Goal: Task Accomplishment & Management: Use online tool/utility

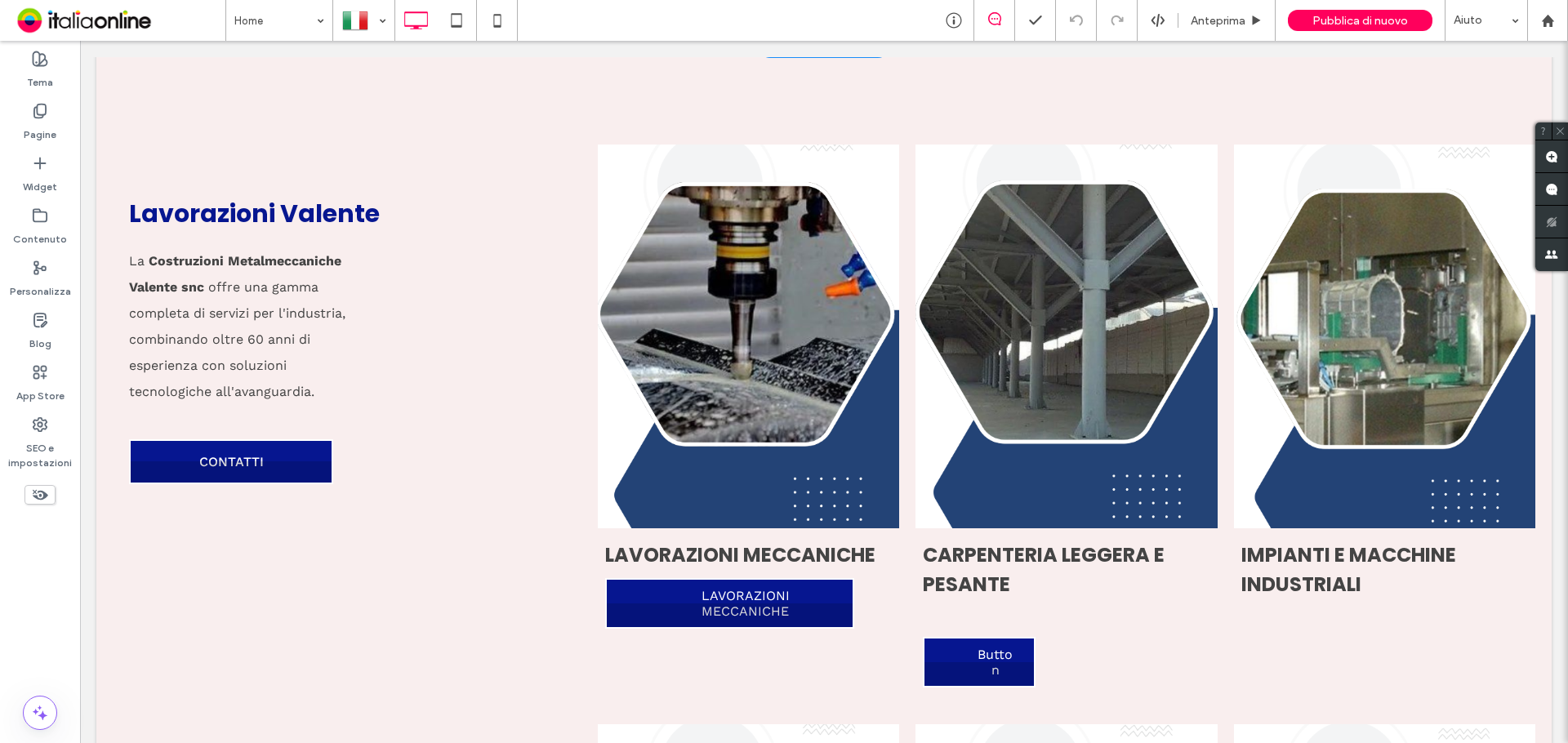
scroll to position [1714, 0]
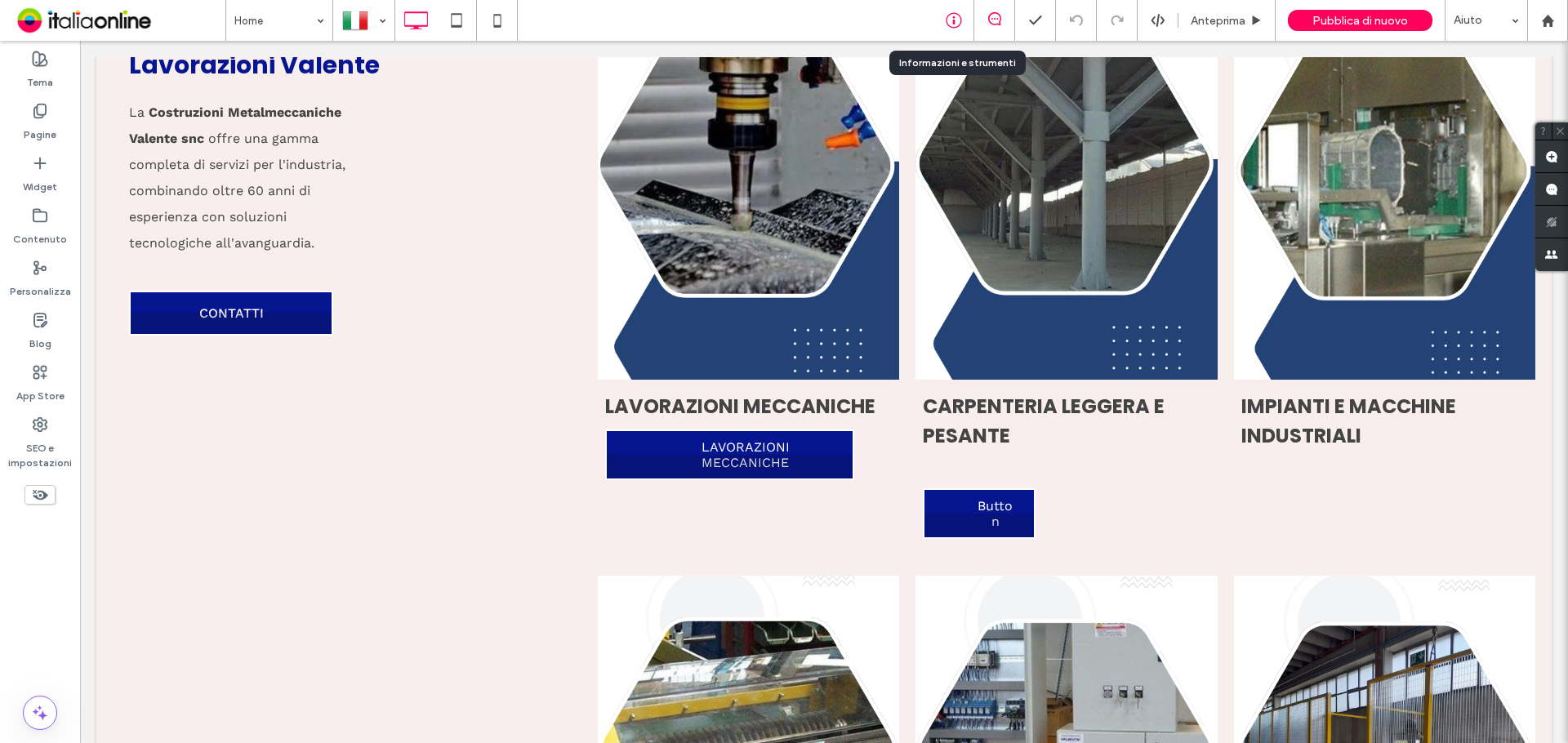
click at [957, 17] on icon at bounding box center [953, 20] width 16 height 16
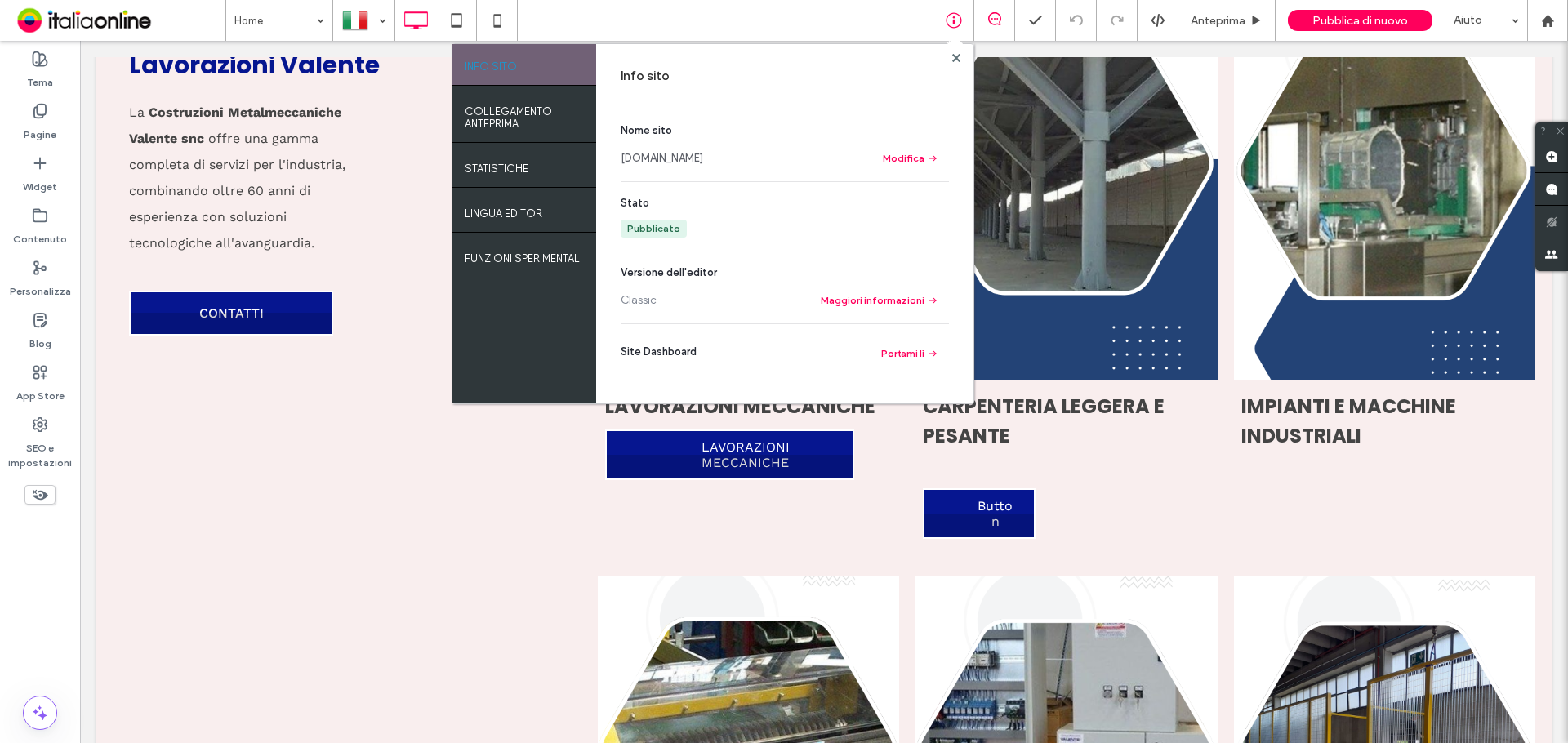
click at [692, 153] on link "[DOMAIN_NAME]" at bounding box center [661, 158] width 82 height 16
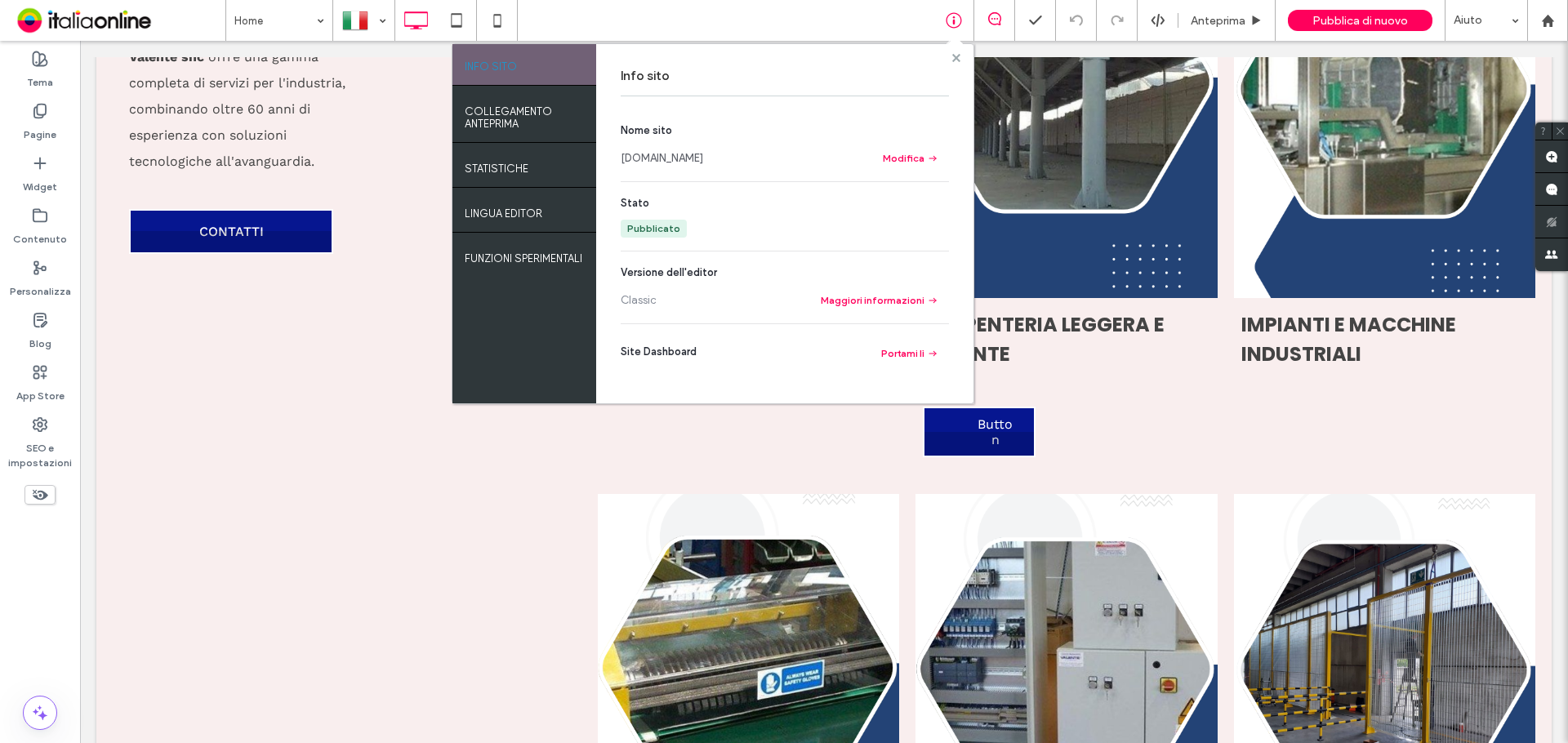
click at [957, 51] on span at bounding box center [956, 57] width 9 height 12
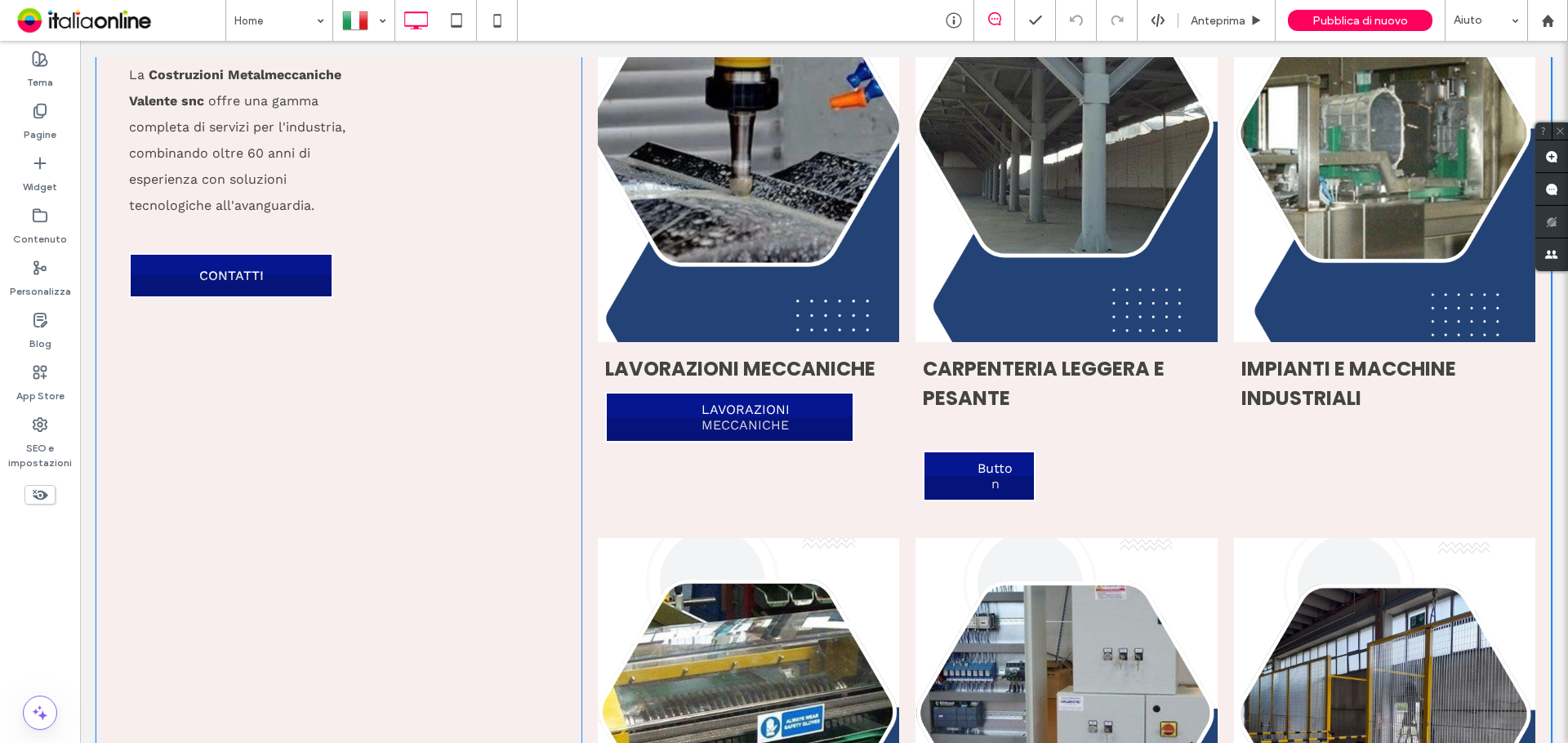
scroll to position [1632, 0]
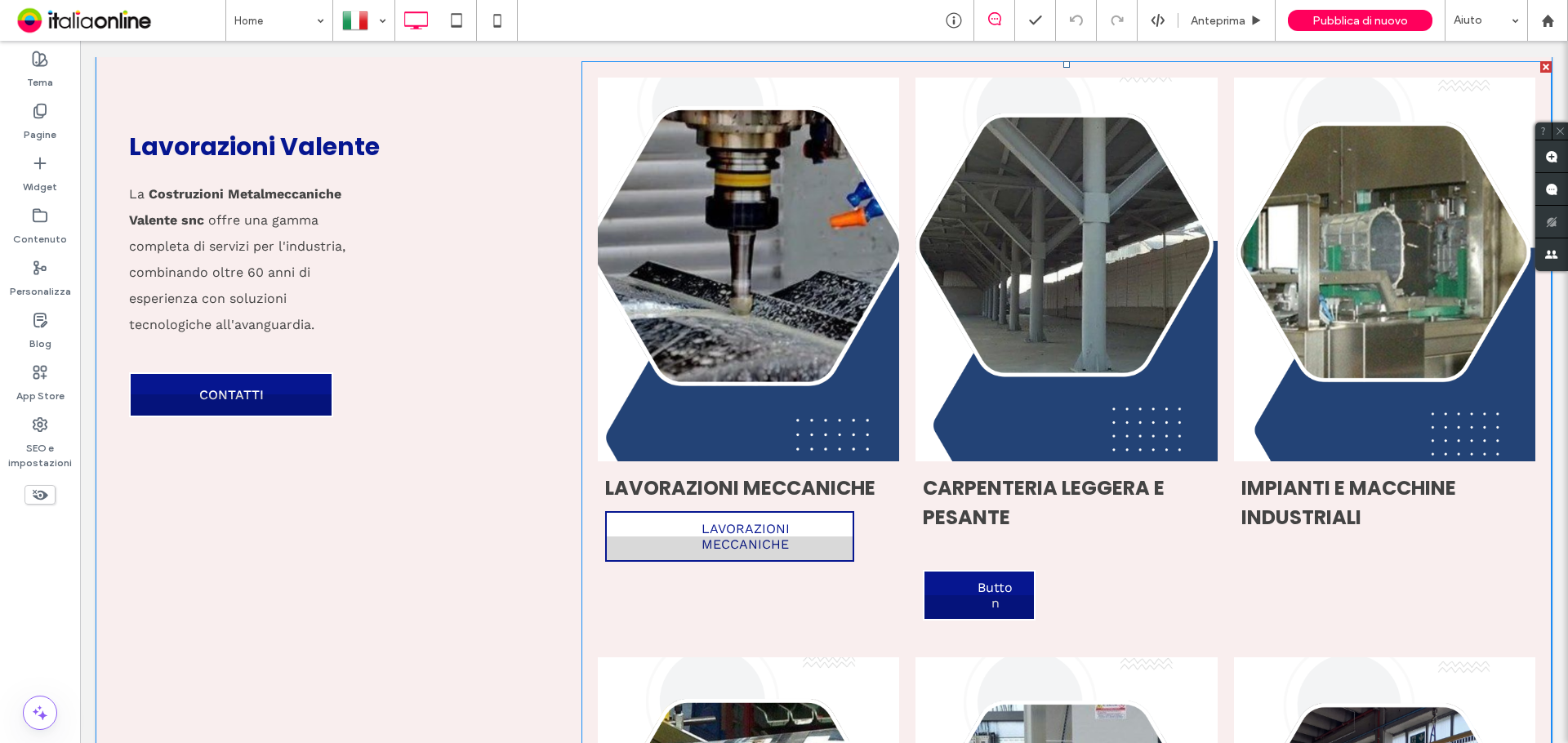
click at [805, 540] on link "LAVORAZIONI MECCANICHE" at bounding box center [730, 536] width 249 height 51
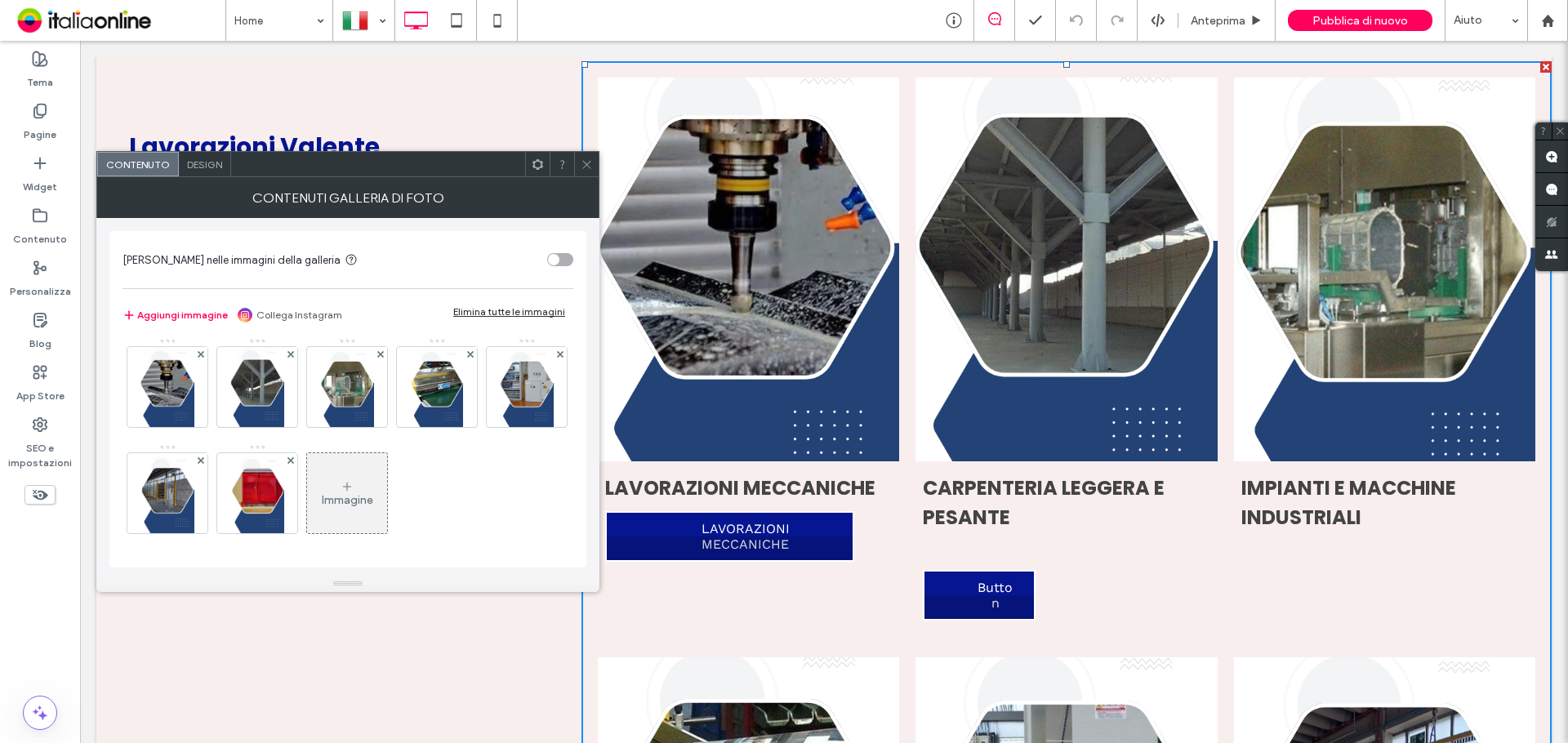
scroll to position [4, 0]
click at [174, 382] on img at bounding box center [167, 386] width 54 height 80
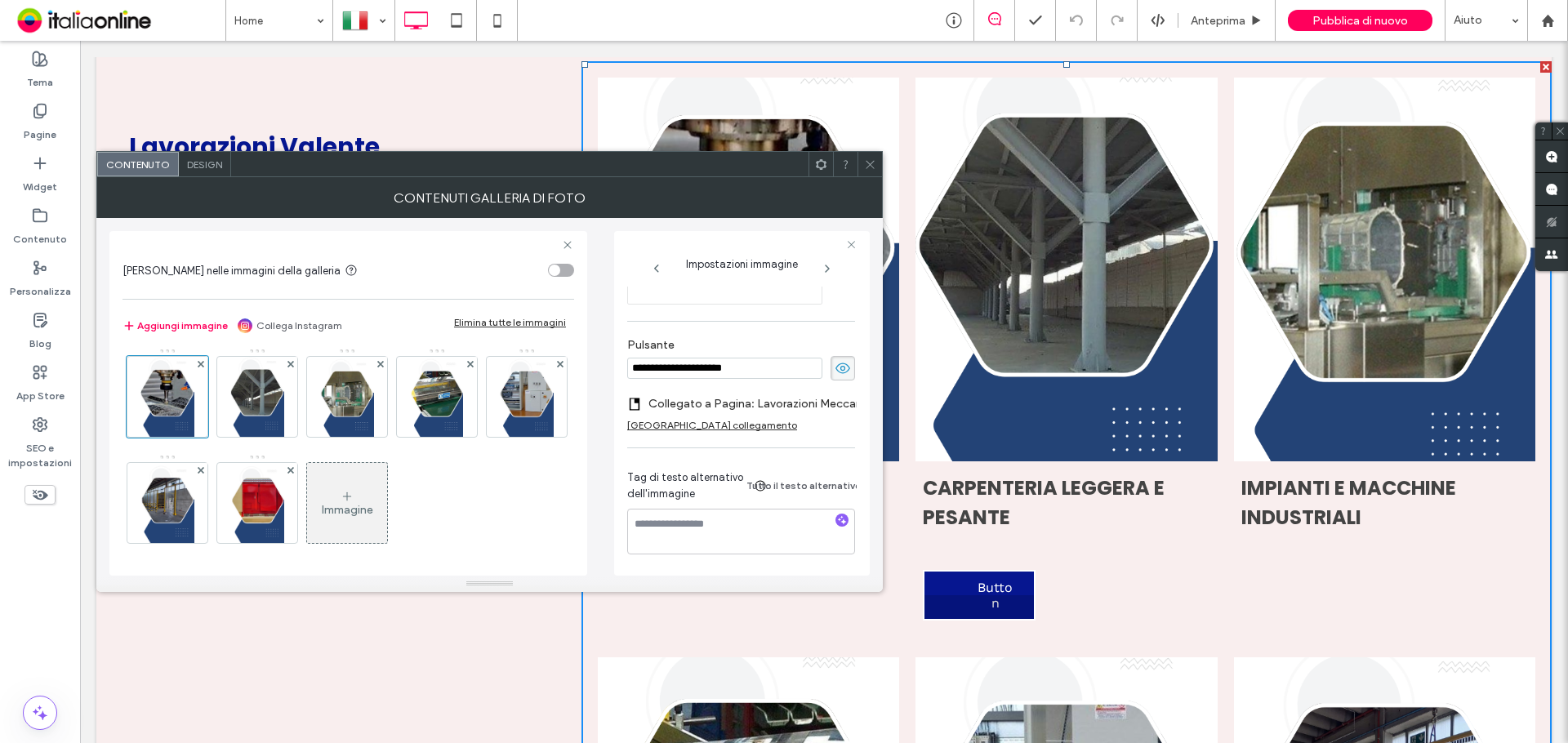
scroll to position [483, 0]
drag, startPoint x: 878, startPoint y: 165, endPoint x: 820, endPoint y: 245, distance: 98.8
click at [878, 165] on div at bounding box center [870, 164] width 25 height 25
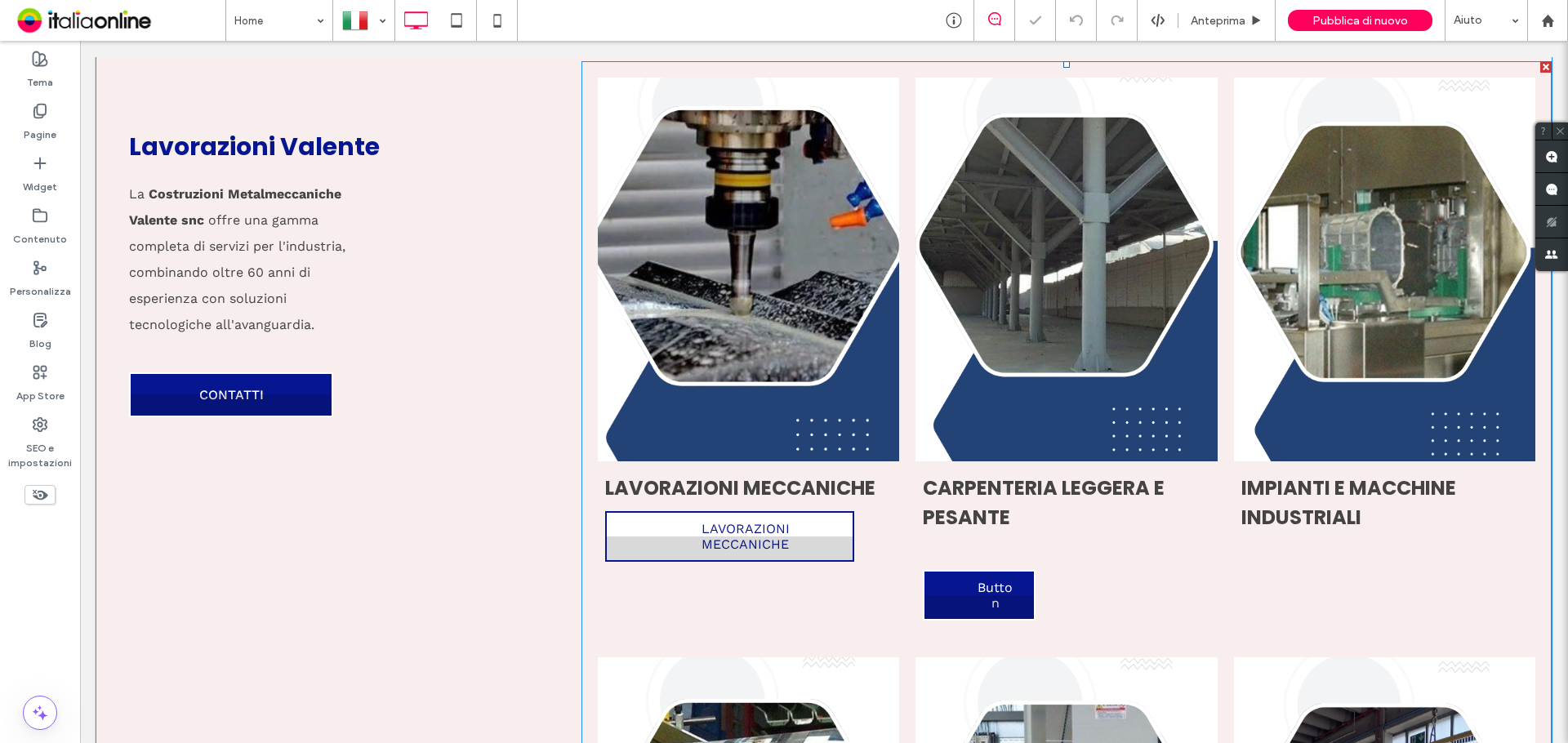
click at [736, 540] on link "LAVORAZIONI MECCANICHE" at bounding box center [730, 536] width 249 height 51
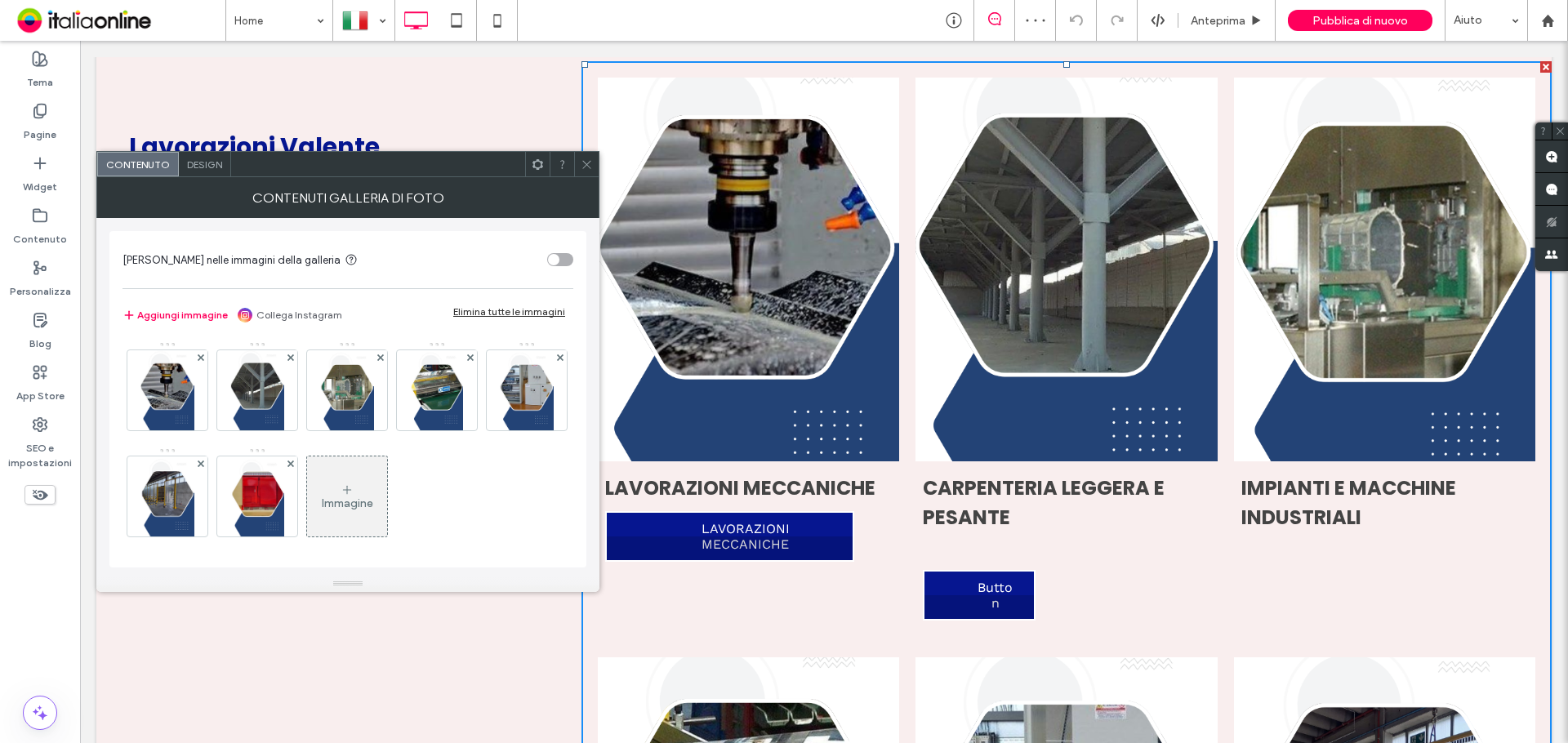
drag, startPoint x: 588, startPoint y: 164, endPoint x: 598, endPoint y: 165, distance: 10.0
click at [588, 164] on use at bounding box center [586, 163] width 9 height 8
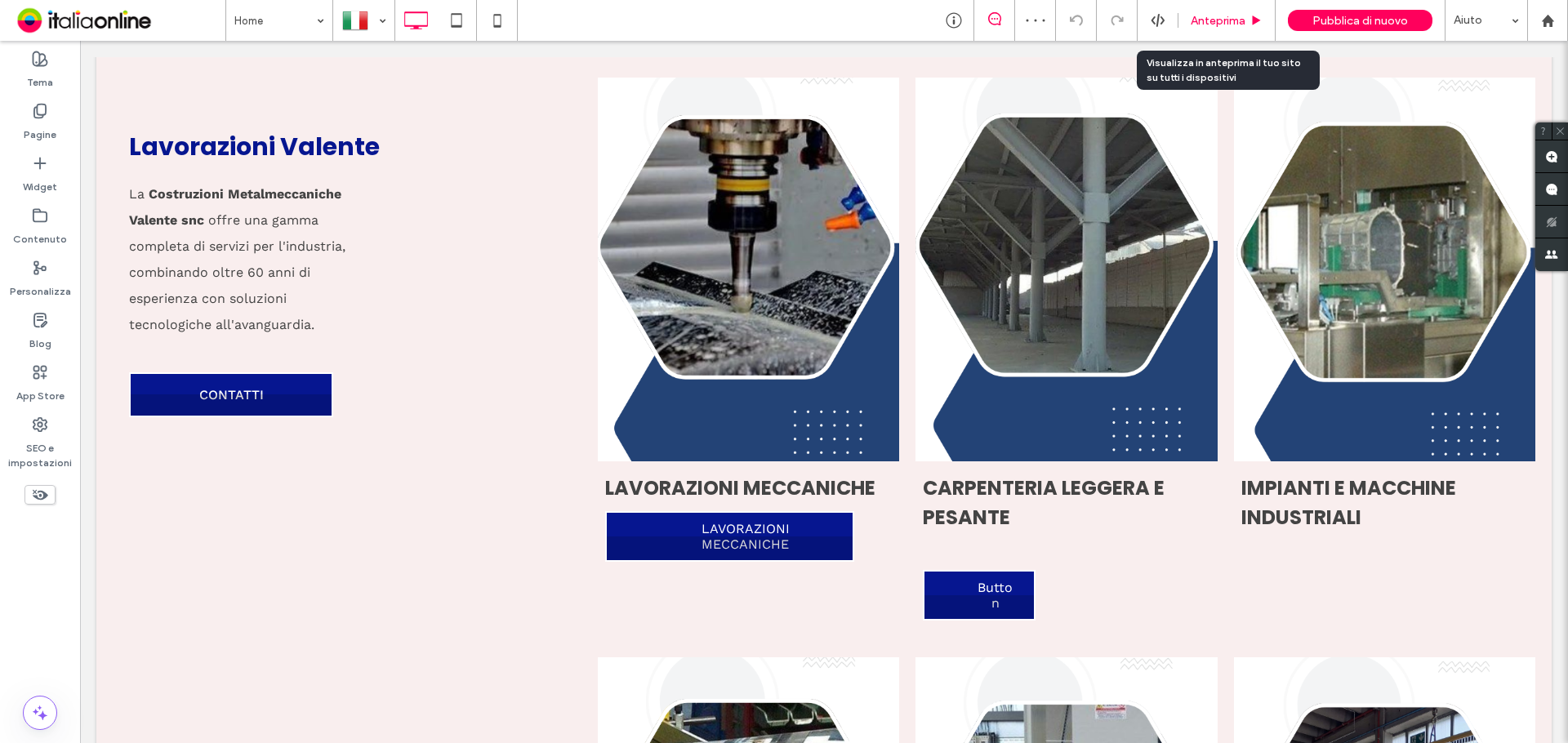
click at [1223, 25] on span "Anteprima" at bounding box center [1218, 21] width 55 height 14
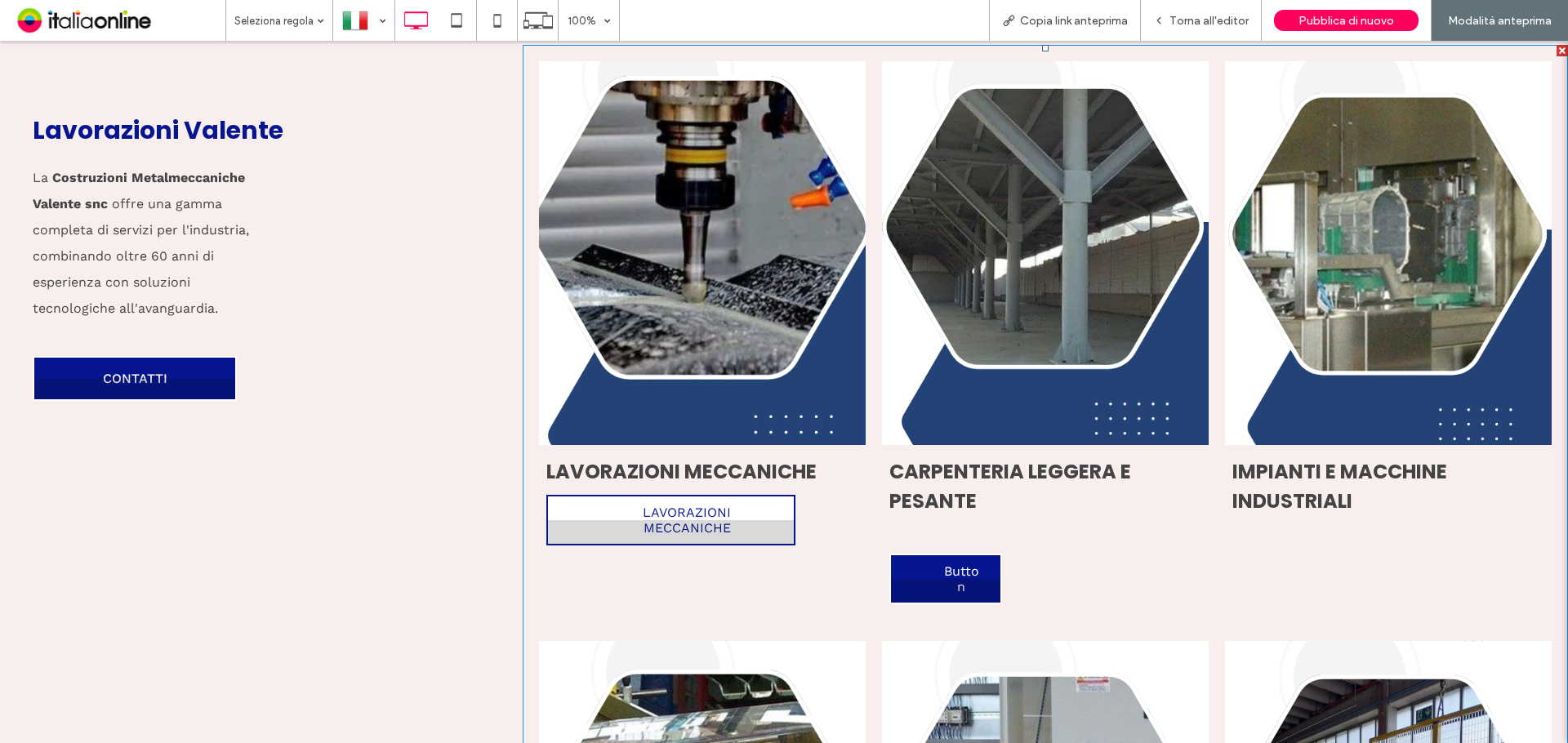
click at [730, 527] on link "LAVORAZIONI MECCANICHE" at bounding box center [671, 520] width 249 height 51
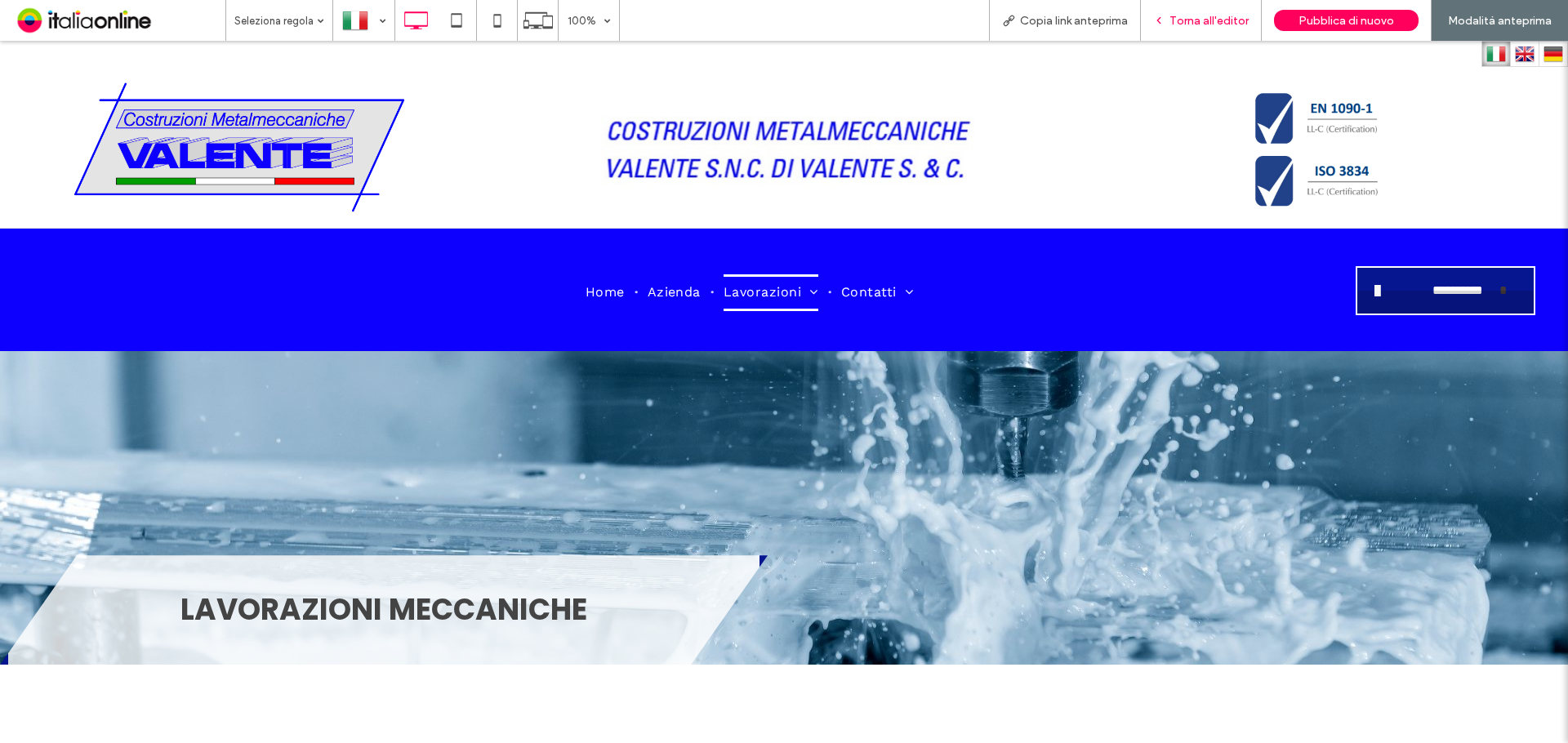
drag, startPoint x: 960, startPoint y: 284, endPoint x: 1169, endPoint y: 24, distance: 333.6
click at [1169, 24] on div "Torna all'editor" at bounding box center [1201, 21] width 120 height 14
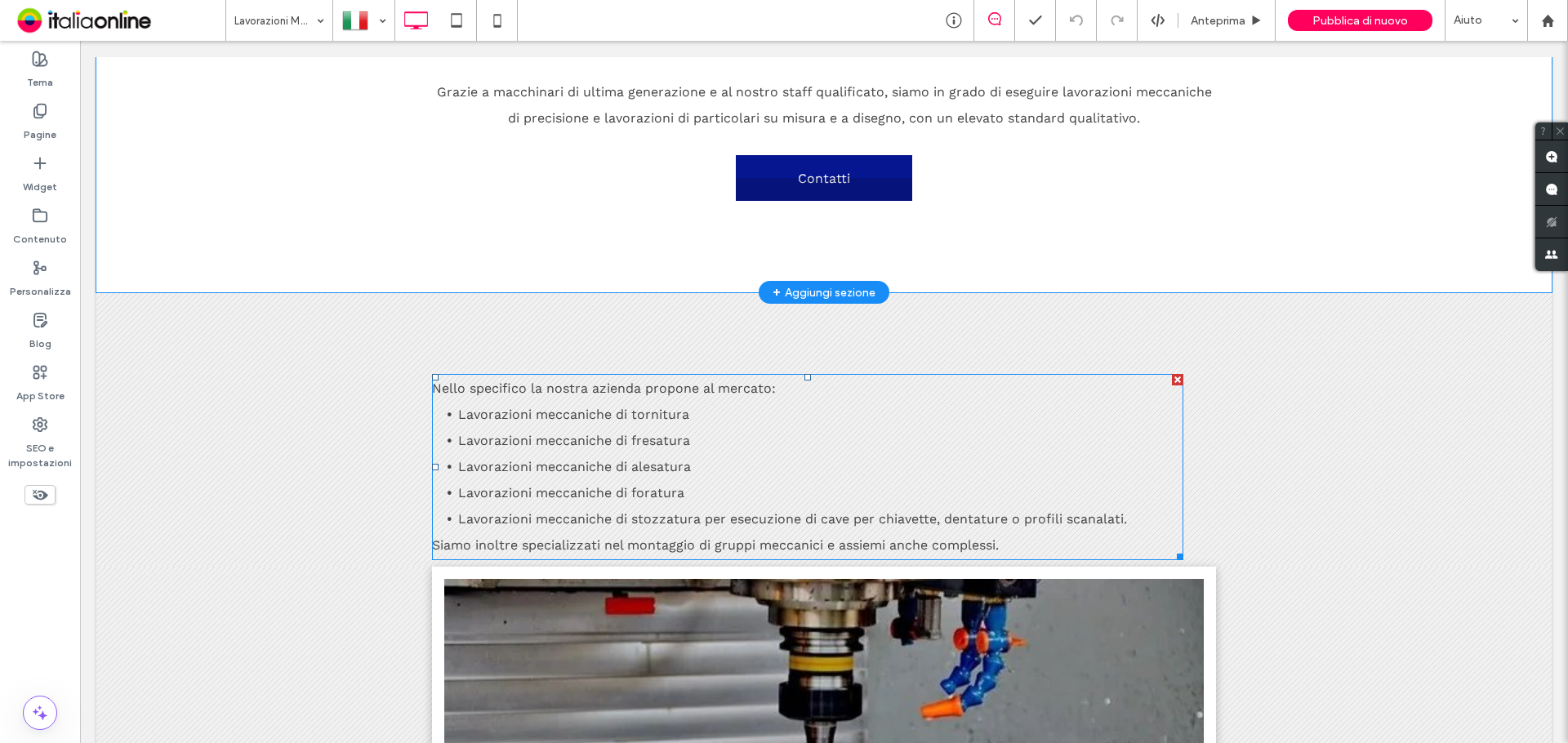
scroll to position [490, 0]
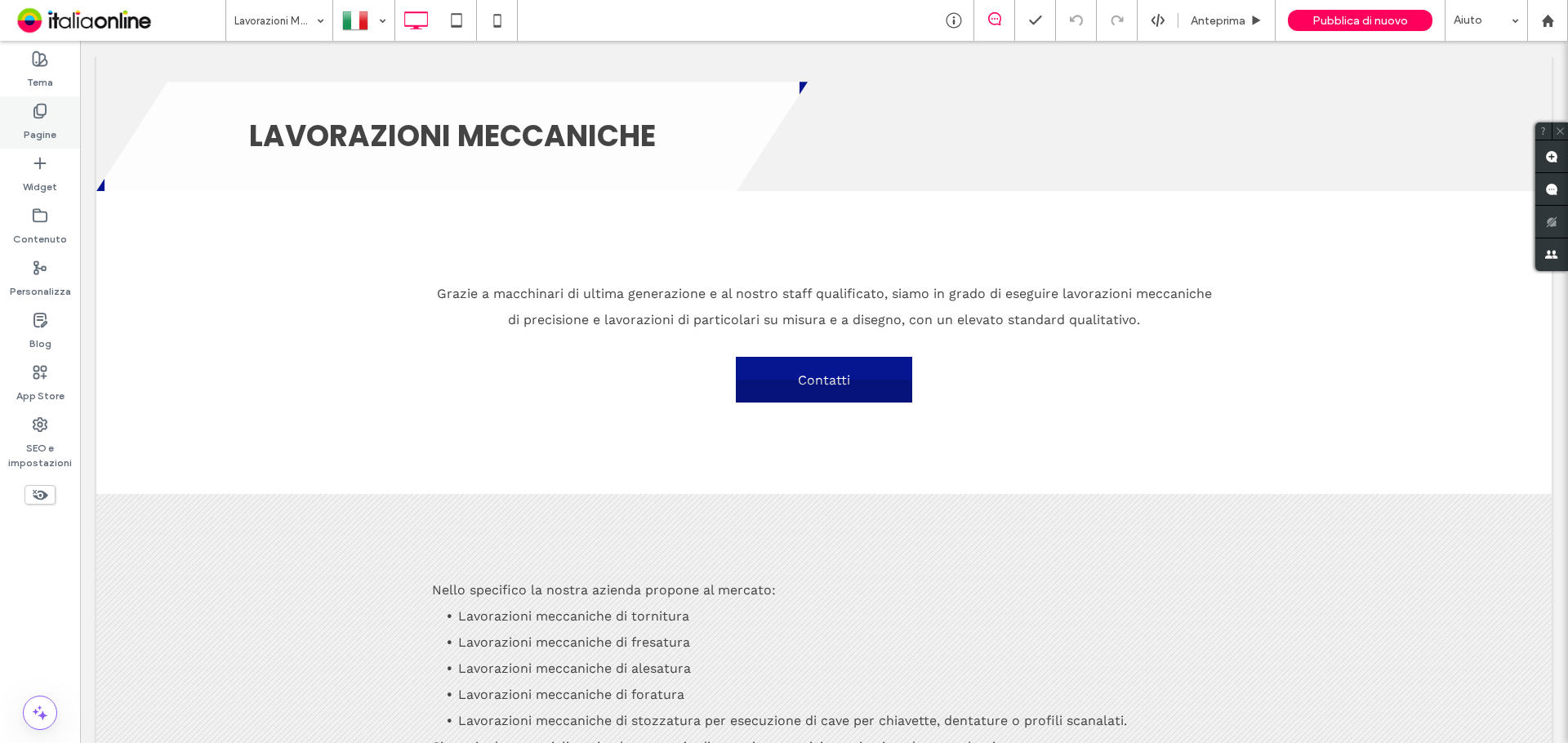
drag, startPoint x: 11, startPoint y: 138, endPoint x: 43, endPoint y: 134, distance: 32.2
click at [14, 138] on div "Pagine" at bounding box center [40, 122] width 80 height 52
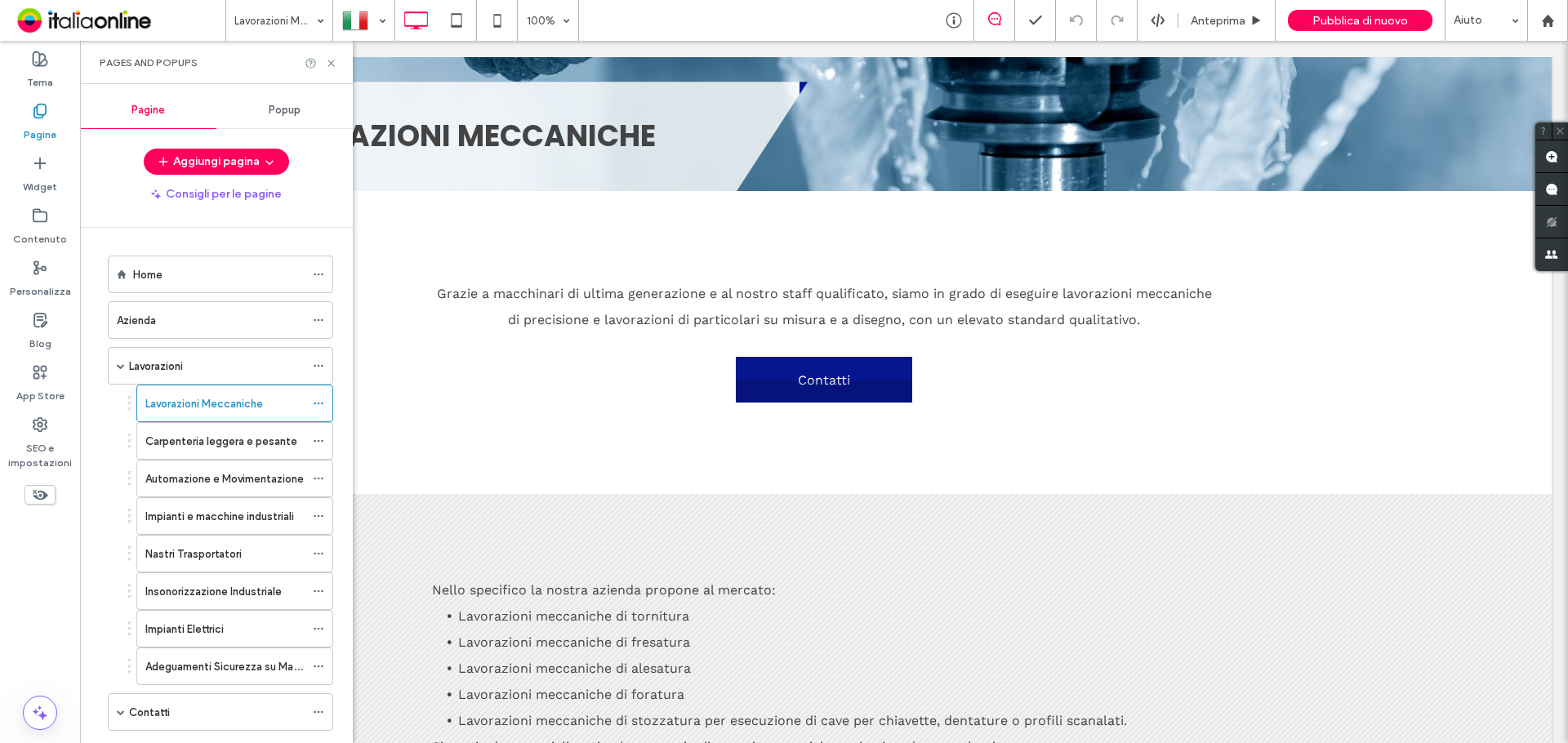
click at [209, 280] on div "Home" at bounding box center [219, 275] width 172 height 17
click at [331, 61] on icon at bounding box center [331, 63] width 12 height 12
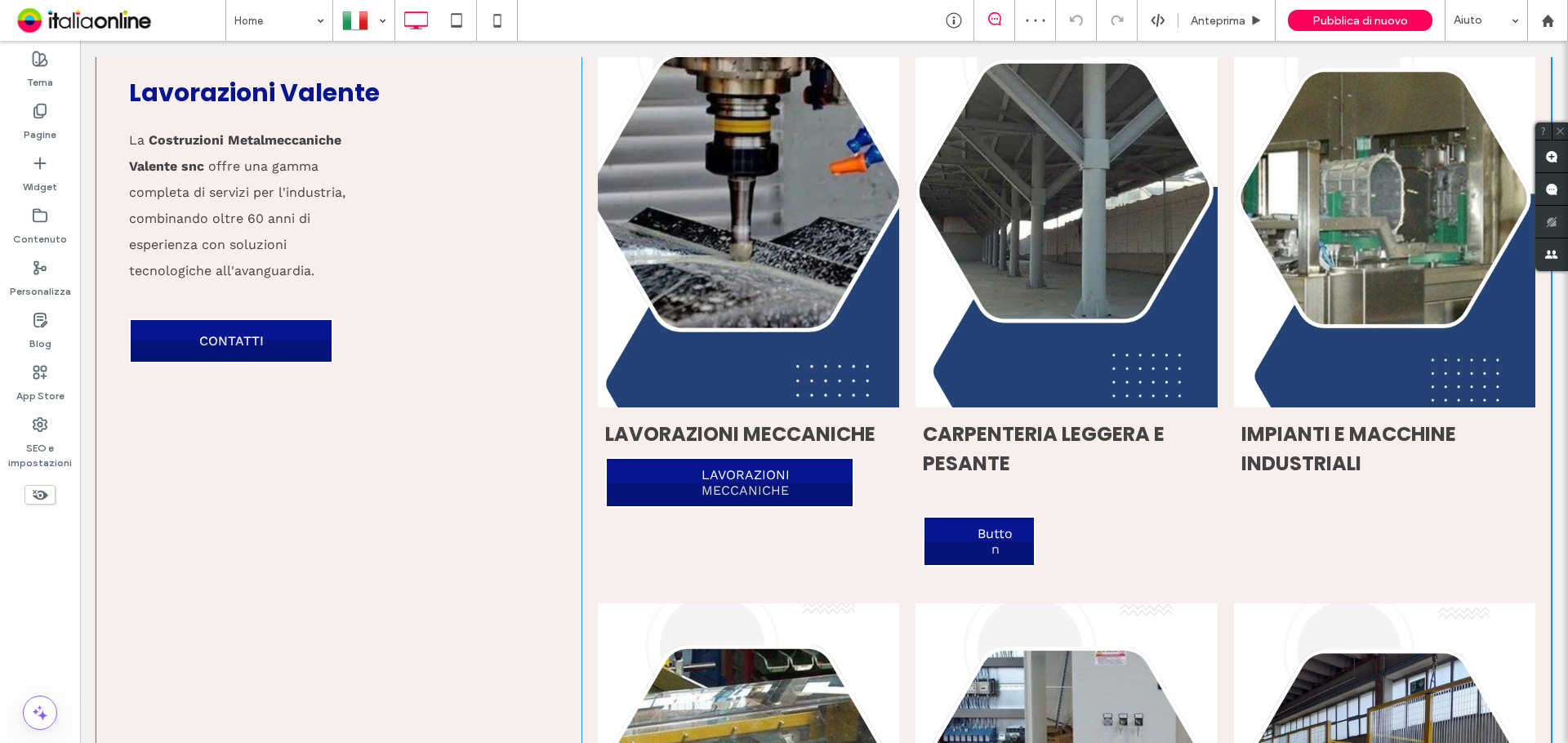
scroll to position [1632, 0]
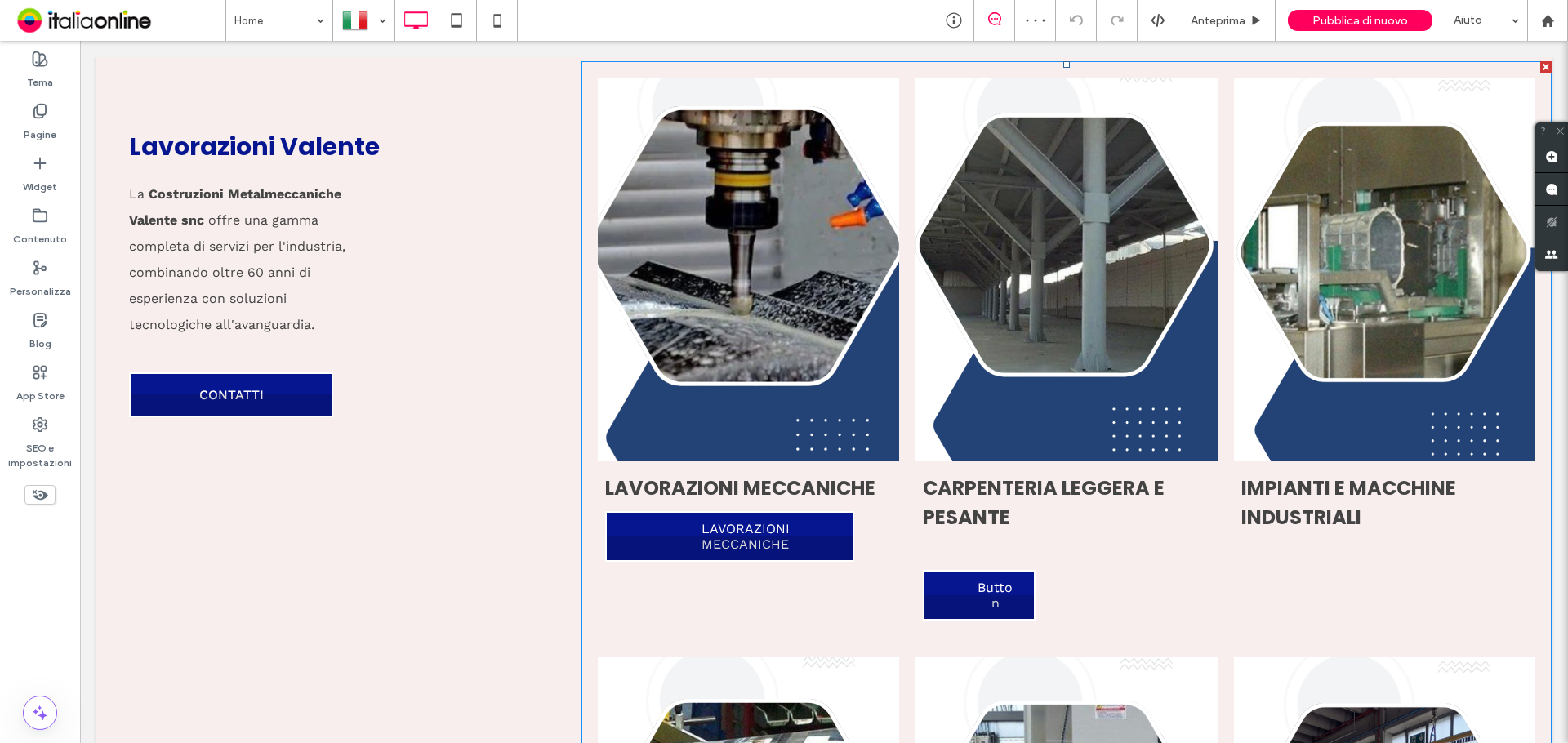
click at [702, 287] on link at bounding box center [748, 269] width 319 height 407
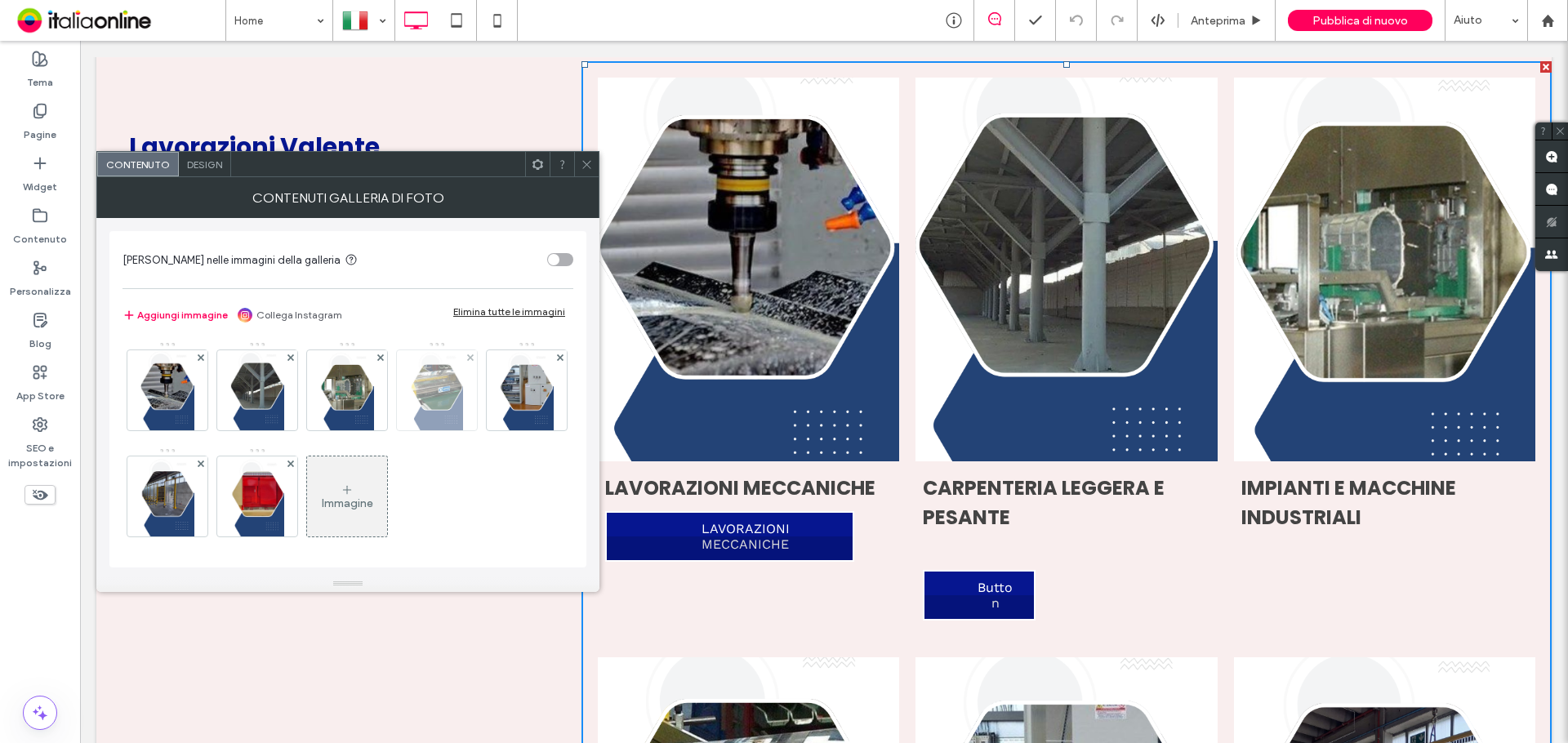
click at [171, 400] on img at bounding box center [167, 390] width 54 height 80
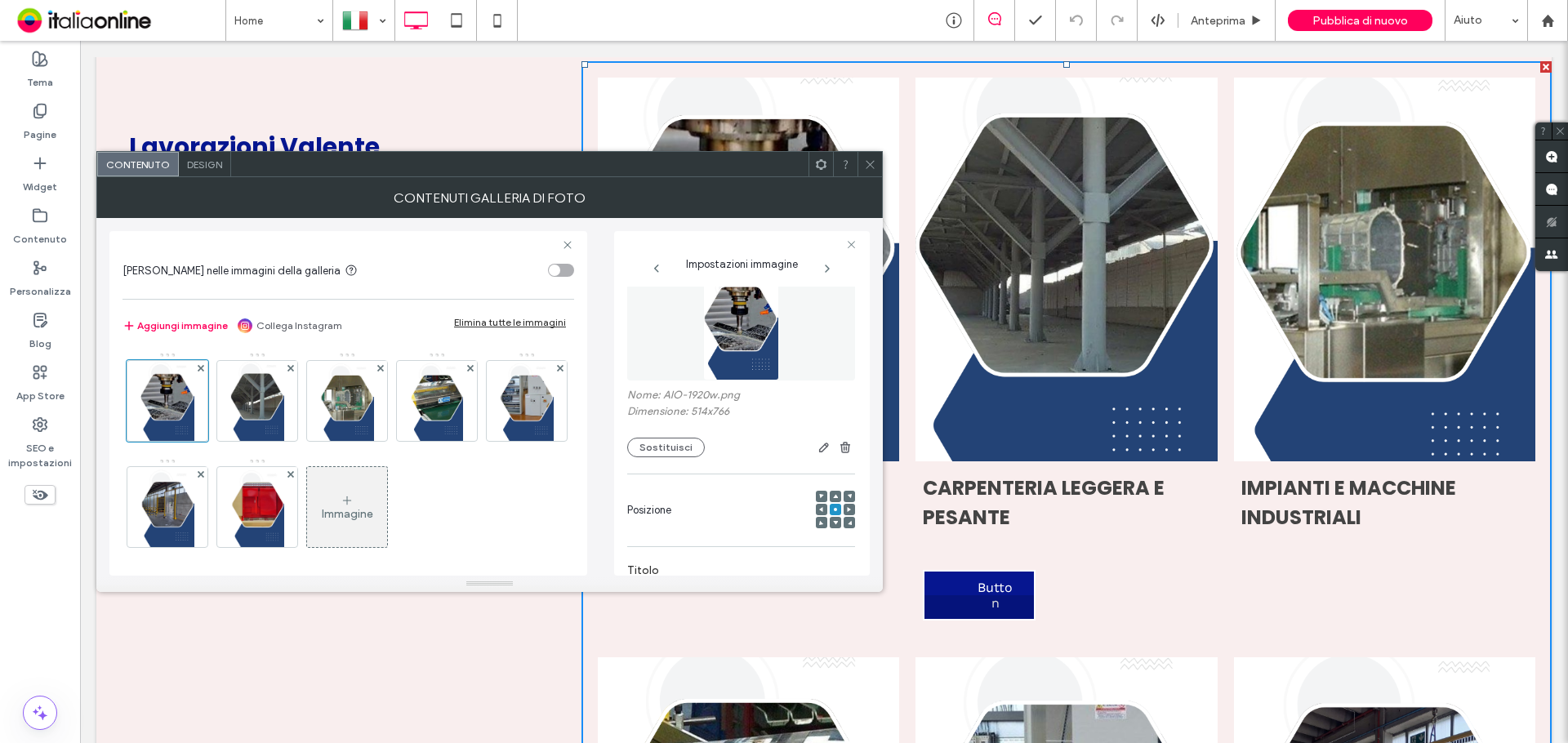
scroll to position [0, 0]
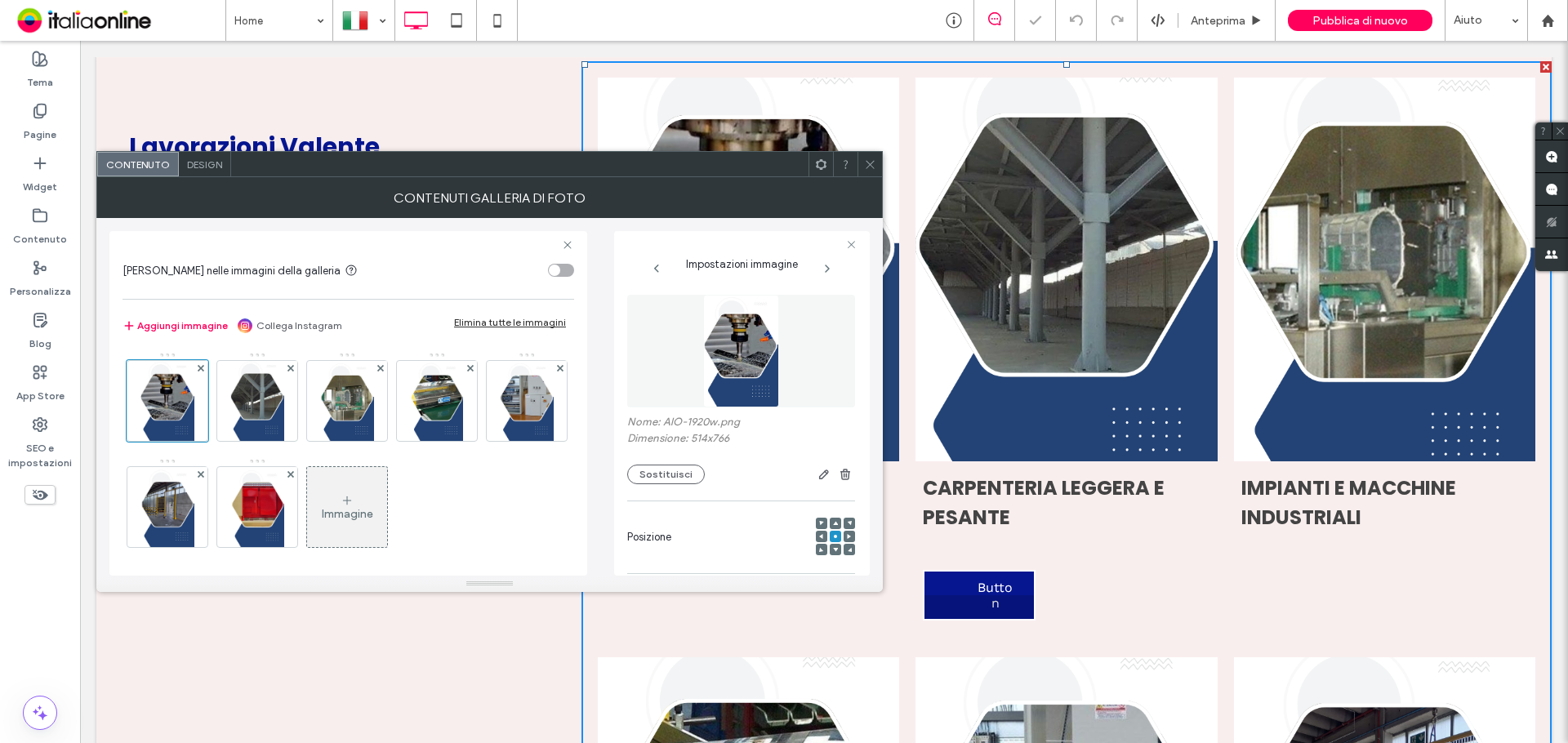
click at [703, 390] on img at bounding box center [741, 350] width 76 height 112
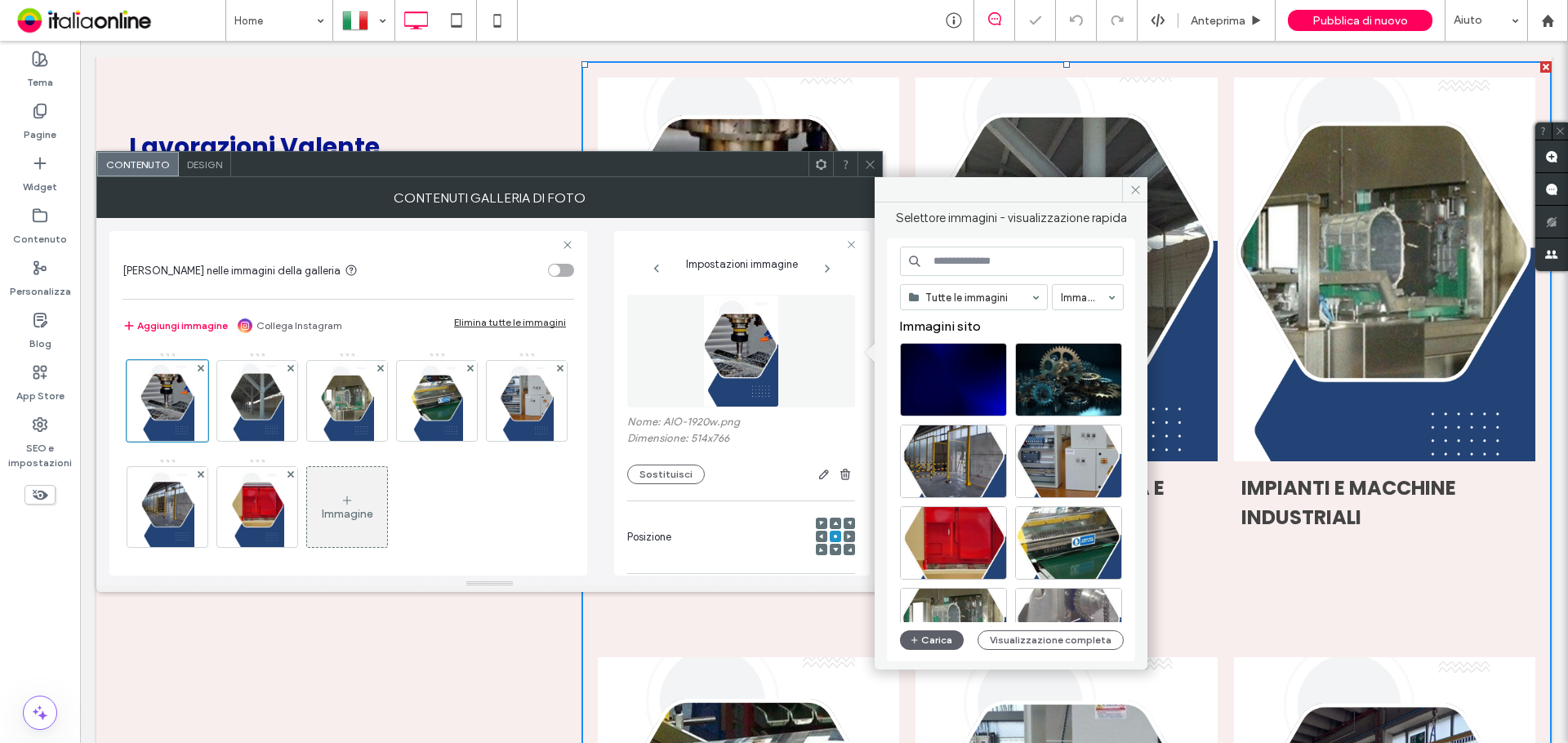
drag, startPoint x: 1127, startPoint y: 195, endPoint x: 799, endPoint y: 245, distance: 331.8
click at [1127, 195] on span at bounding box center [1134, 190] width 26 height 25
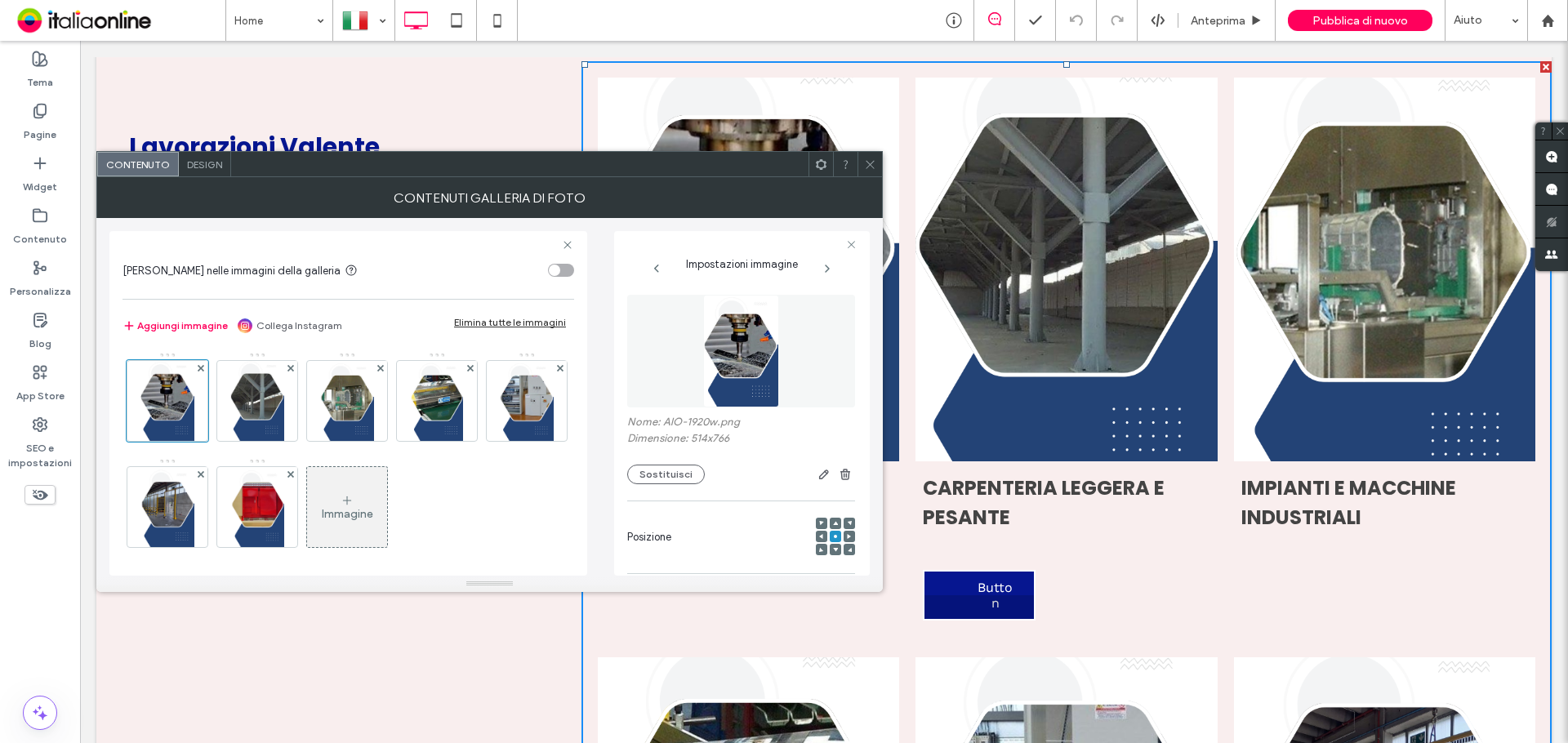
click at [345, 269] on icon at bounding box center [351, 270] width 13 height 13
click at [558, 269] on div "toggle" at bounding box center [554, 270] width 11 height 11
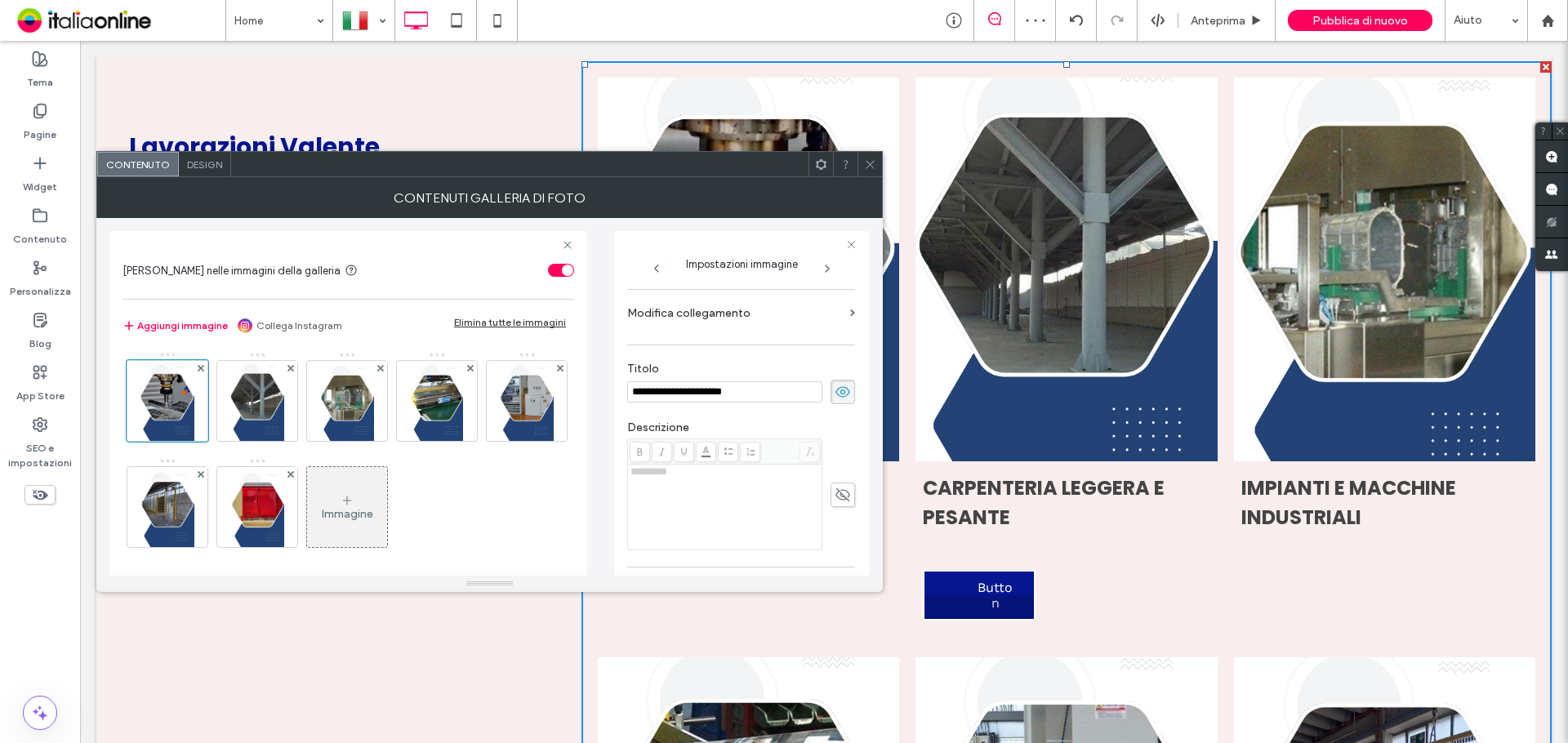
scroll to position [245, 0]
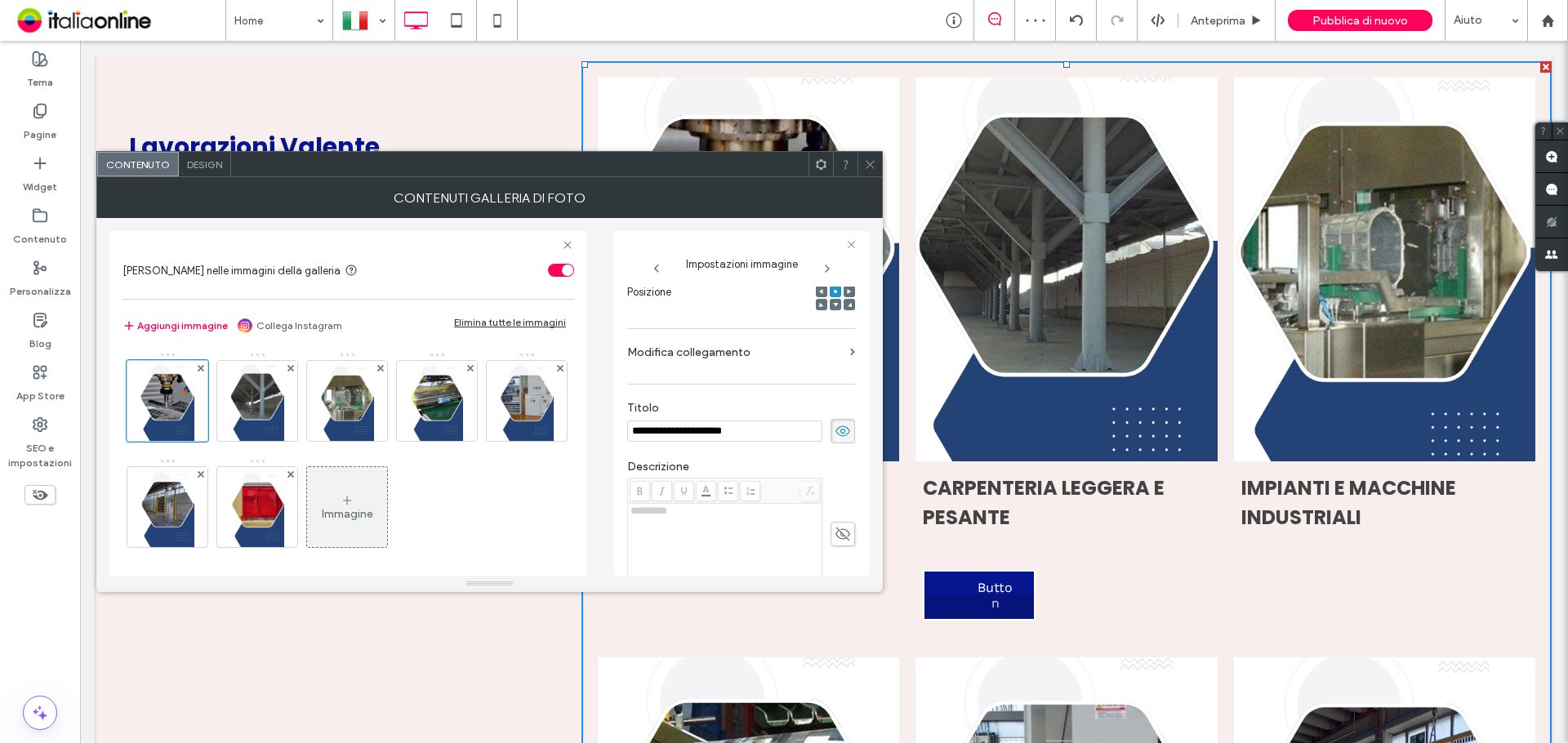
click at [741, 344] on label "Modifica collegamento" at bounding box center [735, 352] width 216 height 30
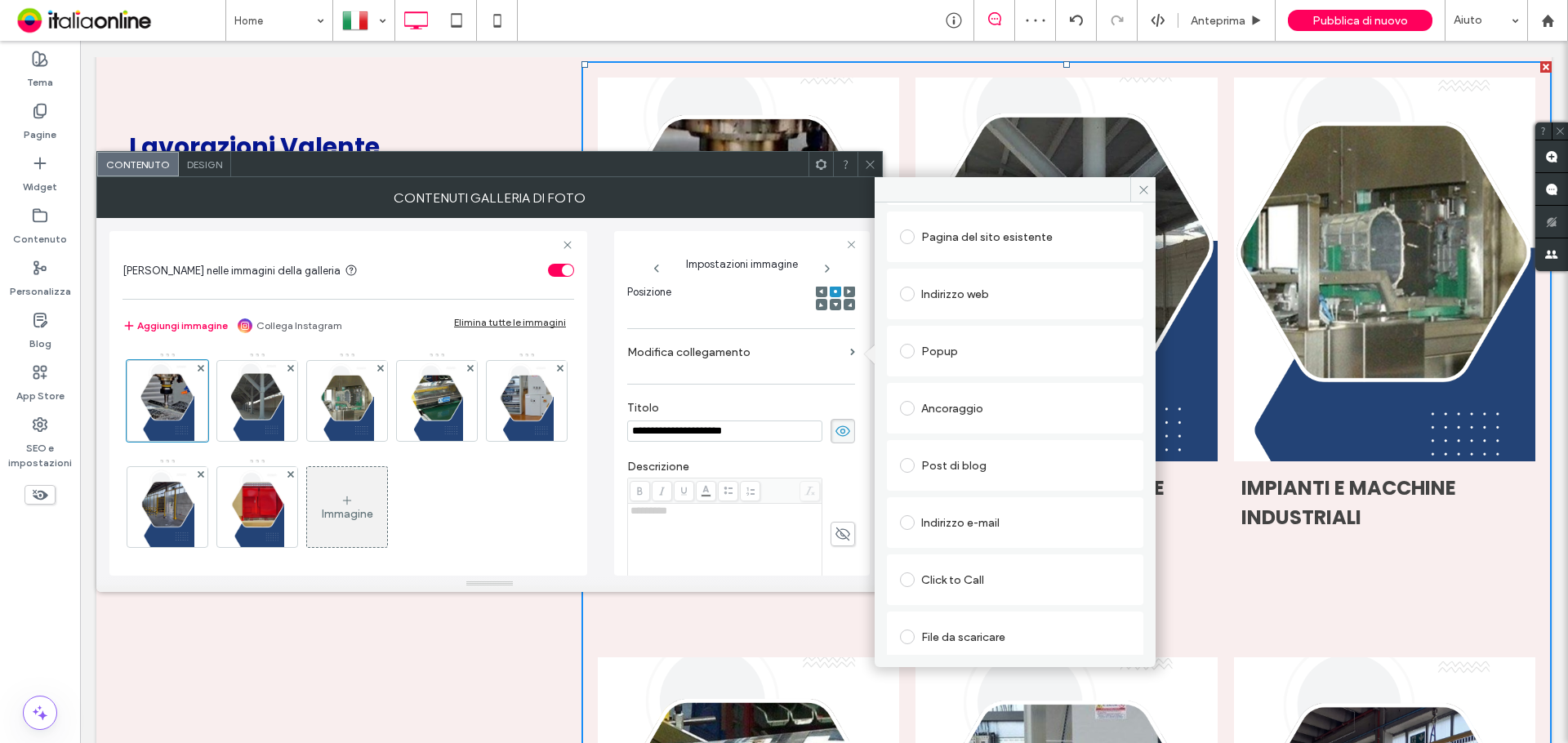
scroll to position [96, 0]
drag, startPoint x: 1143, startPoint y: 193, endPoint x: 768, endPoint y: 290, distance: 387.3
click at [1143, 193] on icon at bounding box center [1143, 190] width 12 height 12
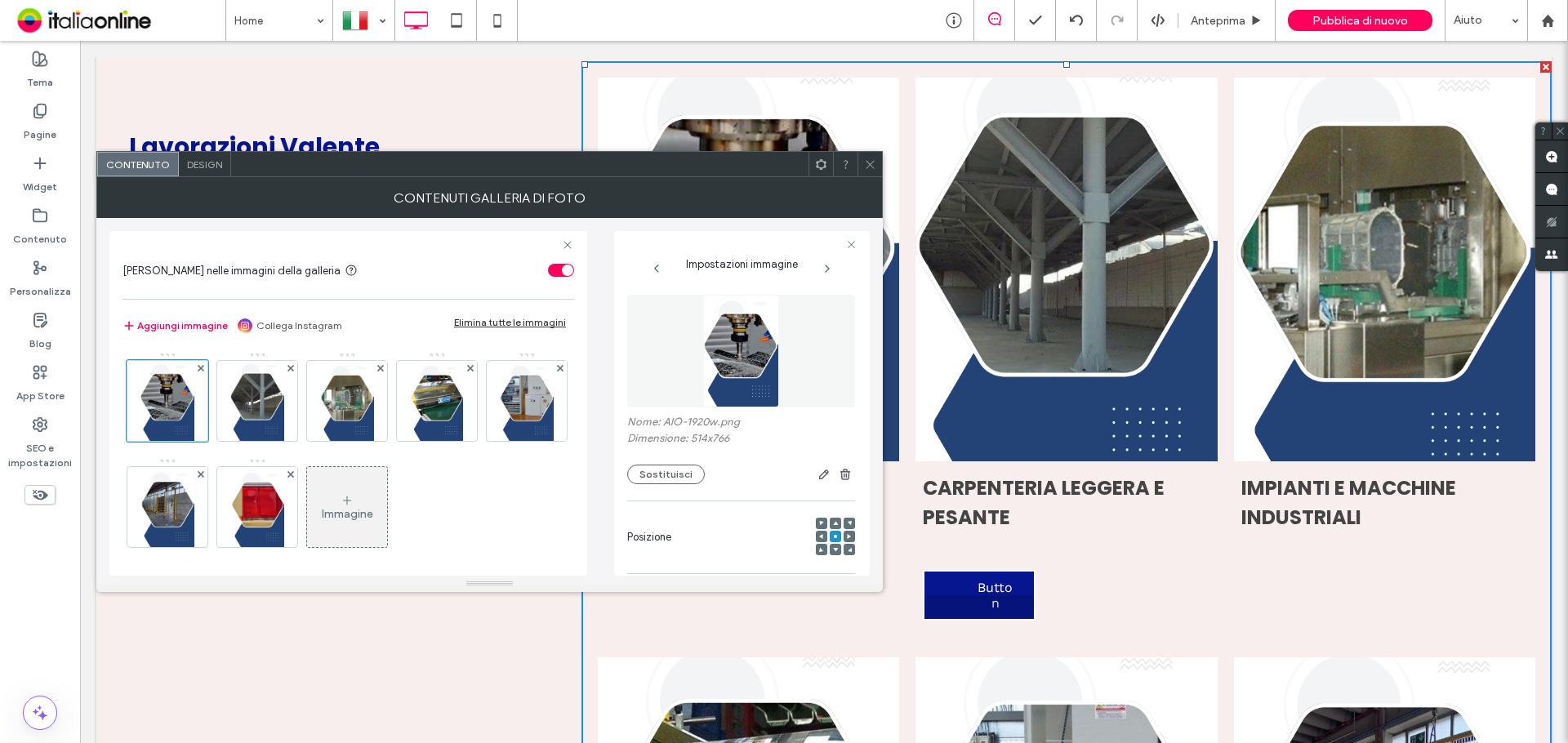
scroll to position [163, 0]
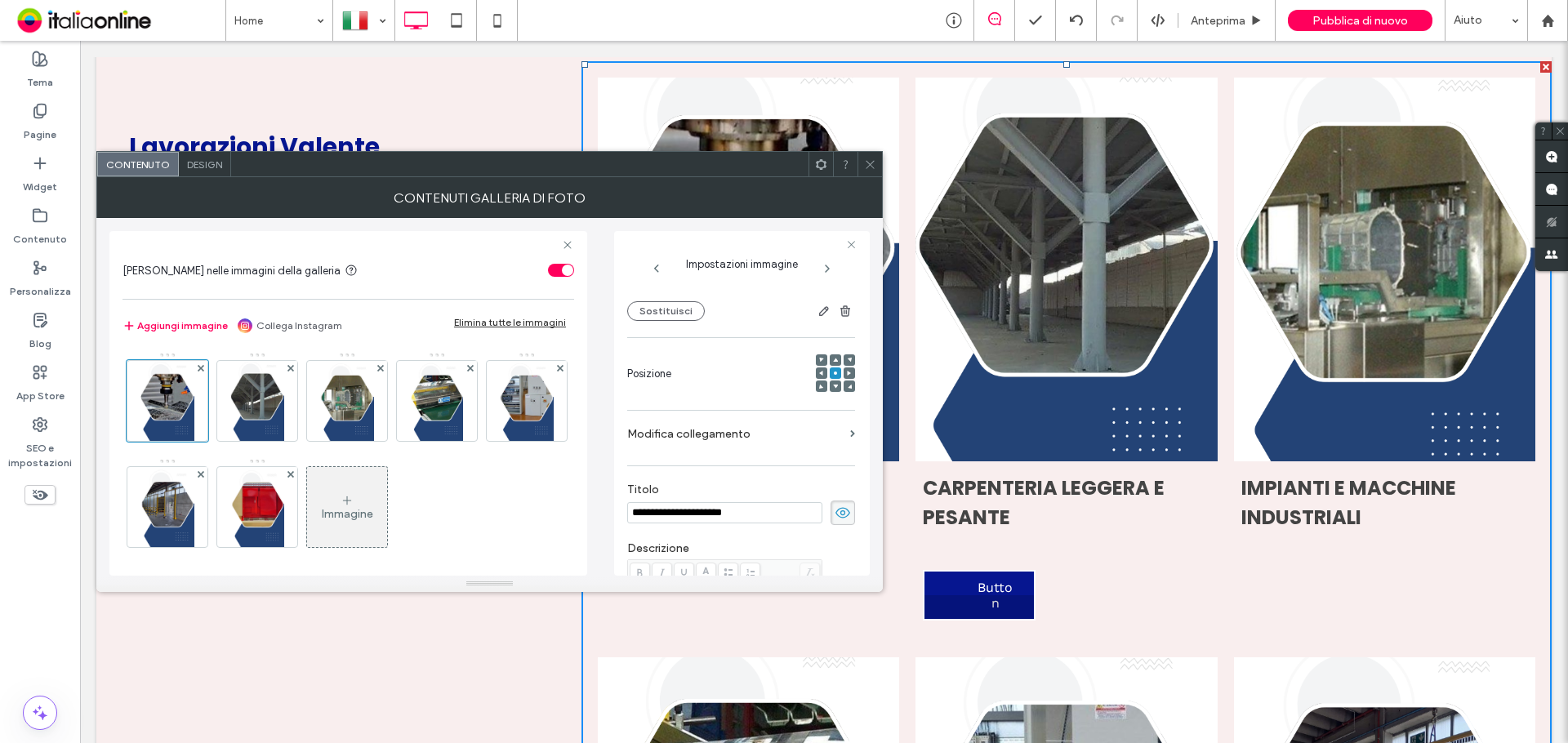
click at [698, 439] on label "Modifica collegamento" at bounding box center [735, 433] width 216 height 30
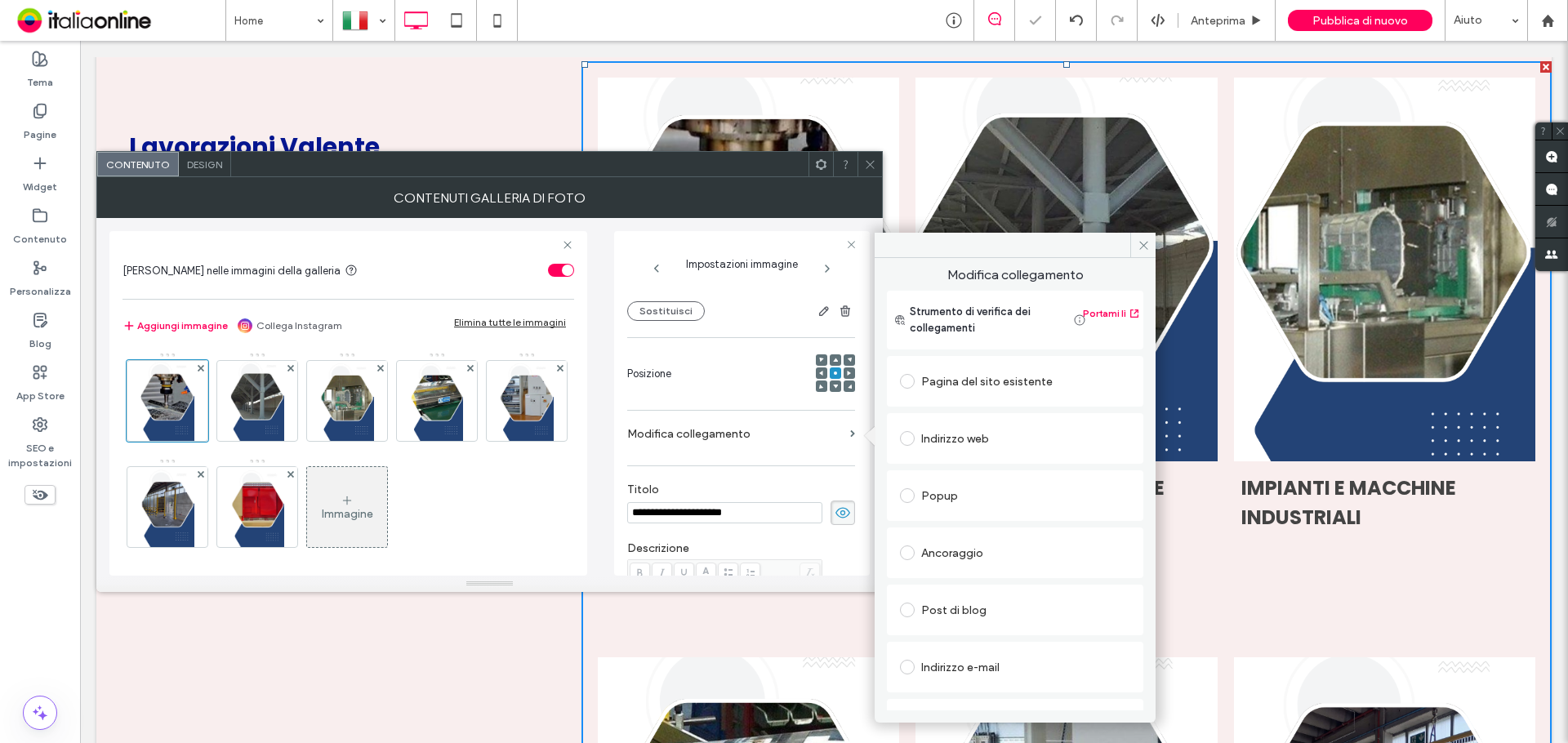
click at [981, 397] on div "Pagina del sito esistente" at bounding box center [1015, 381] width 230 height 34
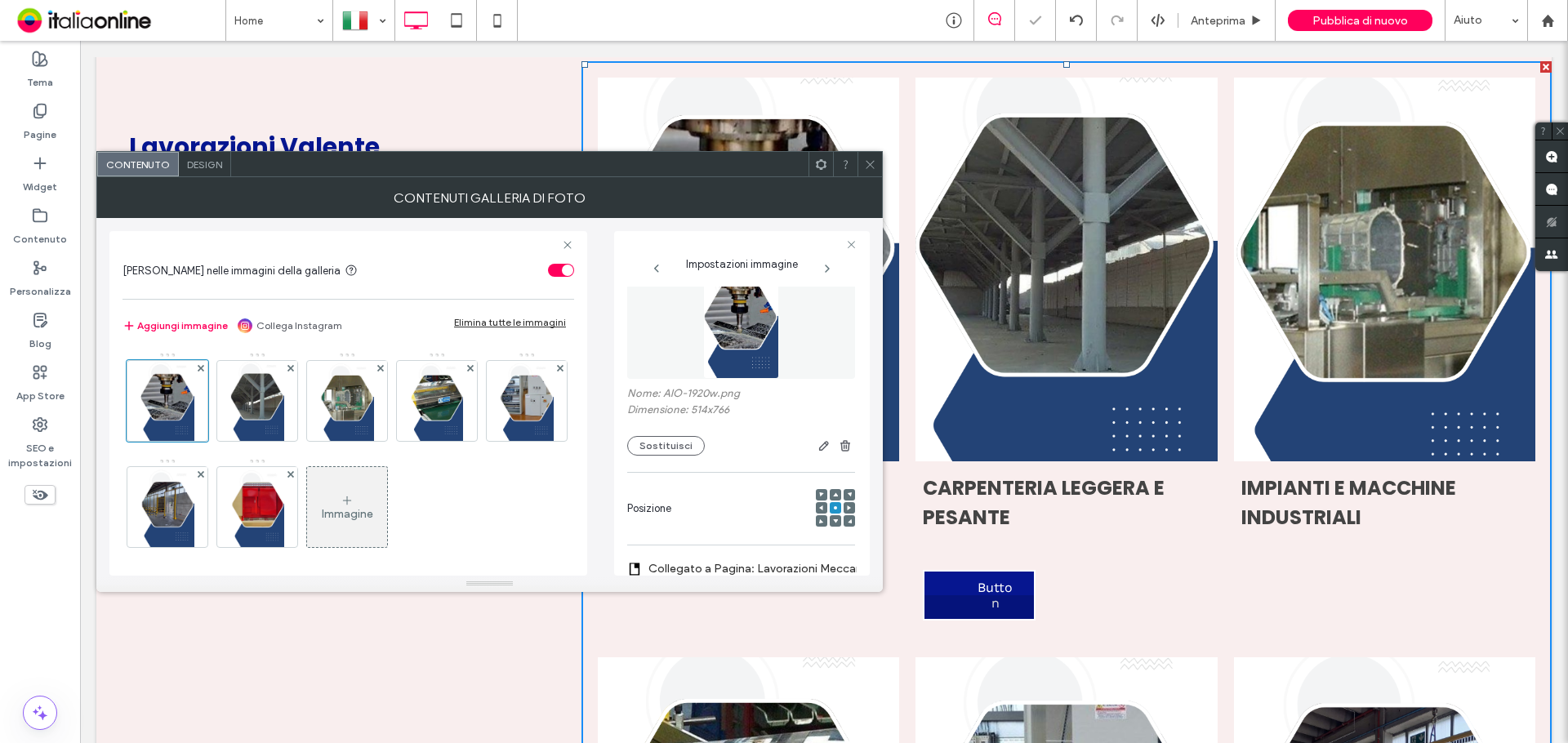
scroll to position [0, 0]
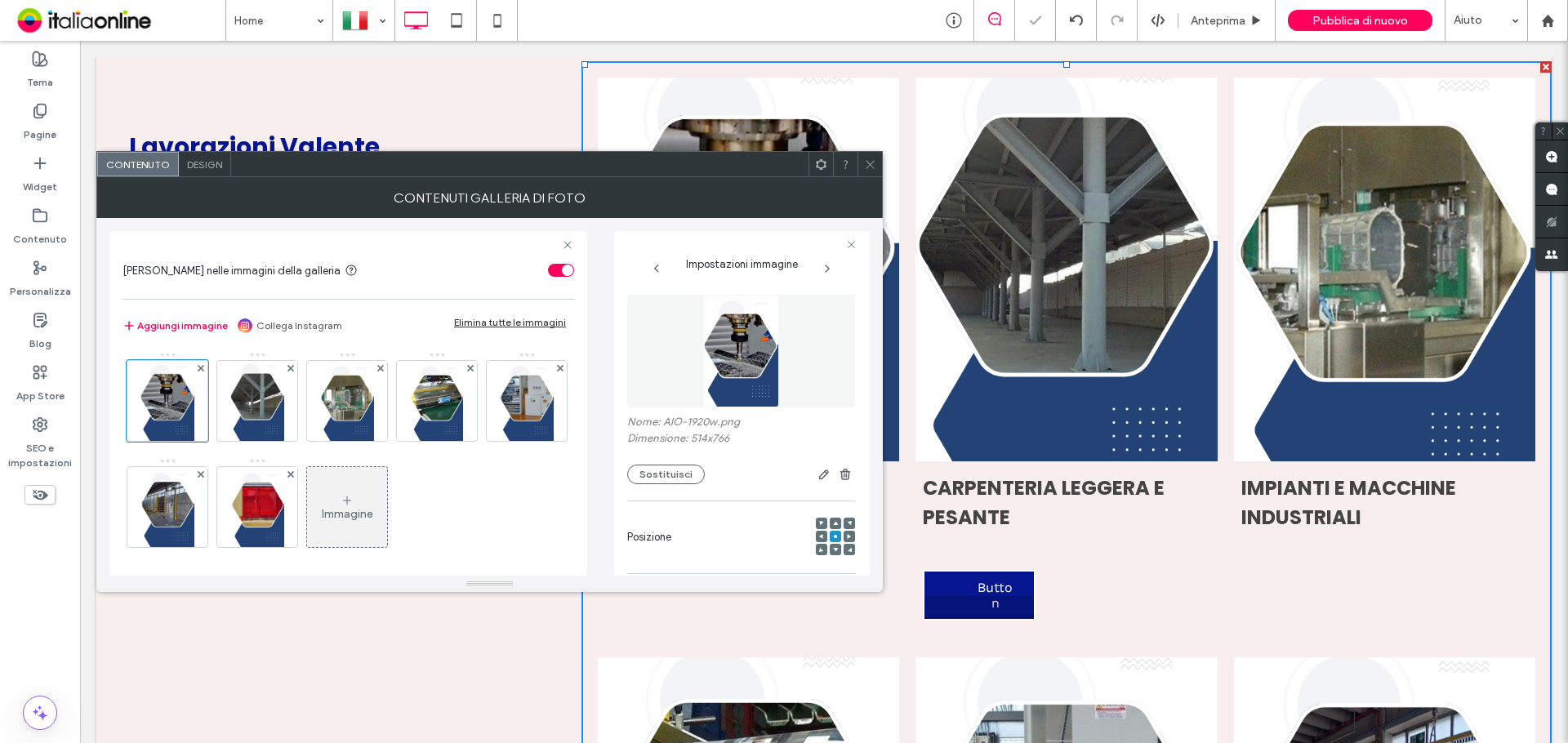
drag, startPoint x: 869, startPoint y: 177, endPoint x: 878, endPoint y: 172, distance: 10.3
click at [870, 177] on div "Contenuti galleria di foto" at bounding box center [489, 197] width 786 height 41
click at [862, 165] on div at bounding box center [871, 164] width 25 height 25
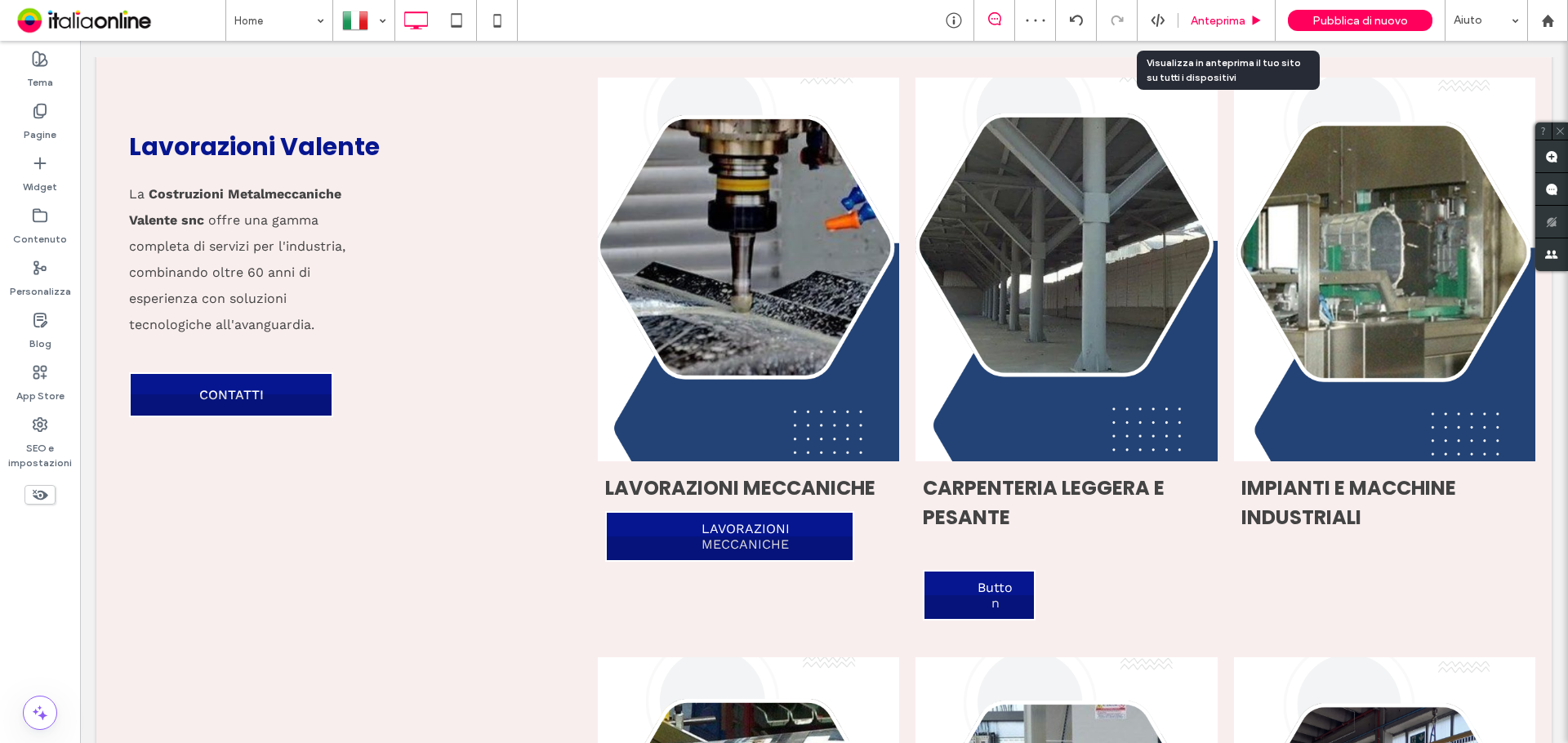
click at [1221, 24] on span "Anteprima" at bounding box center [1218, 21] width 55 height 14
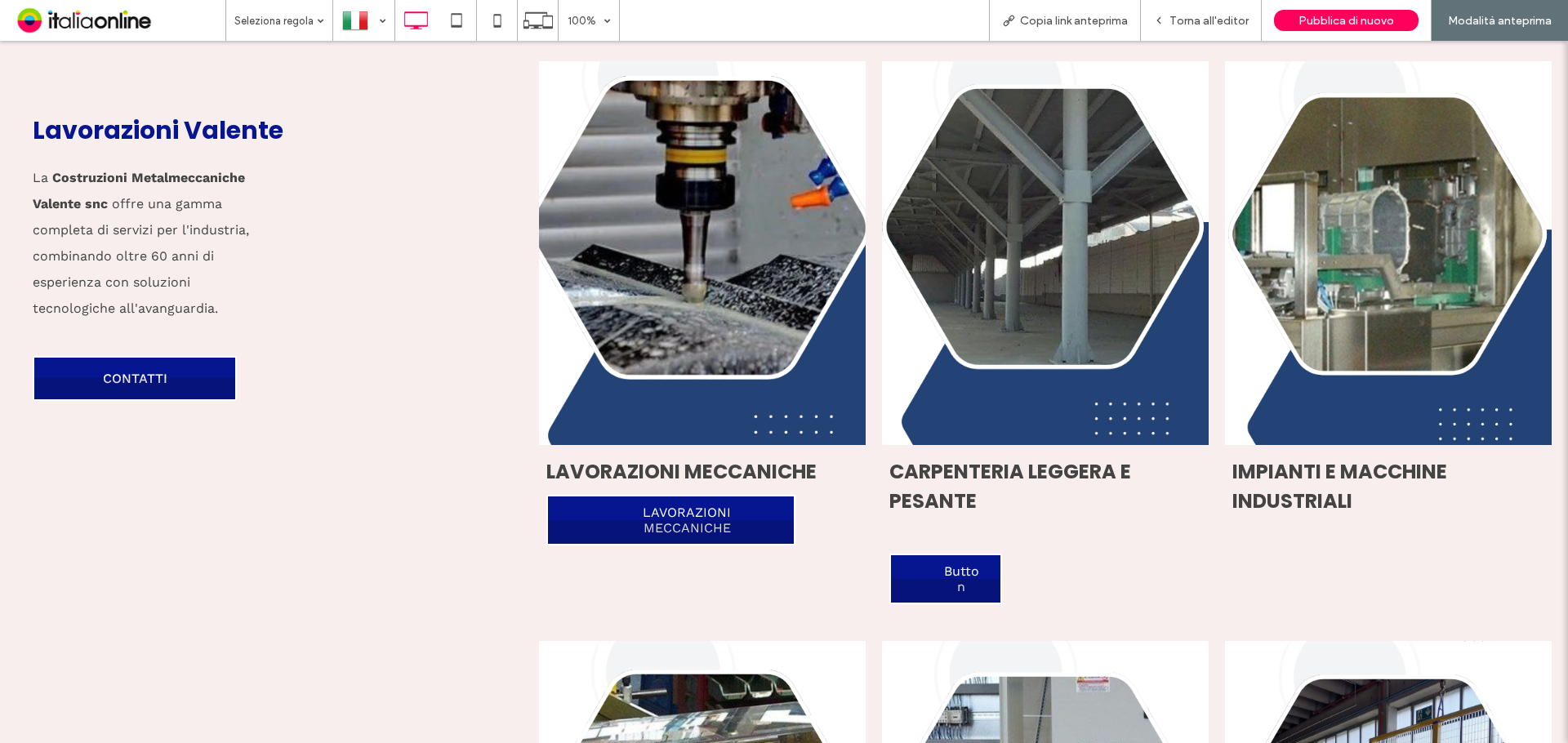
click at [707, 243] on link at bounding box center [702, 253] width 347 height 407
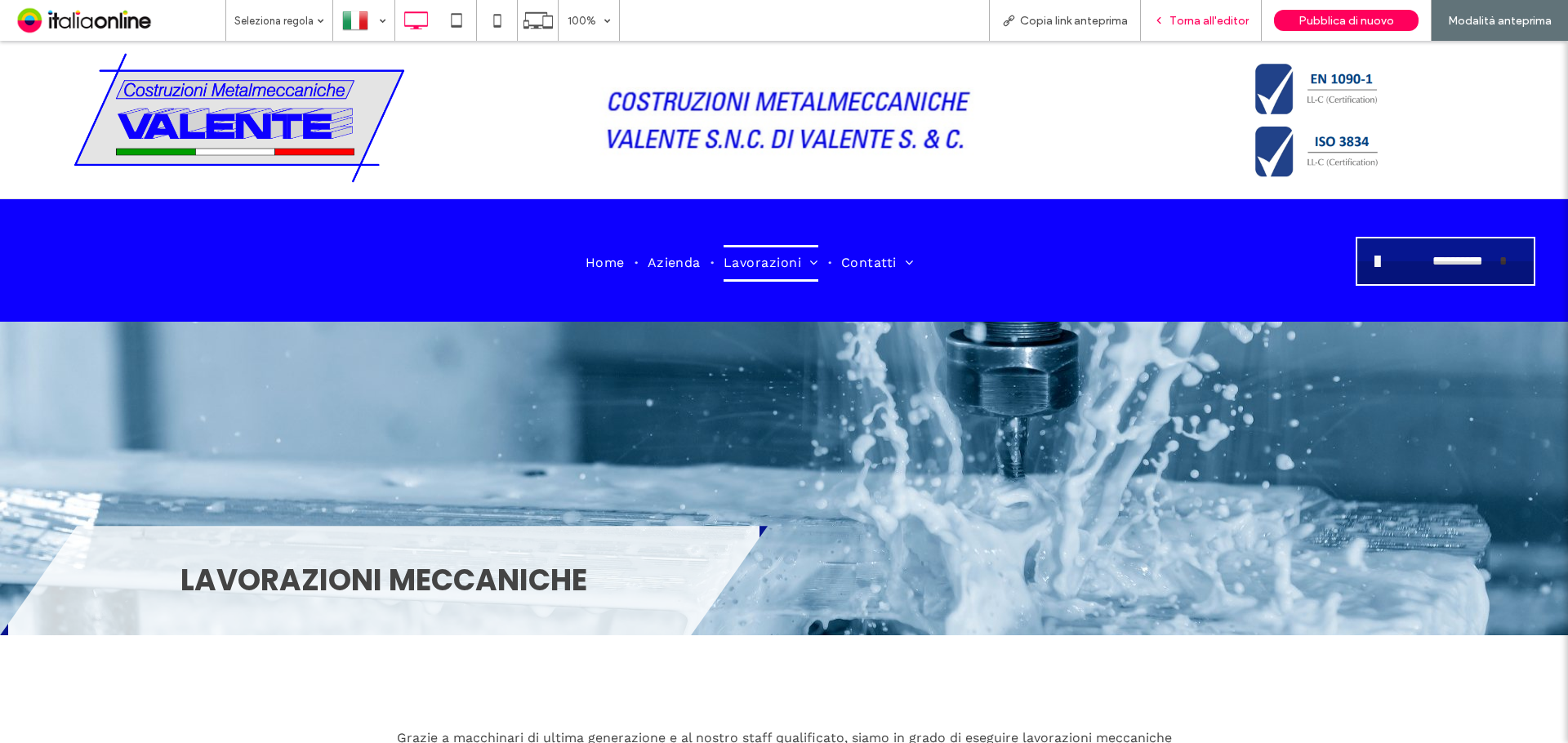
scroll to position [81, 0]
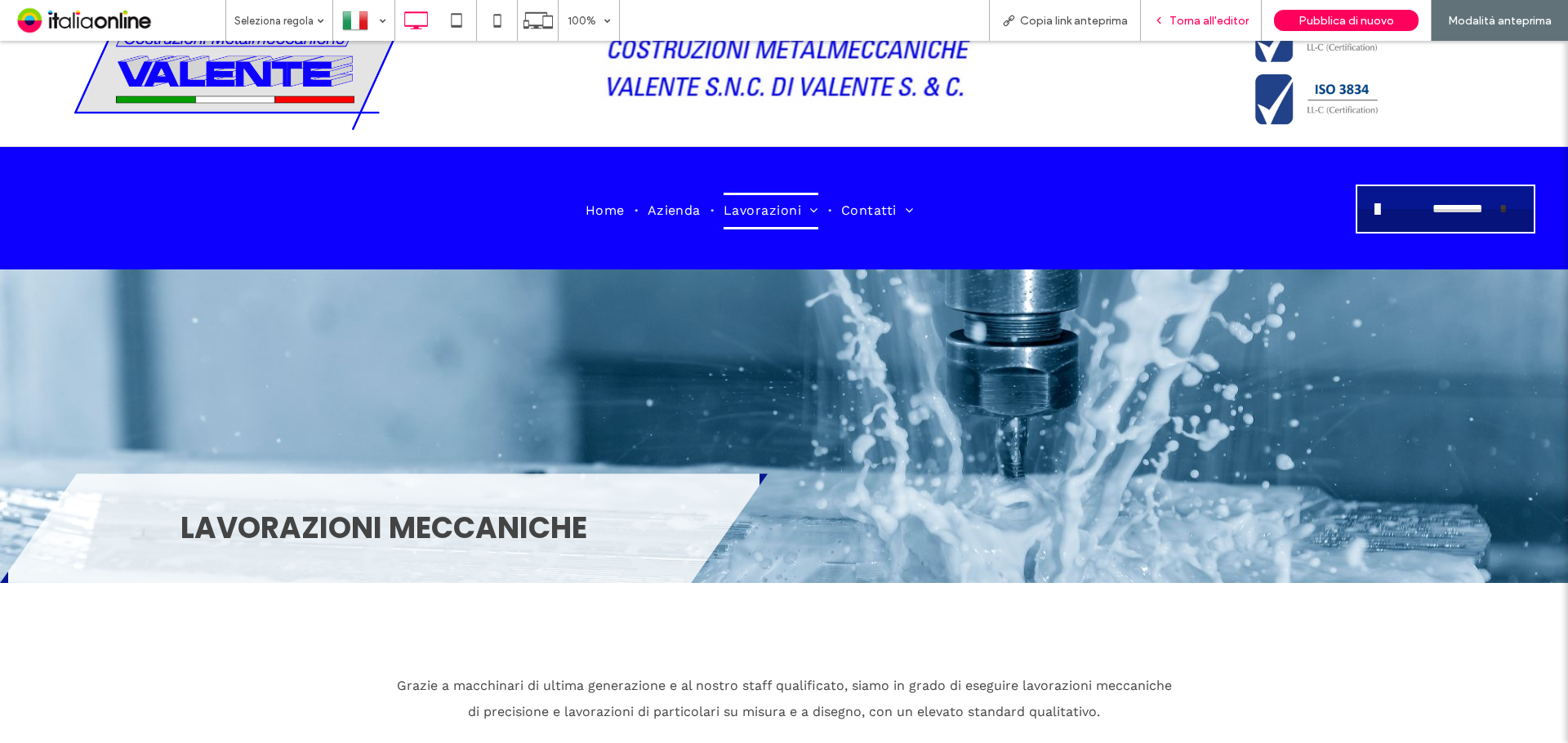
drag, startPoint x: 1202, startPoint y: 16, endPoint x: 1001, endPoint y: 146, distance: 239.4
click at [1202, 16] on span "Torna all'editor" at bounding box center [1209, 21] width 79 height 14
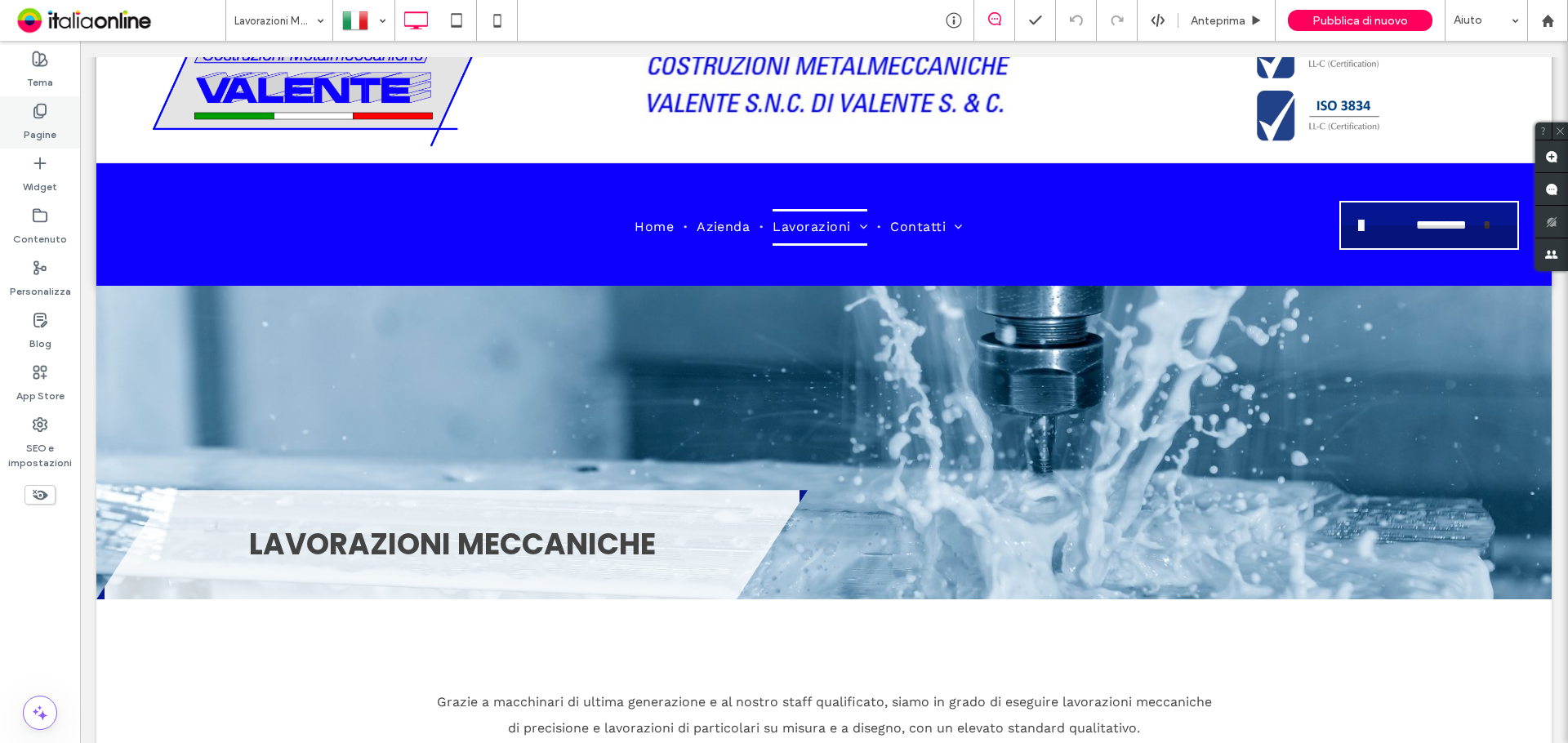
click at [61, 119] on div "Pagine" at bounding box center [40, 122] width 80 height 52
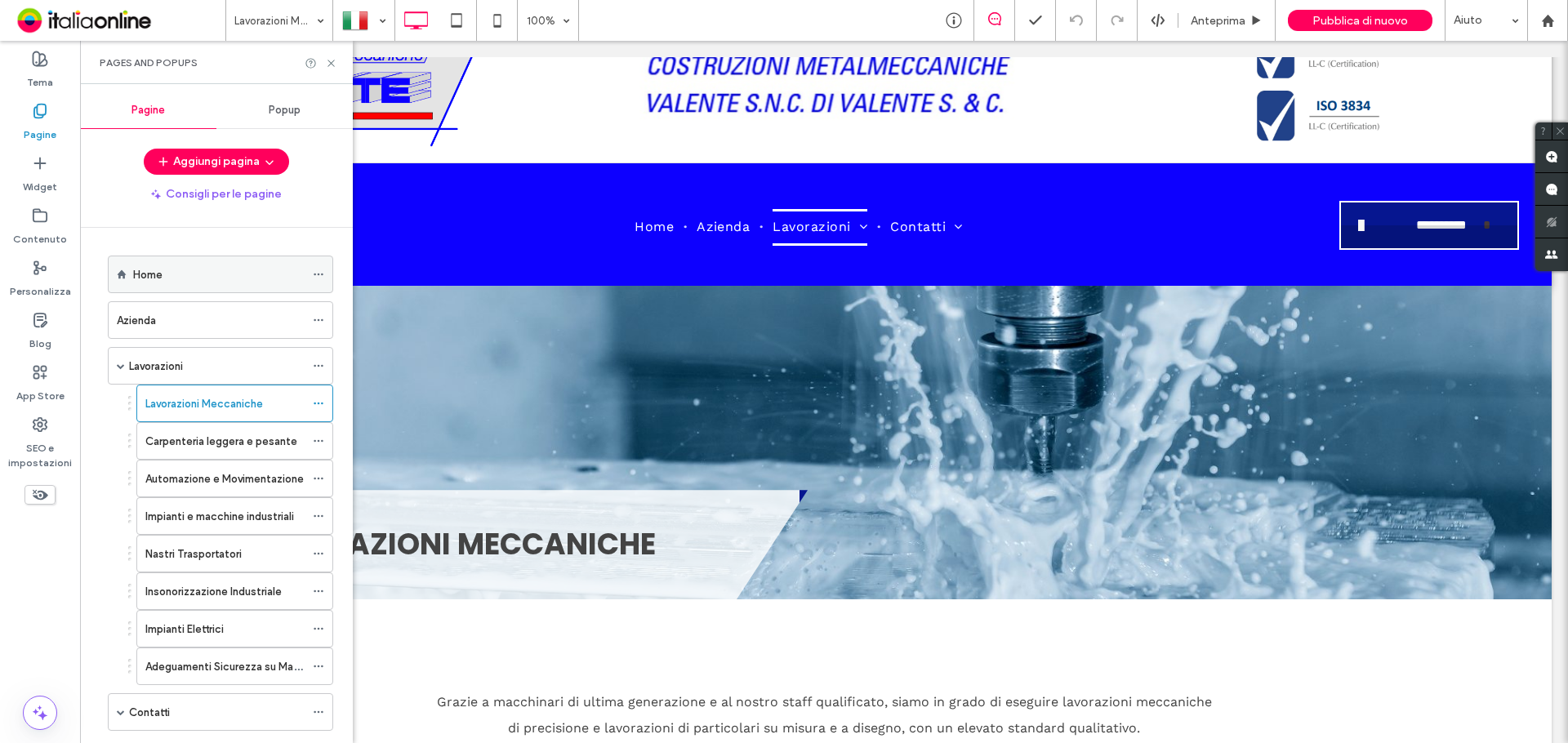
click at [197, 287] on div "Home" at bounding box center [219, 274] width 172 height 36
click at [330, 63] on icon at bounding box center [331, 63] width 12 height 12
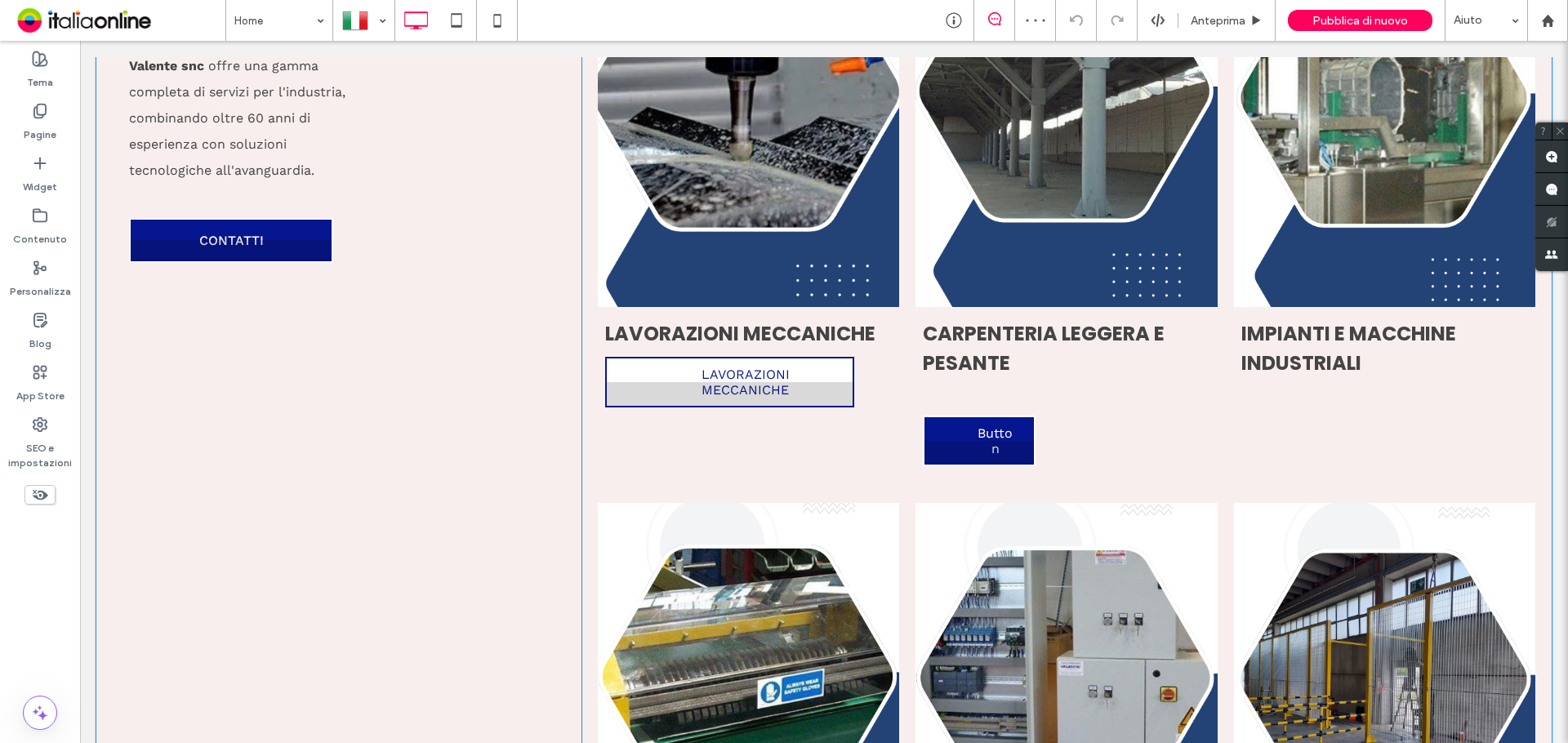
scroll to position [1796, 0]
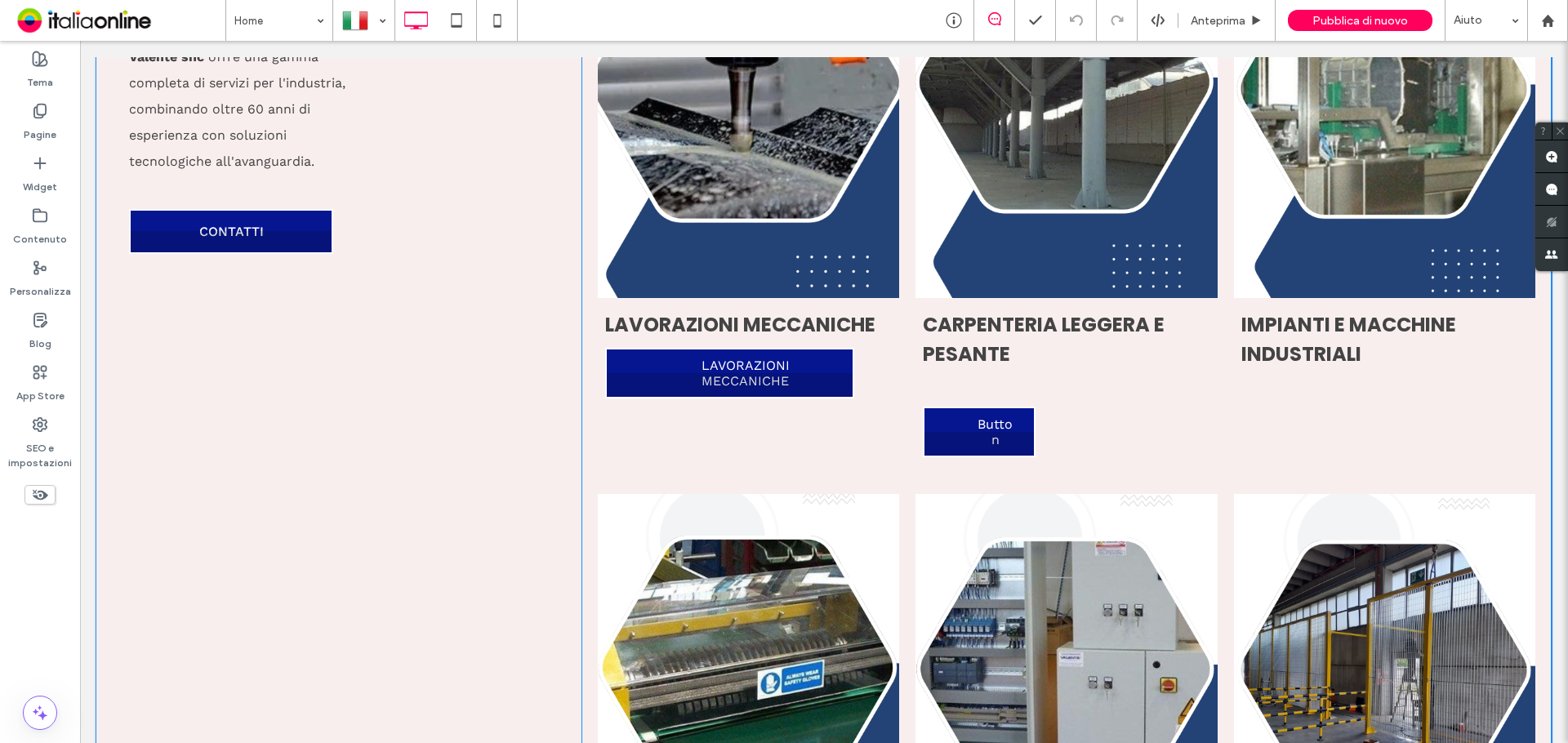
drag, startPoint x: 845, startPoint y: 256, endPoint x: 826, endPoint y: 272, distance: 24.8
click at [845, 256] on link at bounding box center [748, 106] width 319 height 407
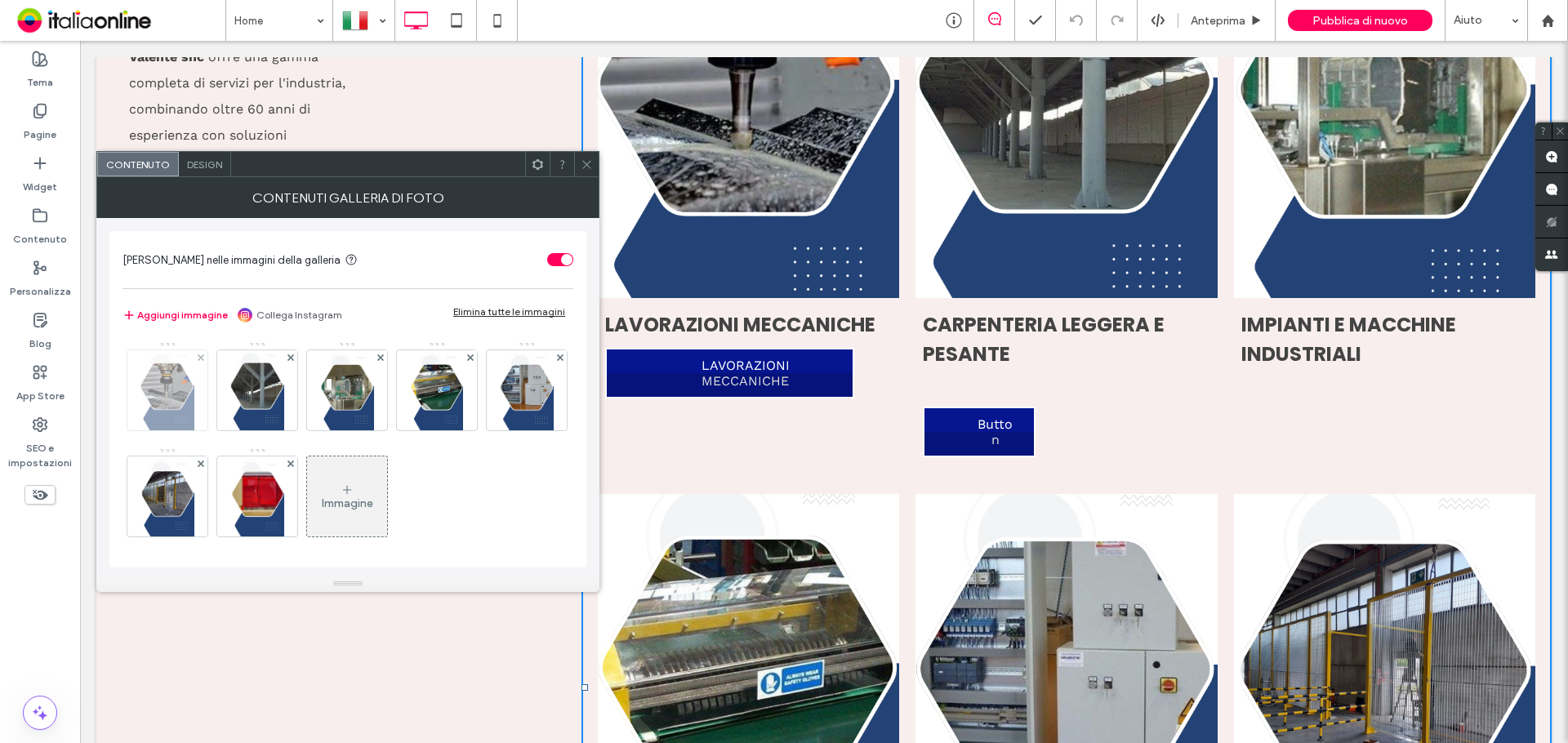
click at [173, 393] on img at bounding box center [167, 390] width 54 height 80
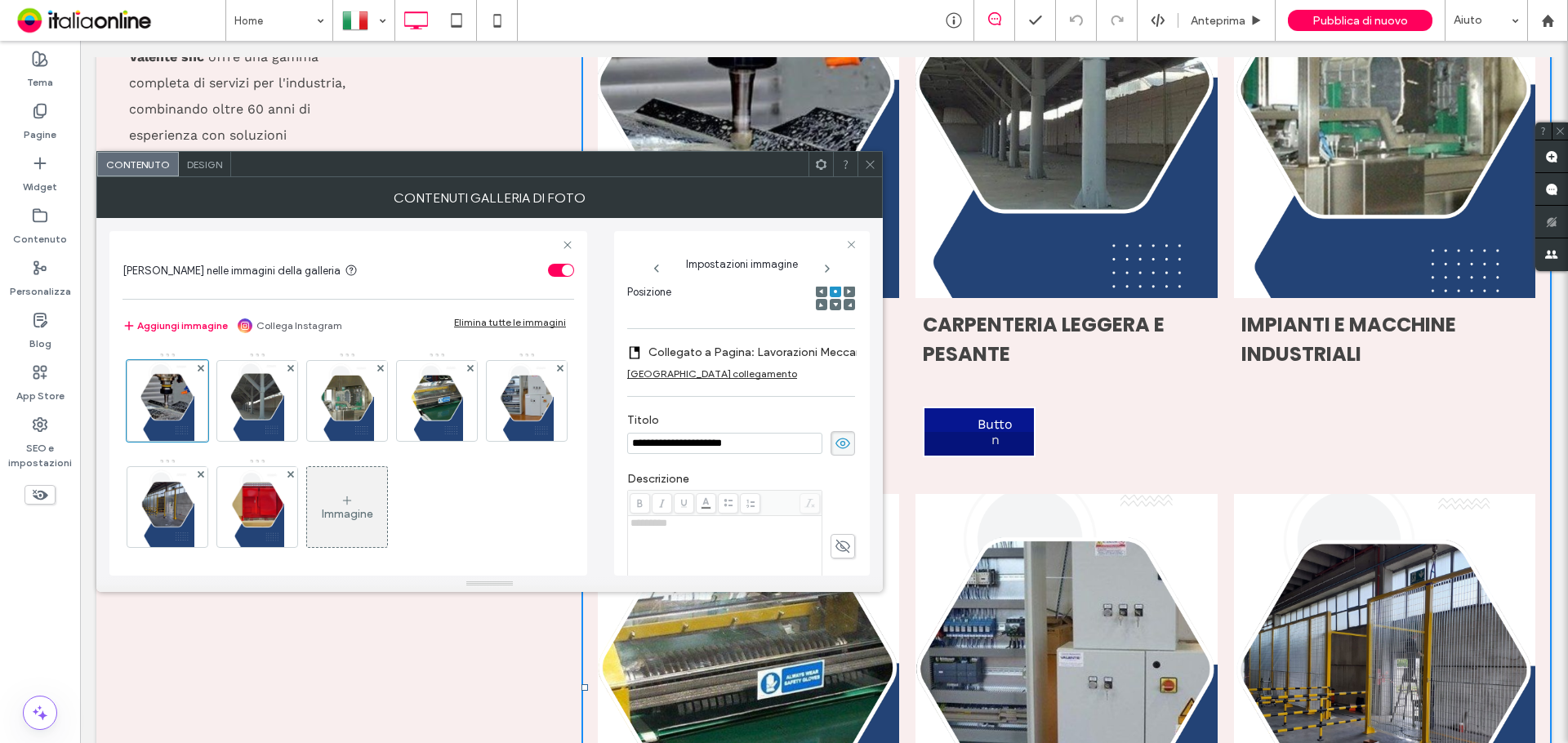
scroll to position [327, 0]
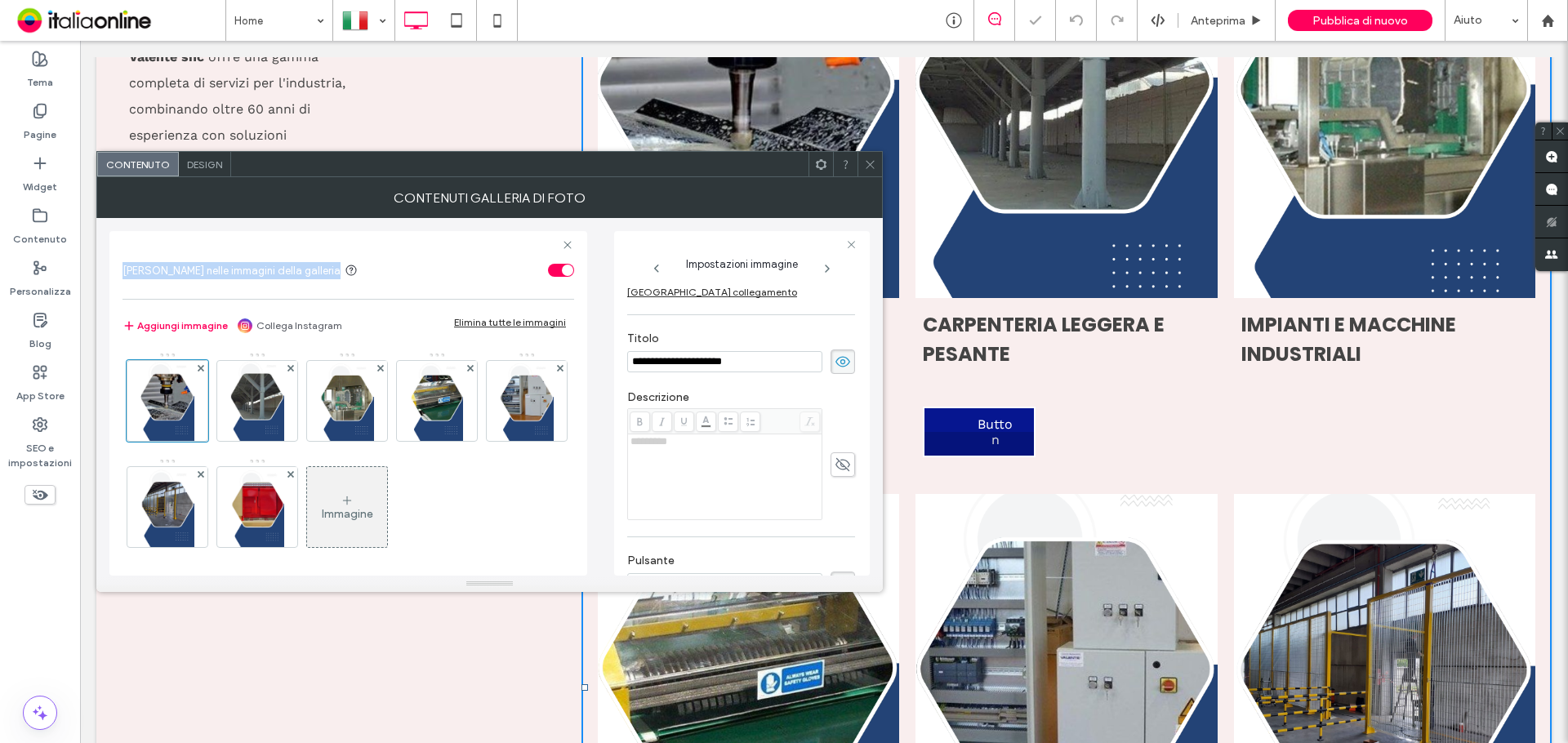
drag, startPoint x: 114, startPoint y: 270, endPoint x: 311, endPoint y: 274, distance: 197.0
click at [311, 274] on div "[PERSON_NAME] nelle immagini della galleria Aggiungi immagine Collega Instagram…" at bounding box center [349, 403] width 478 height 345
click at [183, 274] on span "[PERSON_NAME] nelle immagini della galleria" at bounding box center [231, 270] width 218 height 12
drag, startPoint x: 450, startPoint y: 177, endPoint x: 540, endPoint y: 187, distance: 90.6
click at [540, 187] on div "**********" at bounding box center [489, 371] width 786 height 441
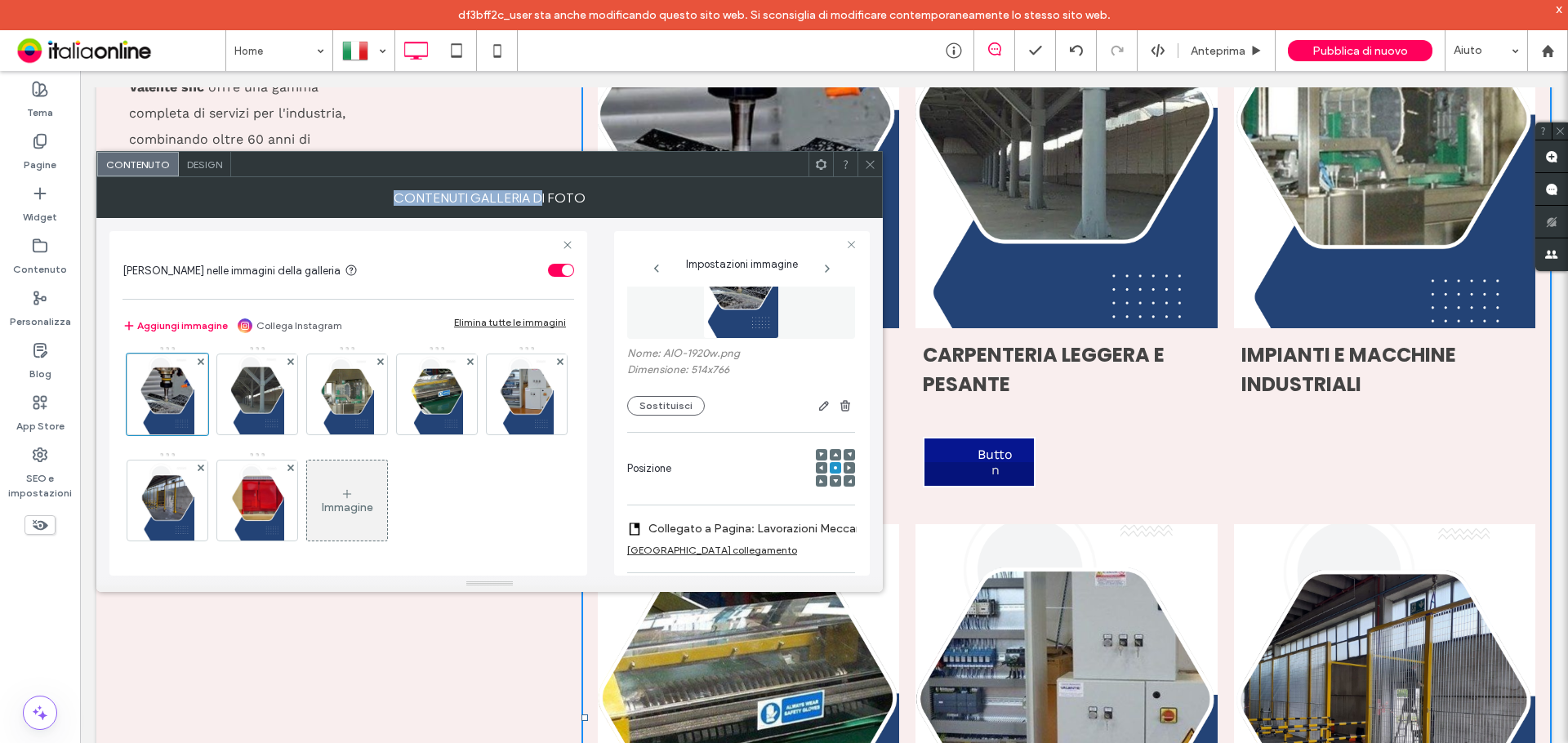
scroll to position [163, 0]
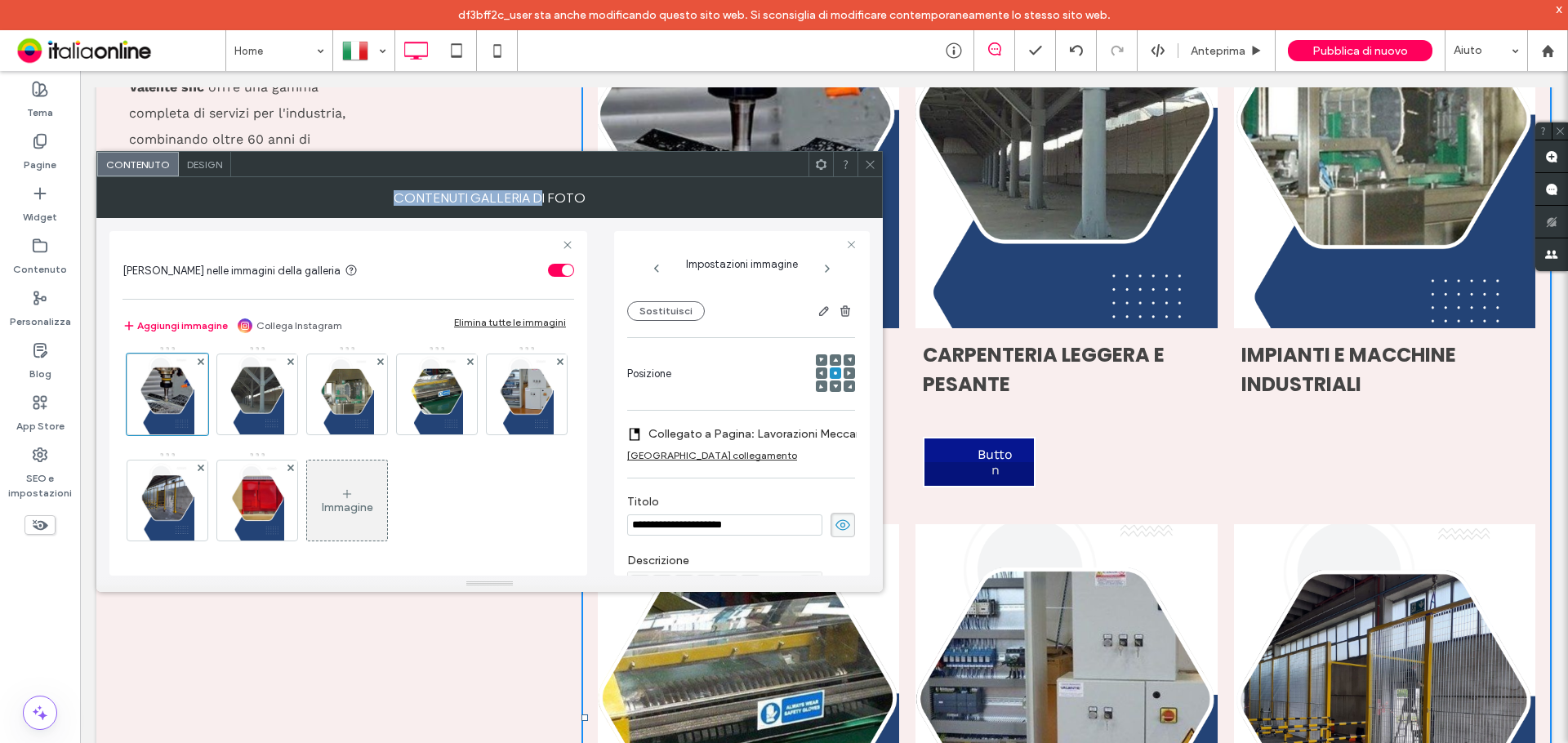
click at [866, 164] on icon at bounding box center [870, 164] width 12 height 12
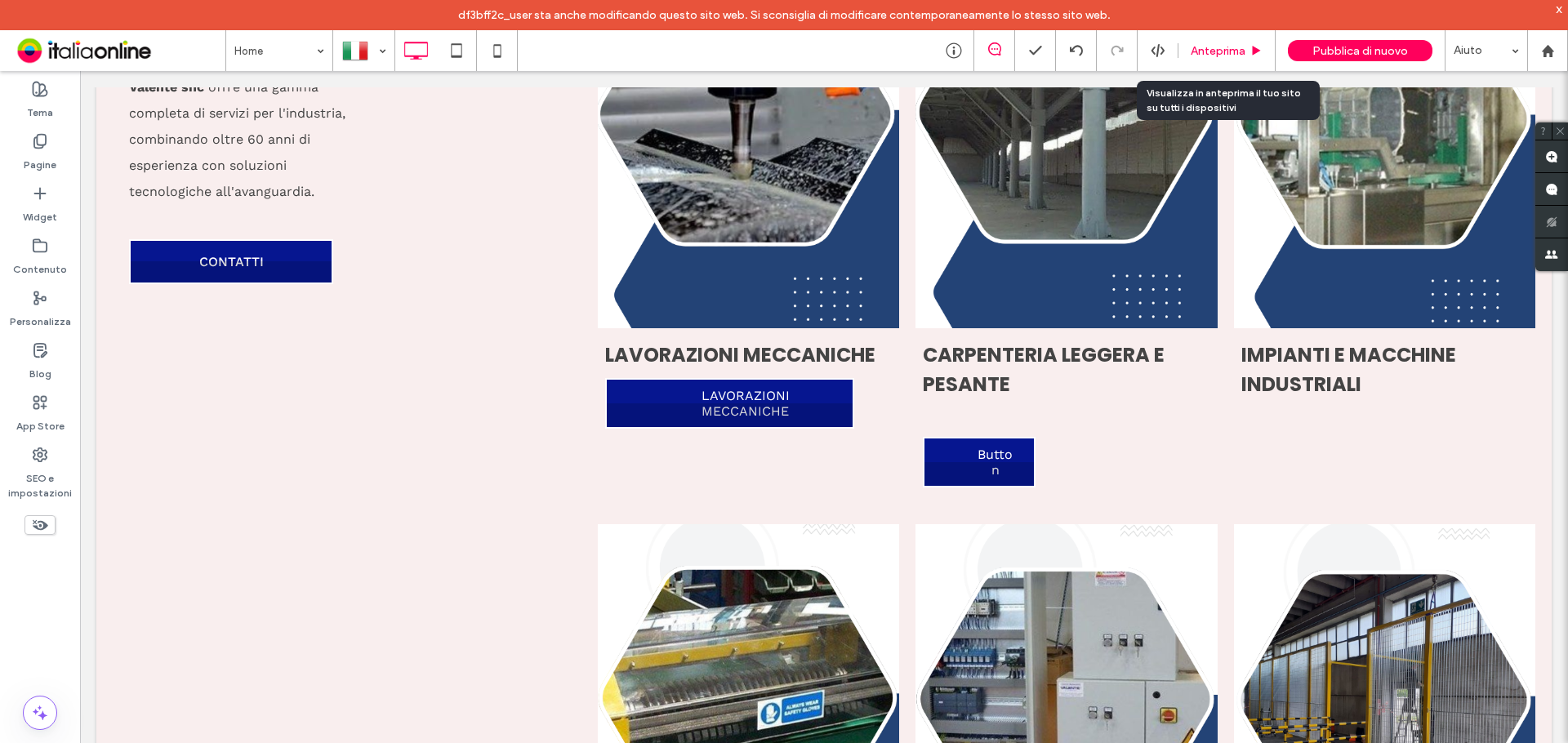
click at [1246, 59] on div "Anteprima" at bounding box center [1226, 50] width 97 height 41
click at [1217, 57] on span "Anteprima" at bounding box center [1218, 51] width 55 height 14
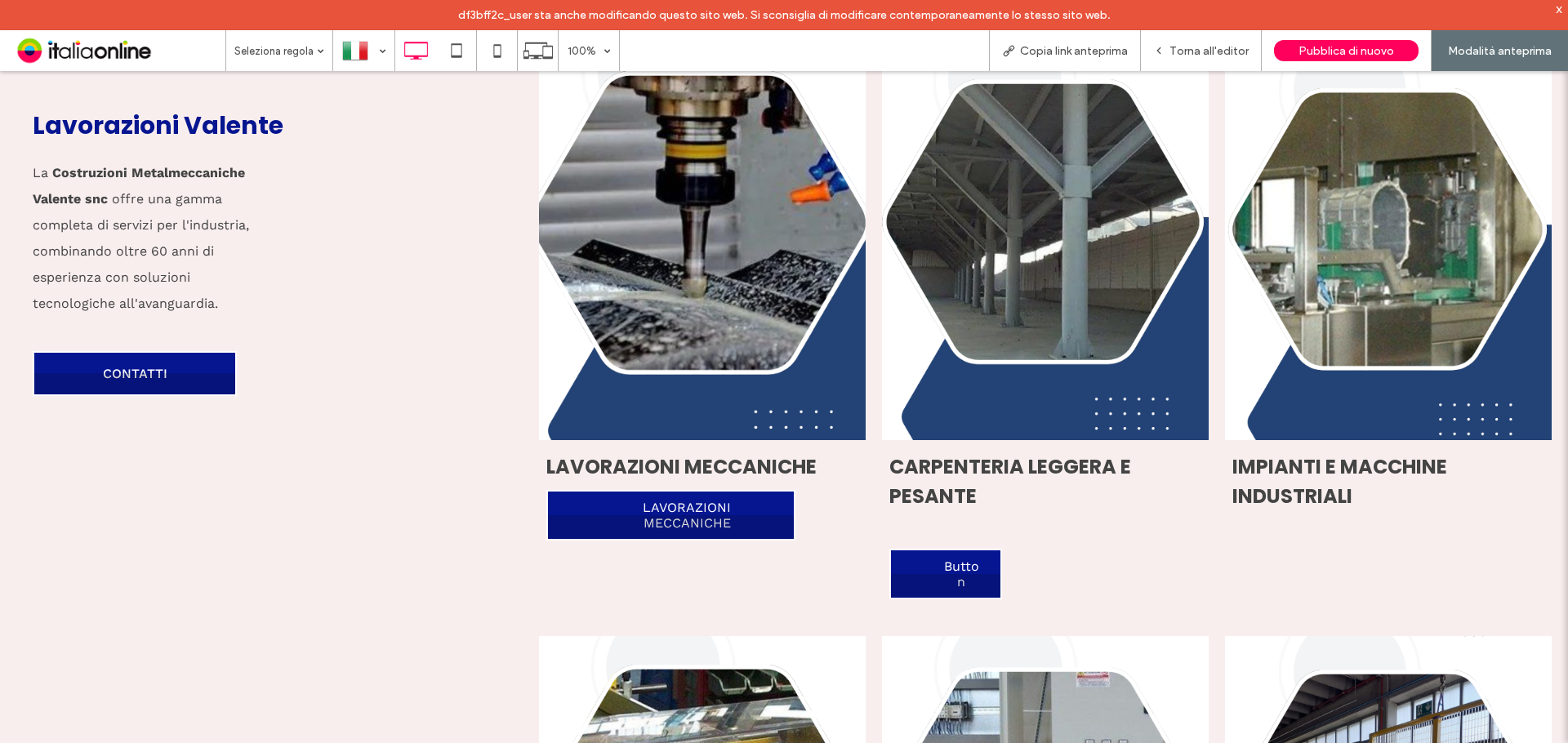
scroll to position [1469, 0]
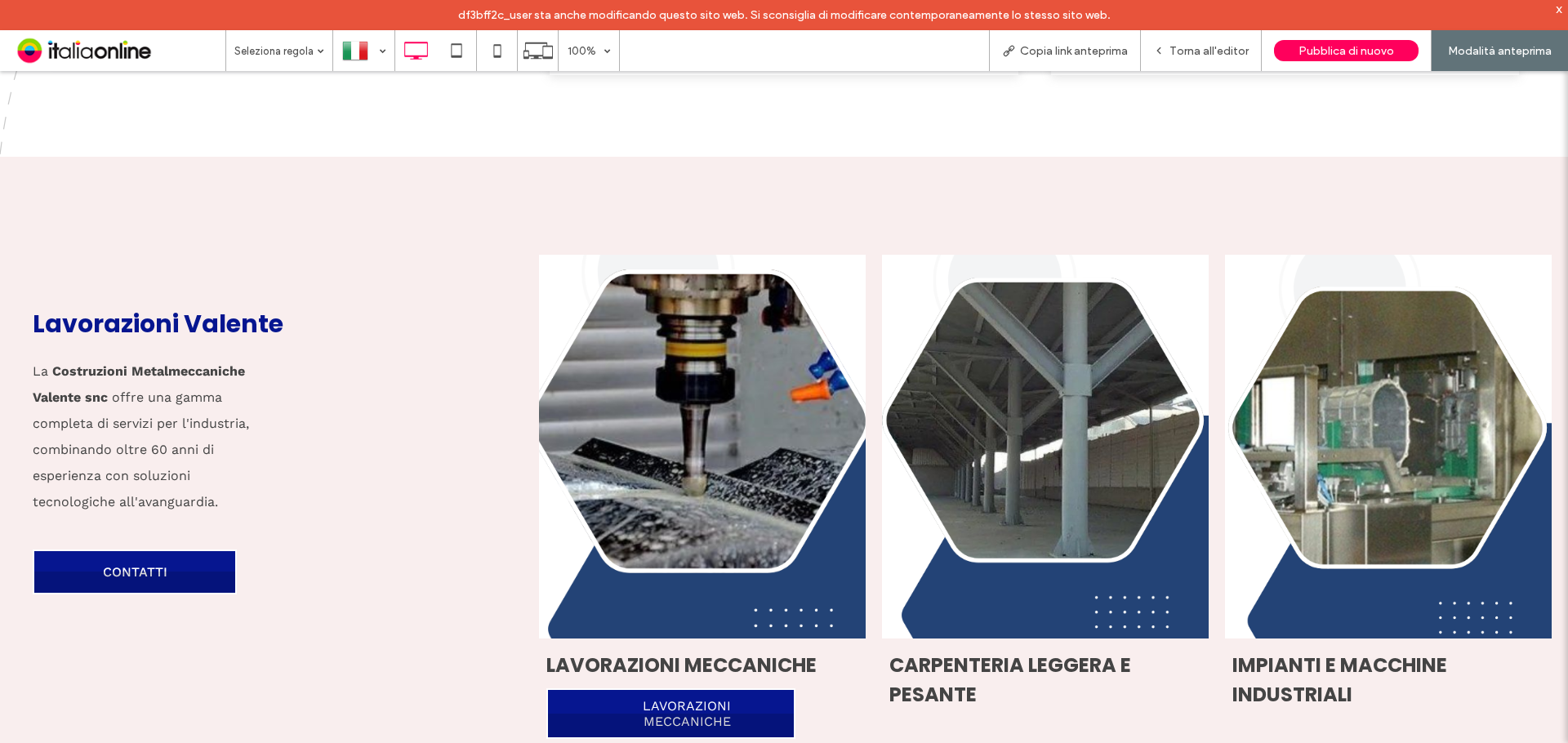
click at [707, 402] on link at bounding box center [702, 447] width 347 height 407
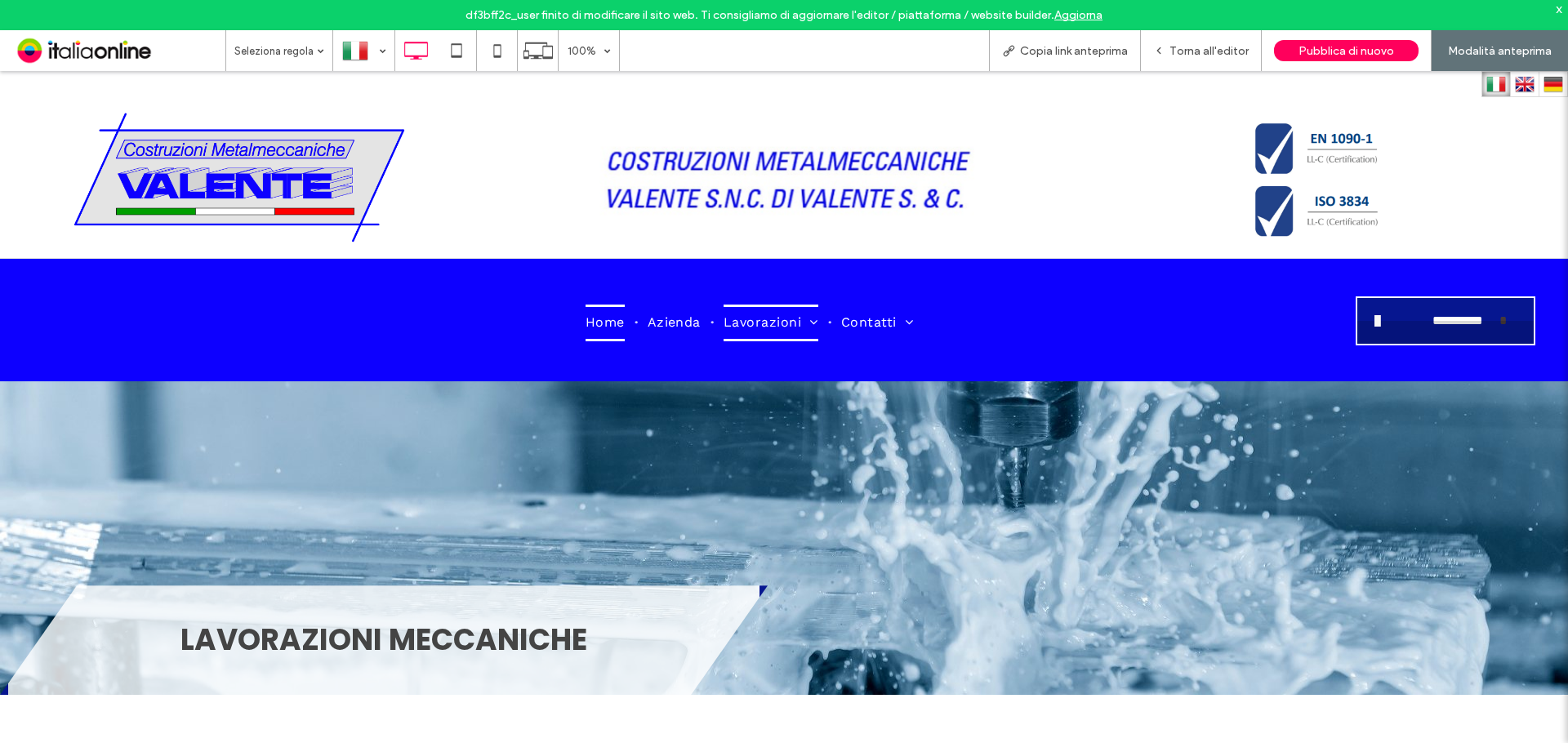
drag, startPoint x: 588, startPoint y: 304, endPoint x: 590, endPoint y: 317, distance: 13.2
click at [588, 304] on div "Home Azienda Lavorazioni Lavorazioni Meccaniche Carpenteria leggera e pesante A…" at bounding box center [673, 320] width 1280 height 96
click at [593, 329] on span "Home" at bounding box center [605, 322] width 39 height 36
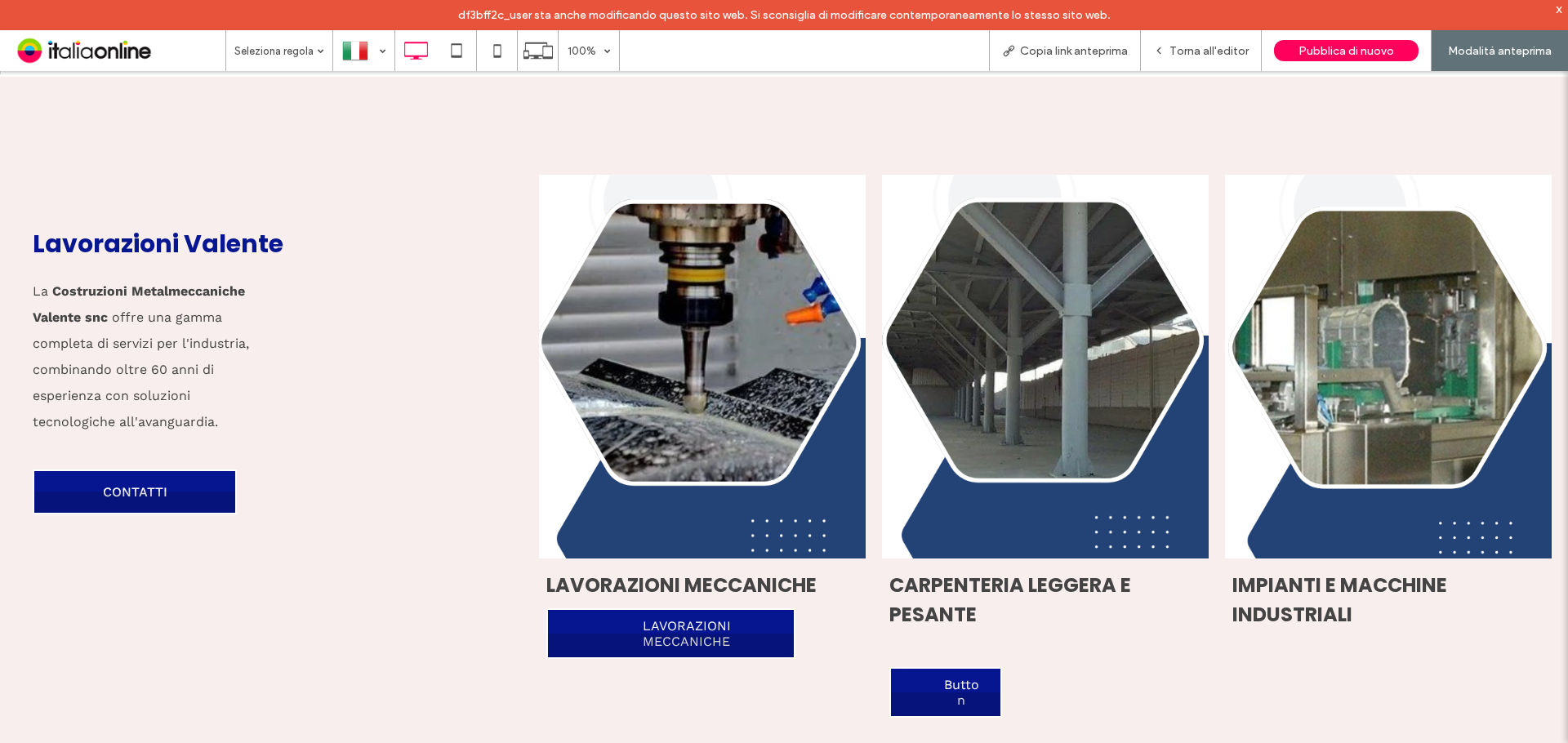
scroll to position [1551, 0]
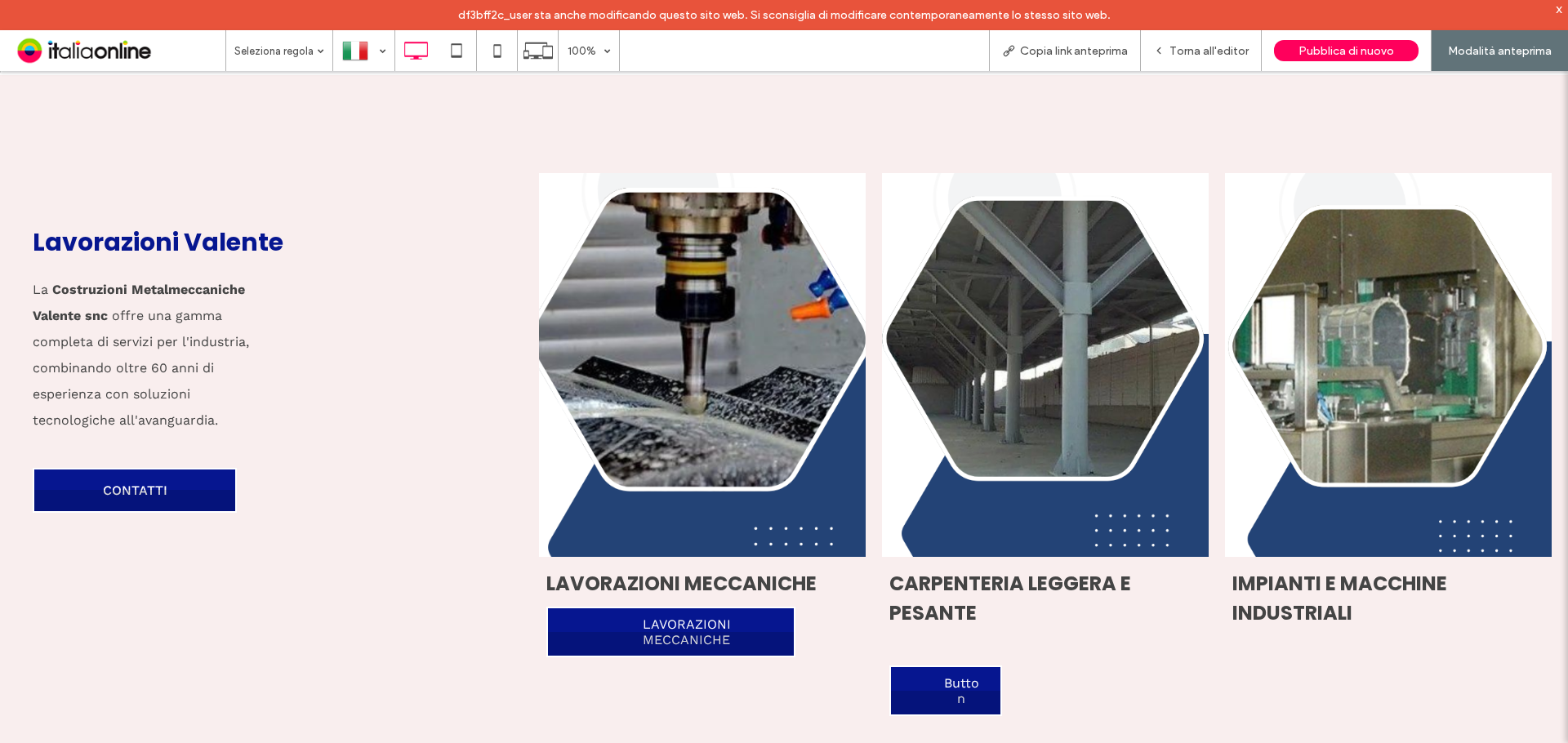
click at [712, 352] on link at bounding box center [702, 364] width 347 height 407
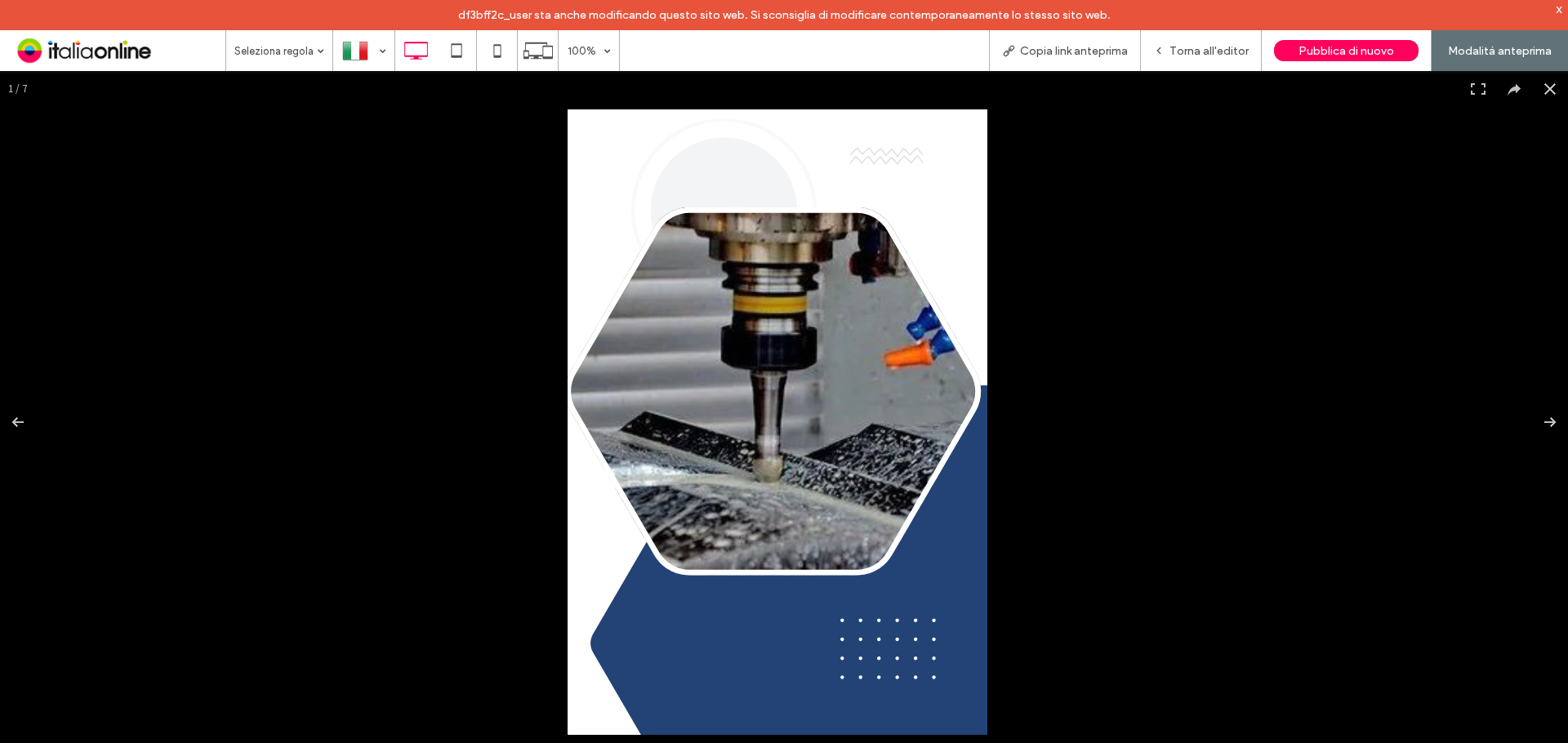
drag, startPoint x: 1542, startPoint y: 81, endPoint x: 1352, endPoint y: 158, distance: 205.0
click at [1253, 81] on button at bounding box center [1550, 89] width 36 height 36
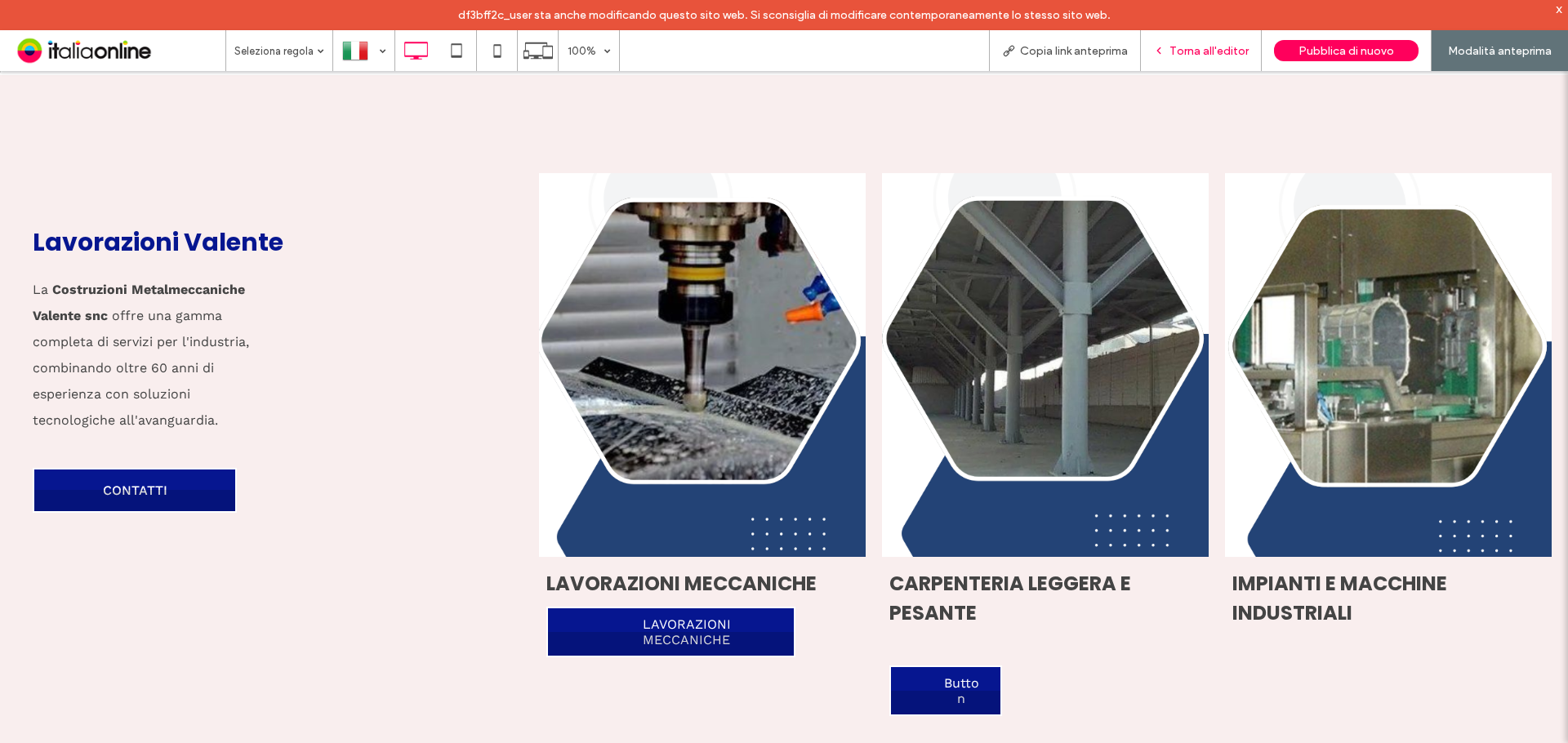
drag, startPoint x: 455, startPoint y: 151, endPoint x: 1197, endPoint y: 52, distance: 748.6
click at [1197, 52] on span "Torna all'editor" at bounding box center [1209, 51] width 79 height 14
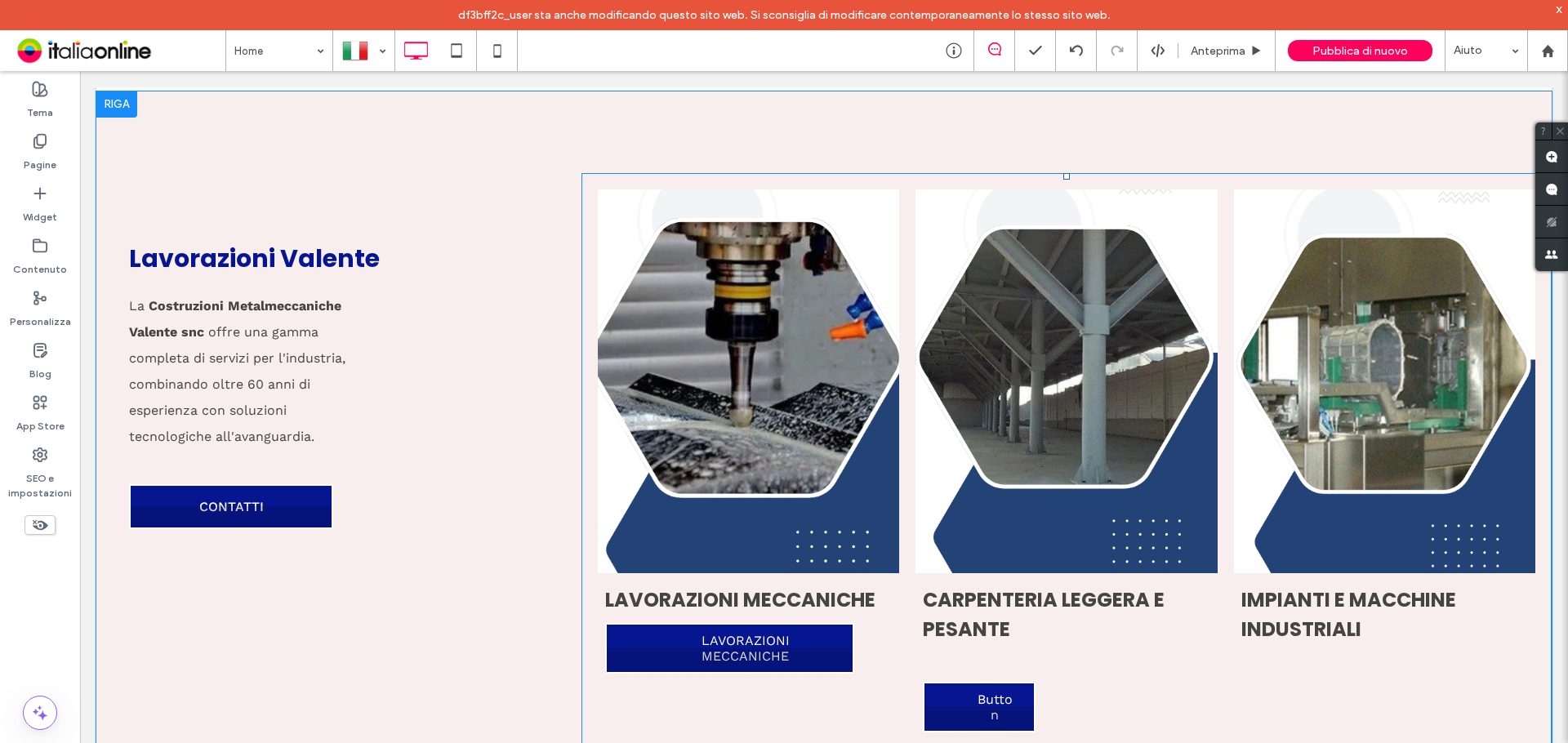
drag, startPoint x: 741, startPoint y: 429, endPoint x: 690, endPoint y: 458, distance: 58.7
click at [741, 429] on link at bounding box center [748, 380] width 319 height 407
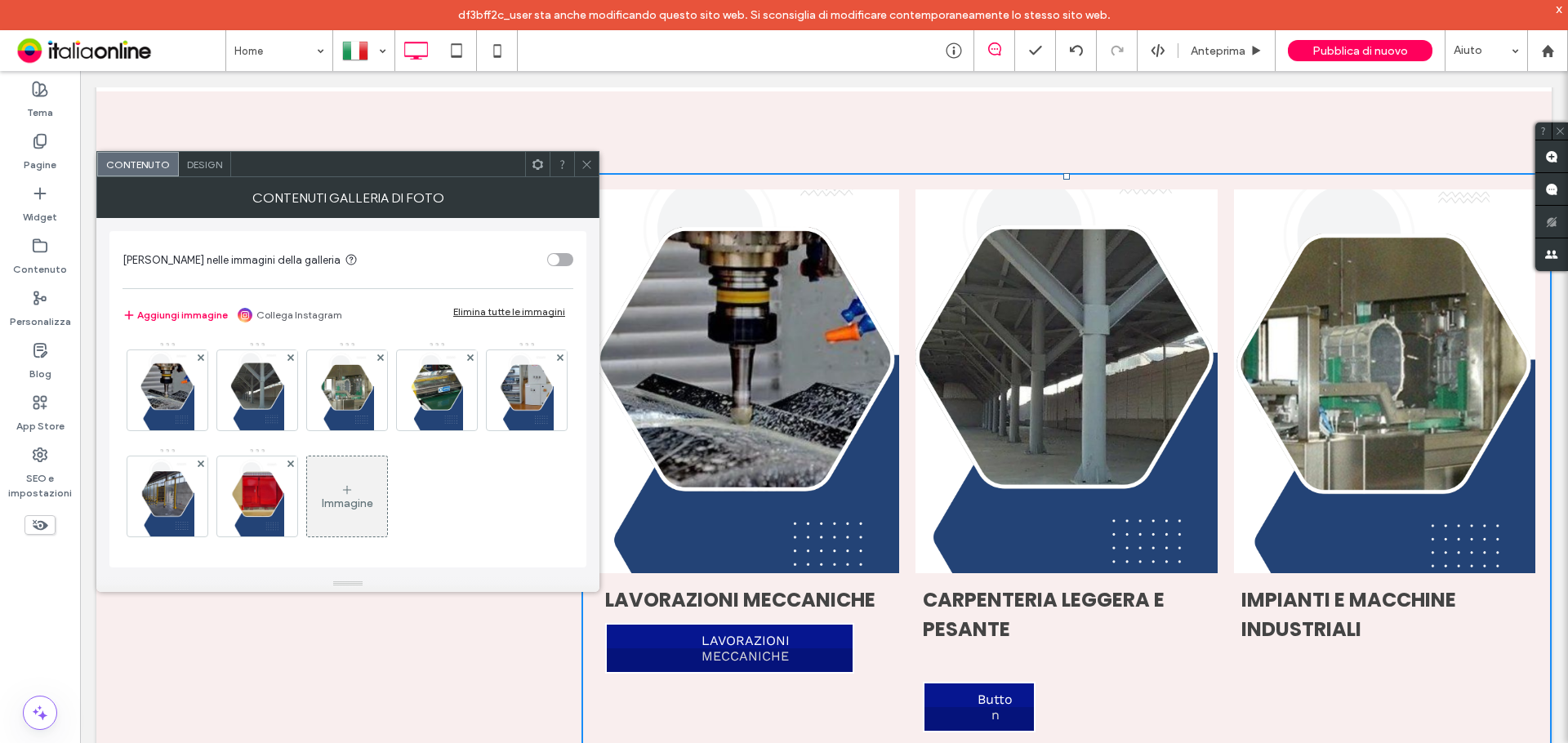
drag, startPoint x: 149, startPoint y: 394, endPoint x: 210, endPoint y: 412, distance: 63.6
click at [149, 394] on img at bounding box center [167, 390] width 54 height 80
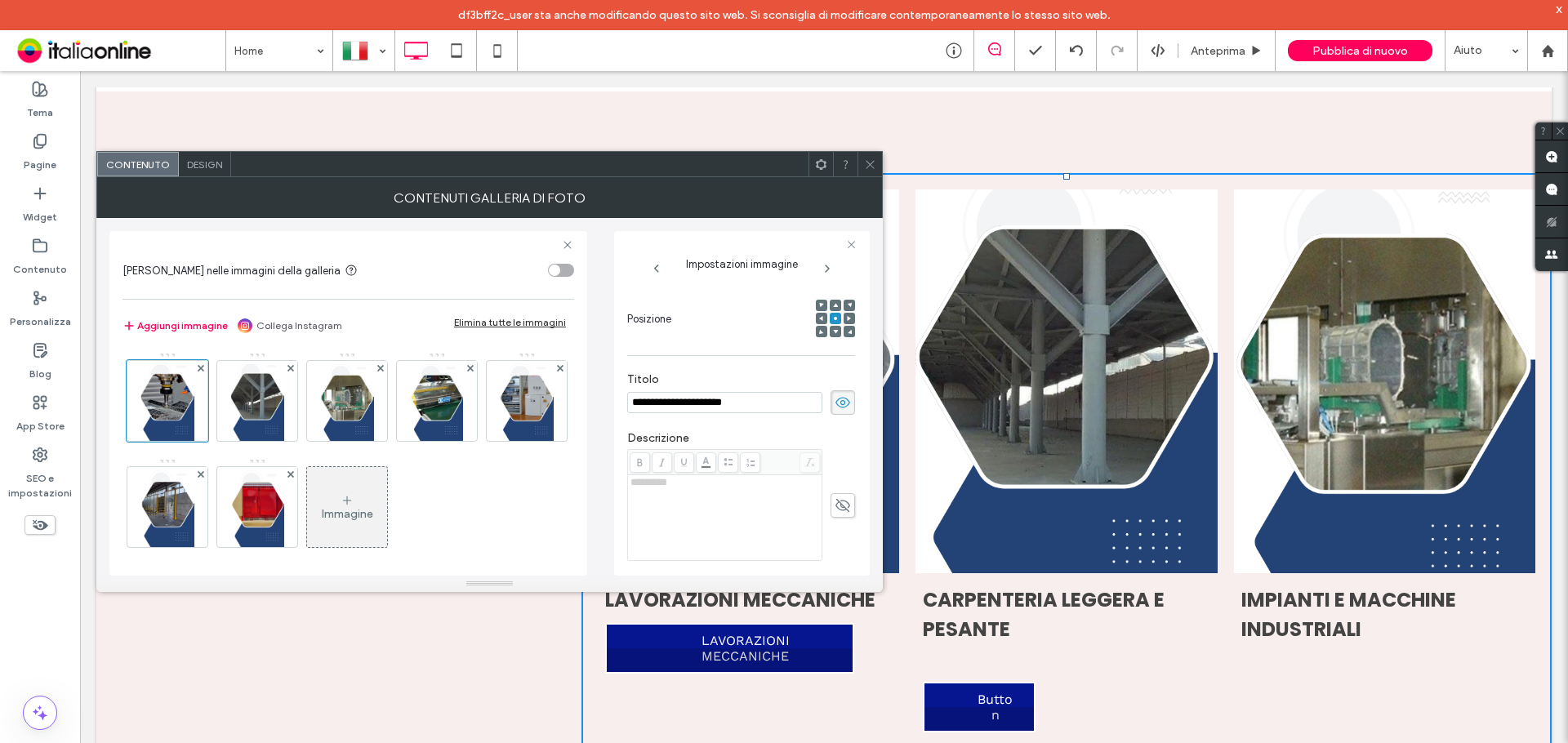
scroll to position [483, 0]
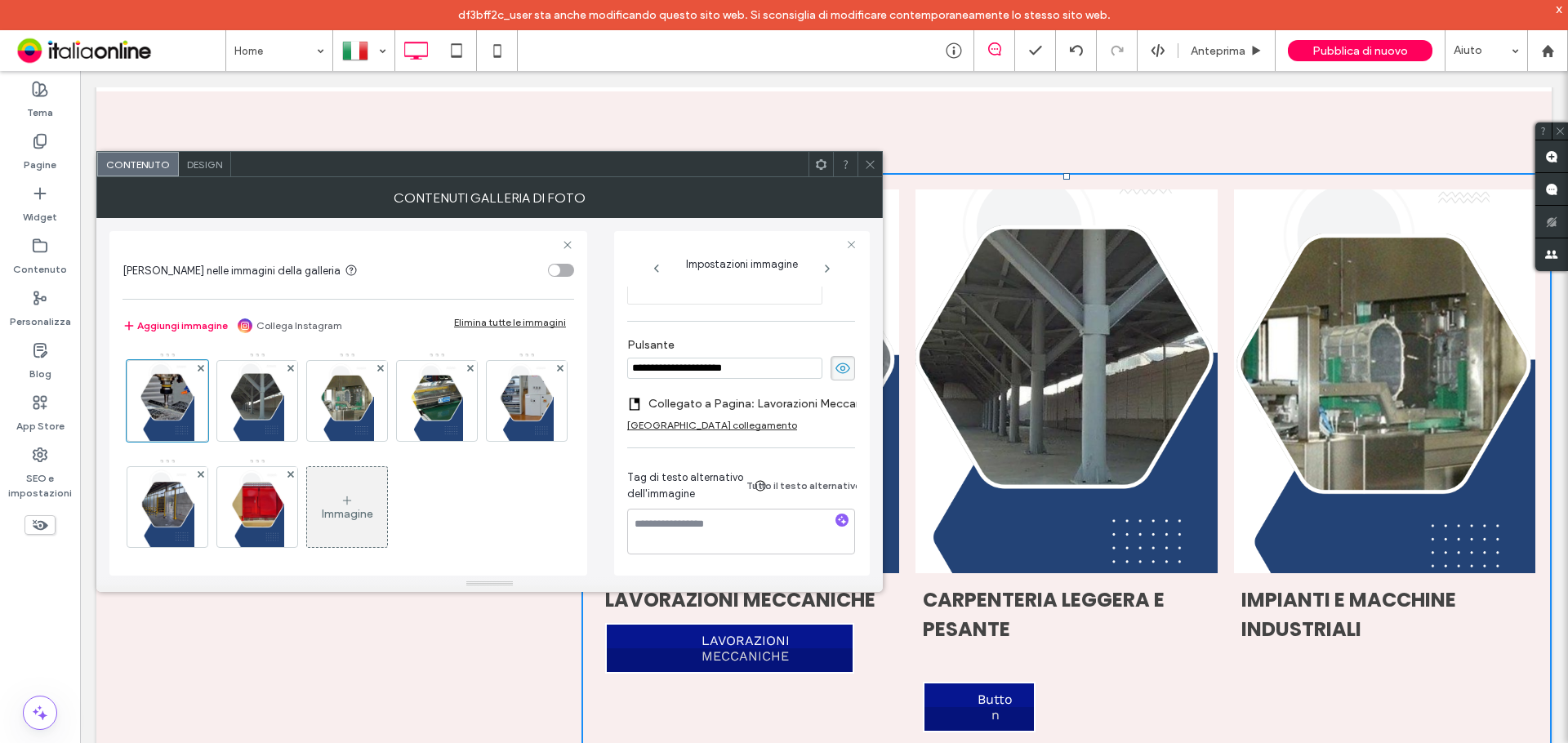
drag, startPoint x: 813, startPoint y: 391, endPoint x: 792, endPoint y: 400, distance: 22.8
click at [812, 391] on label "Collegato a Pagina: Lavorazioni Meccaniche" at bounding box center [761, 403] width 228 height 30
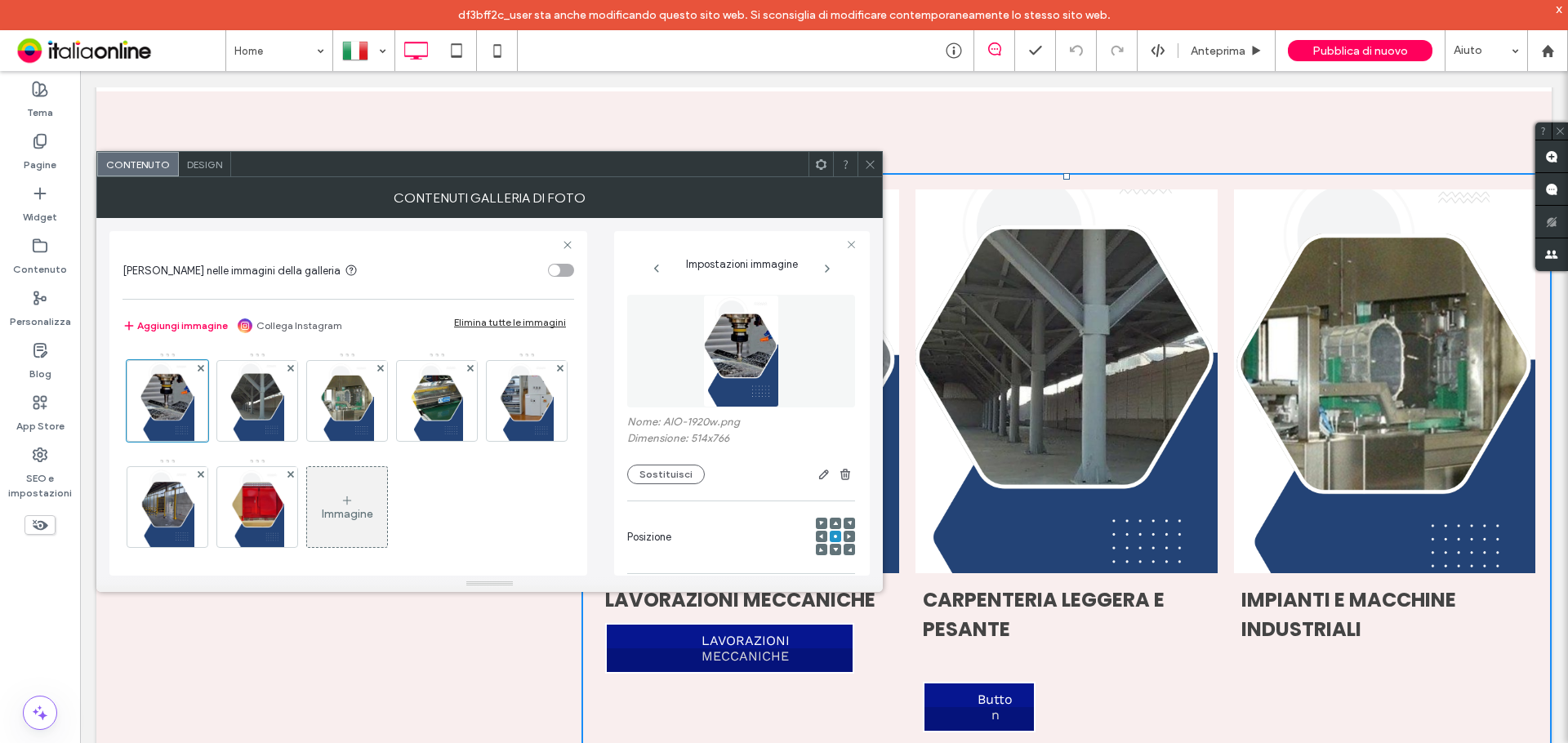
scroll to position [81, 0]
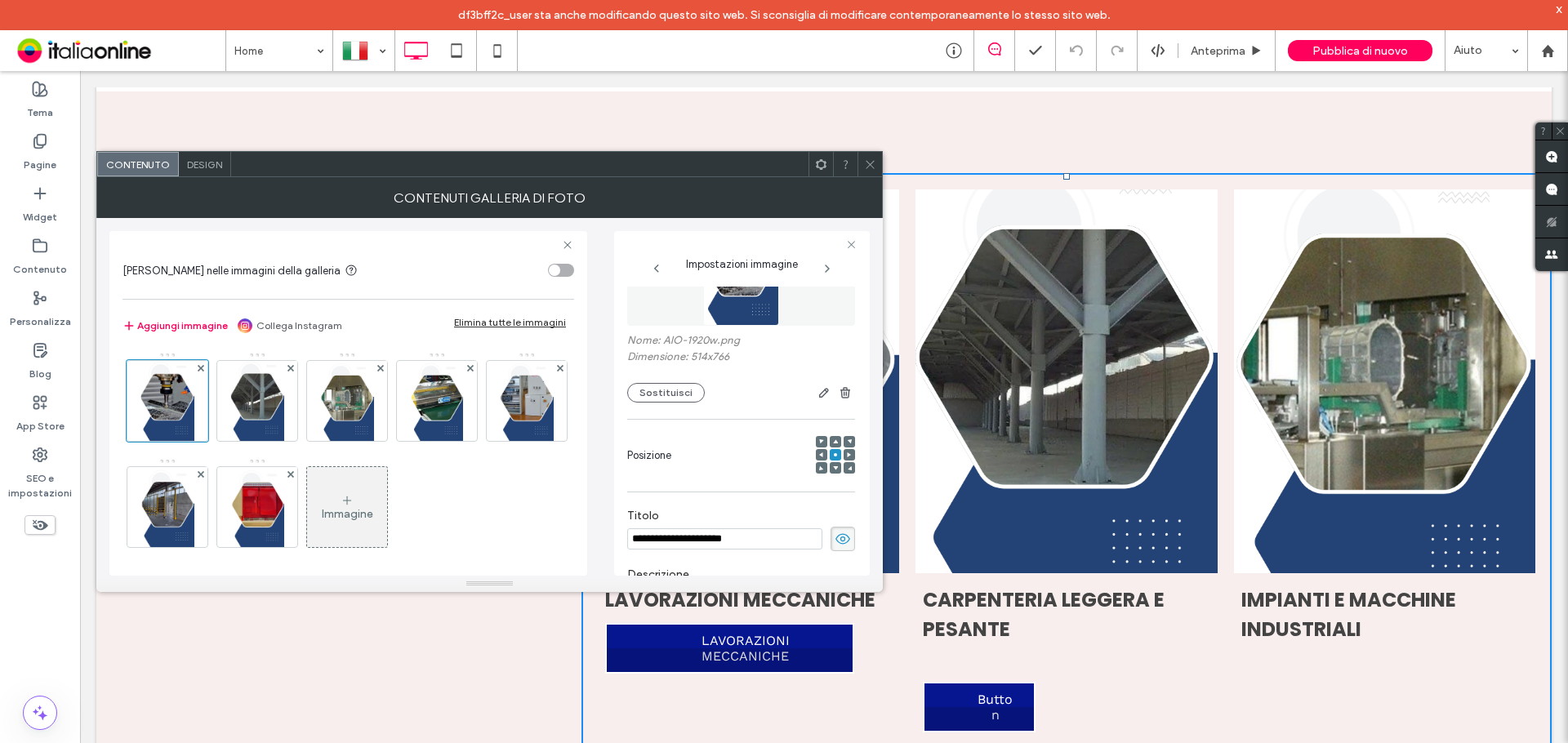
click at [559, 274] on div "toggle" at bounding box center [561, 270] width 26 height 13
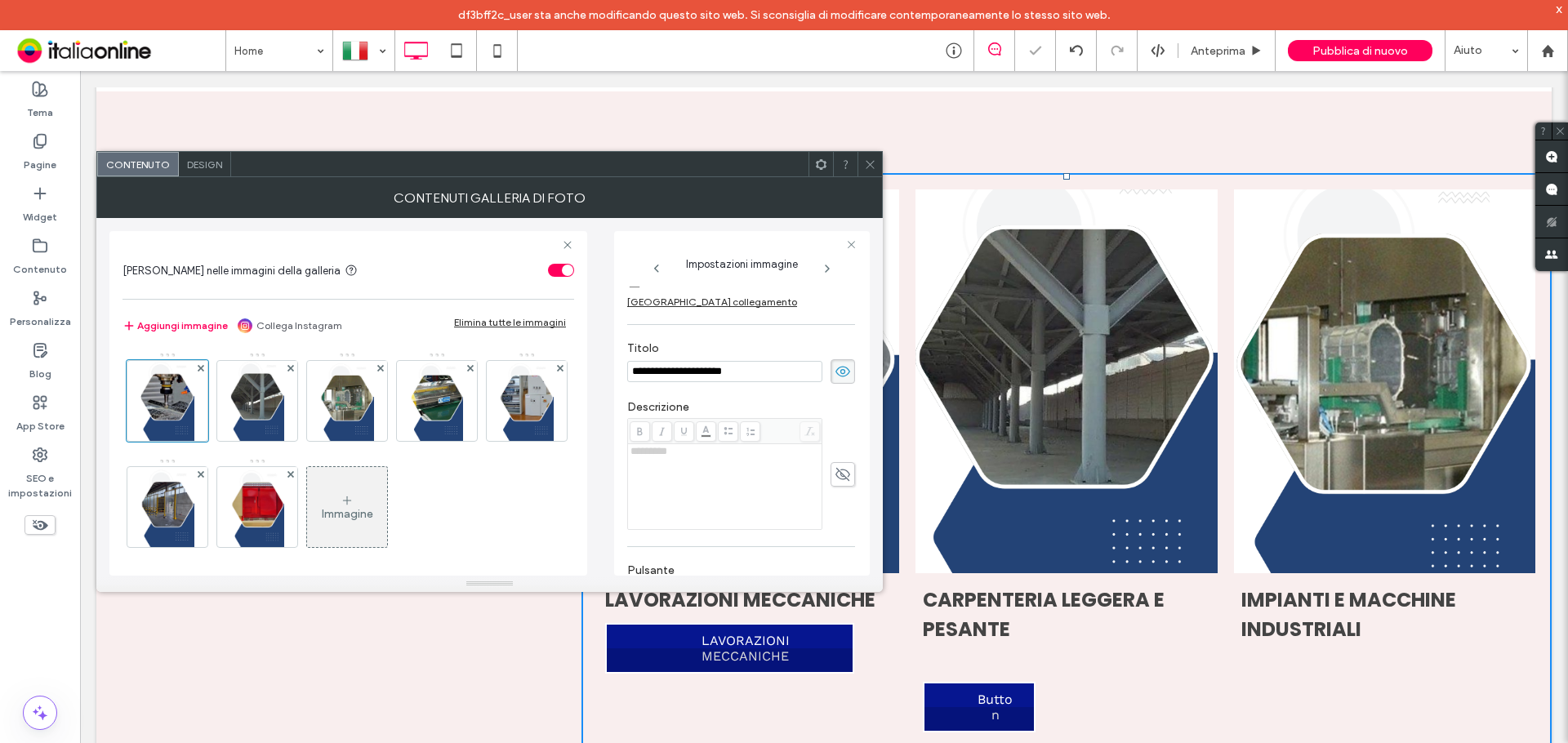
scroll to position [327, 0]
click at [865, 167] on icon at bounding box center [870, 164] width 12 height 12
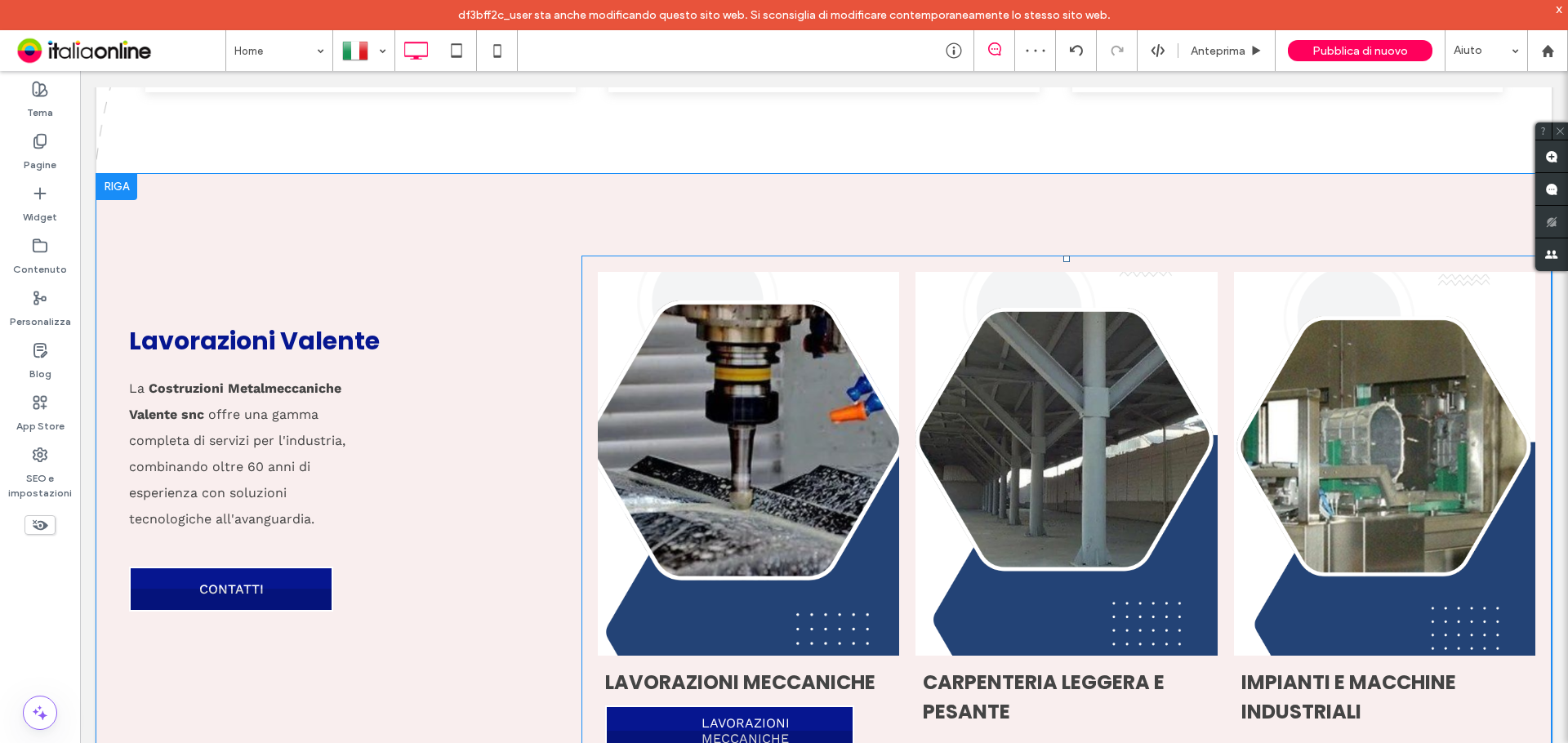
scroll to position [1469, 0]
click at [732, 520] on link at bounding box center [748, 463] width 319 height 407
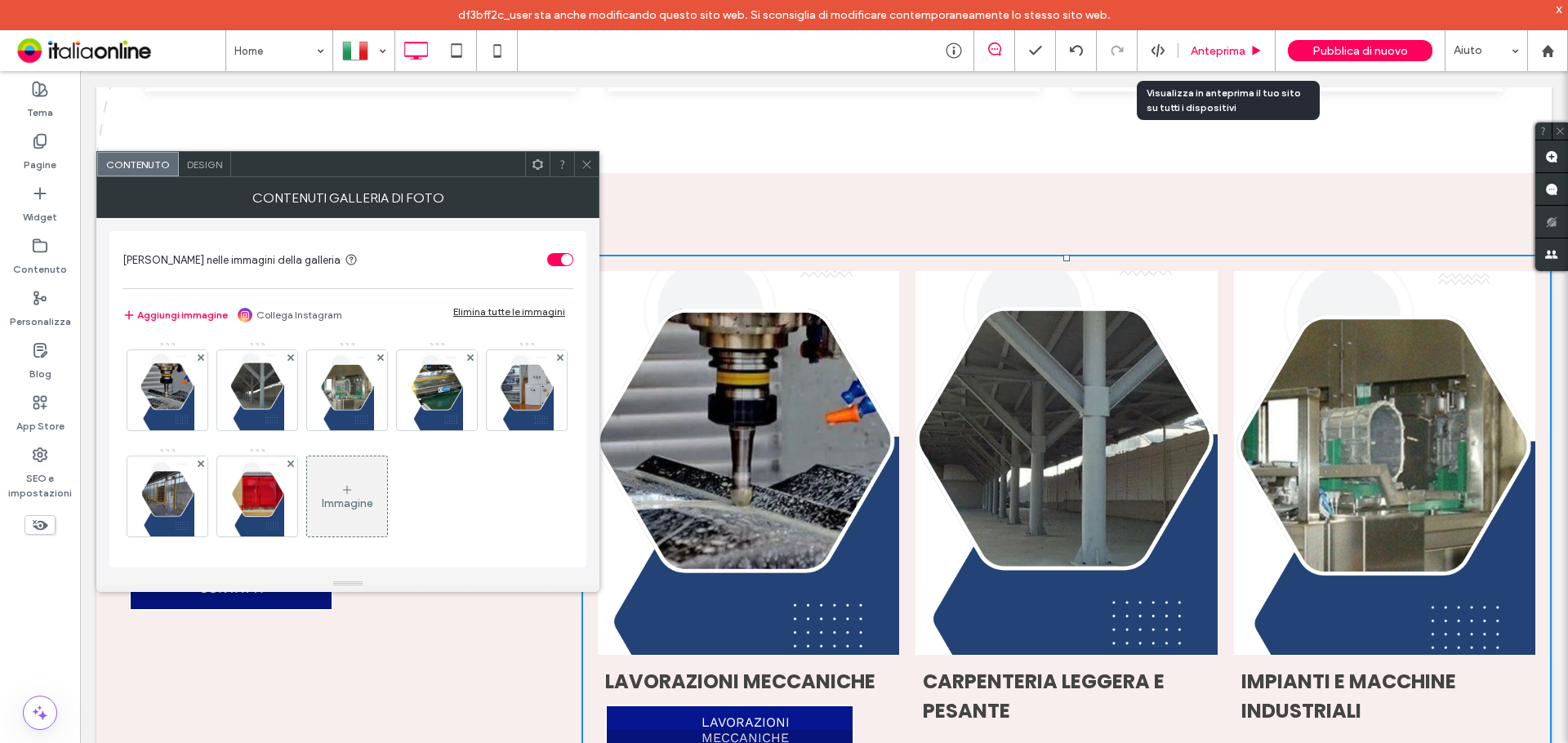
drag, startPoint x: 789, startPoint y: 180, endPoint x: 1203, endPoint y: 53, distance: 433.0
click at [1203, 53] on span "Anteprima" at bounding box center [1218, 51] width 55 height 14
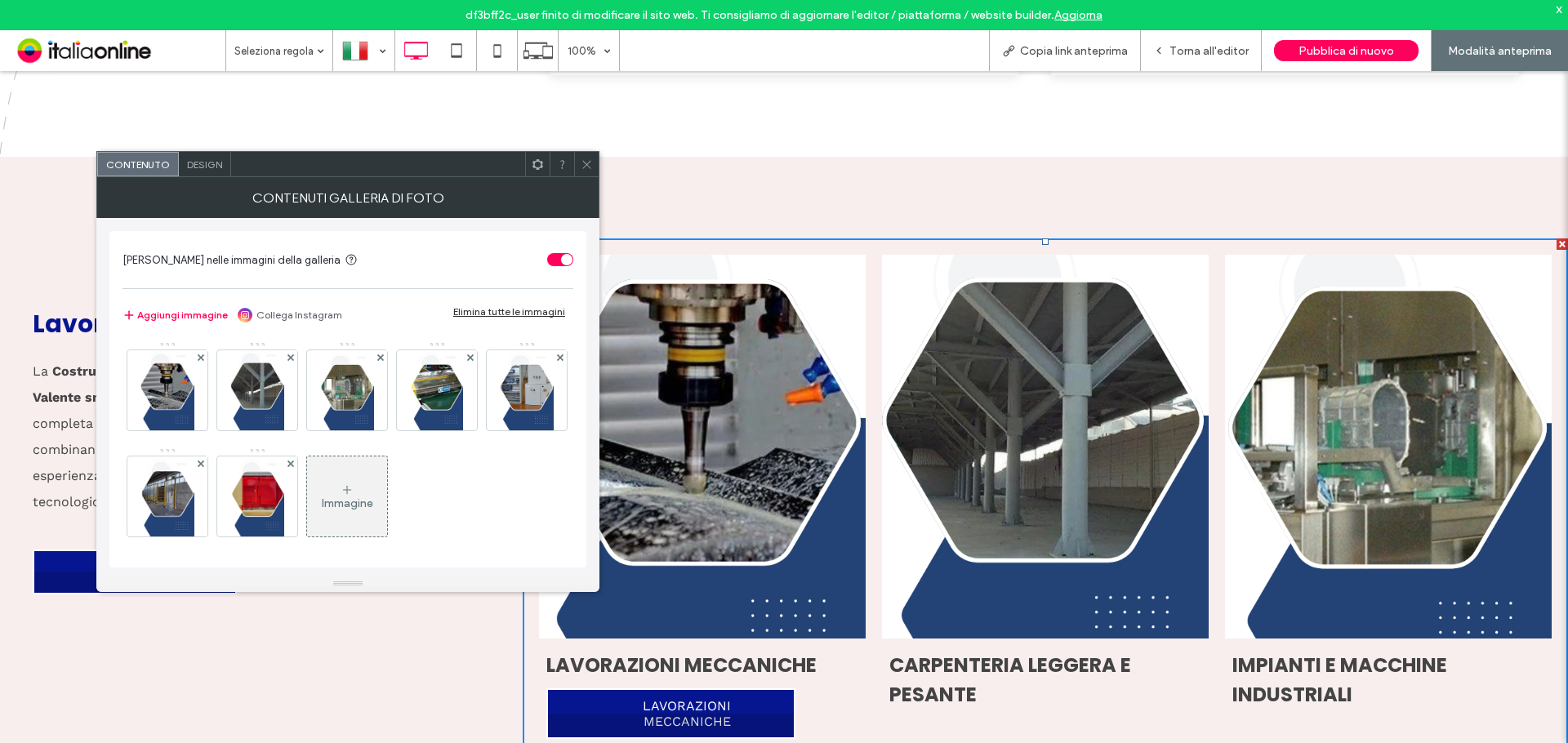
click at [588, 165] on icon at bounding box center [587, 164] width 12 height 12
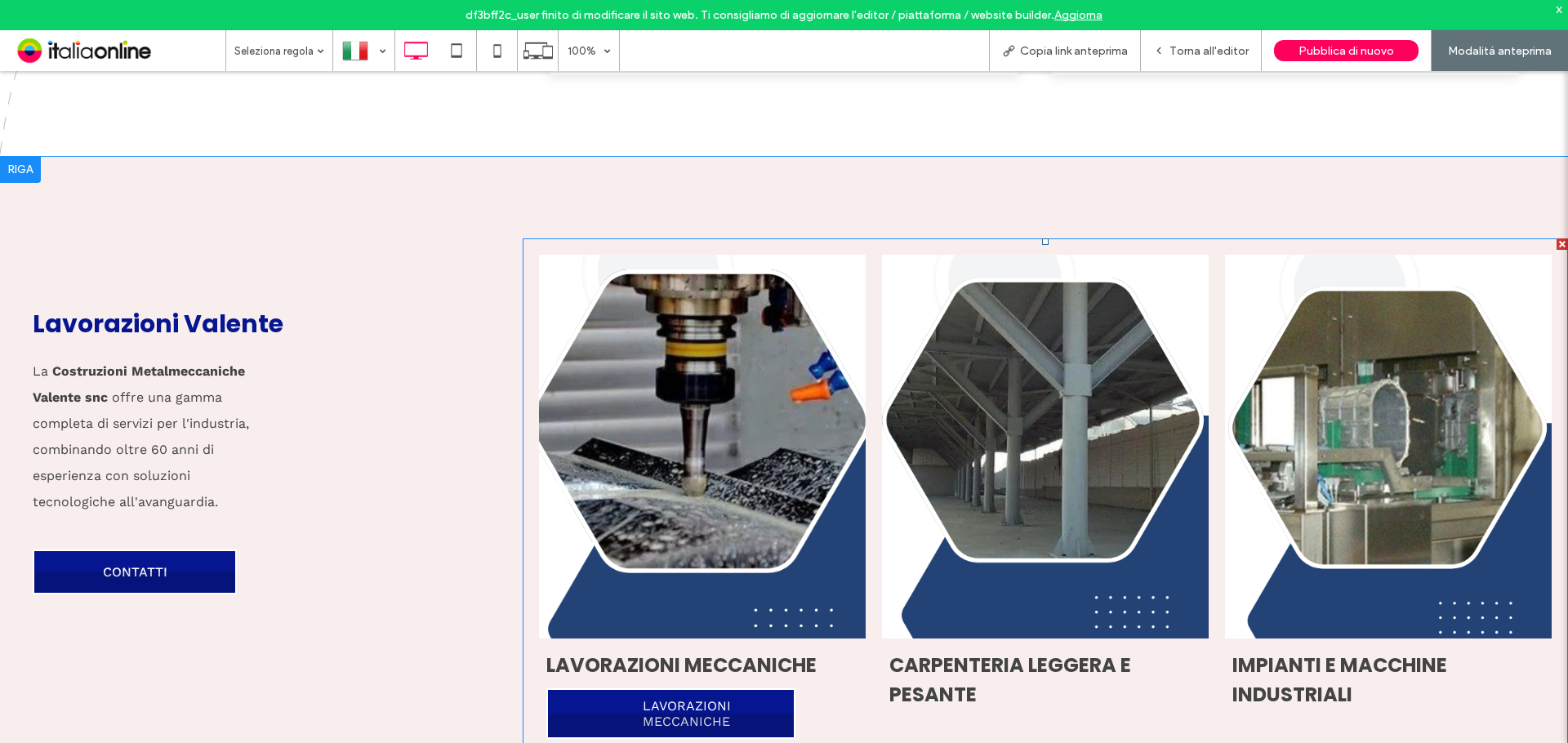
click at [753, 473] on link at bounding box center [702, 447] width 347 height 407
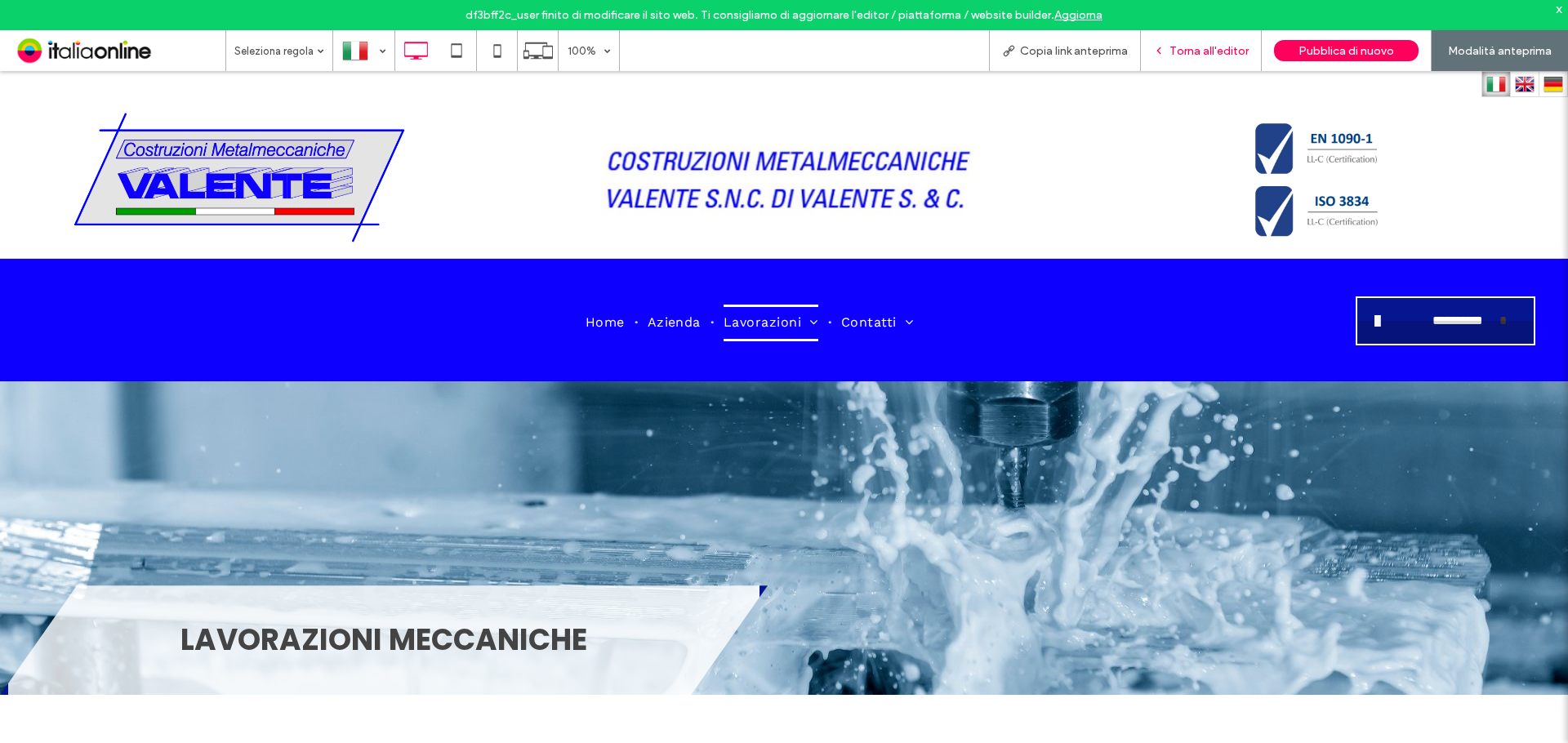
click at [1187, 56] on span "Torna all'editor" at bounding box center [1209, 51] width 79 height 14
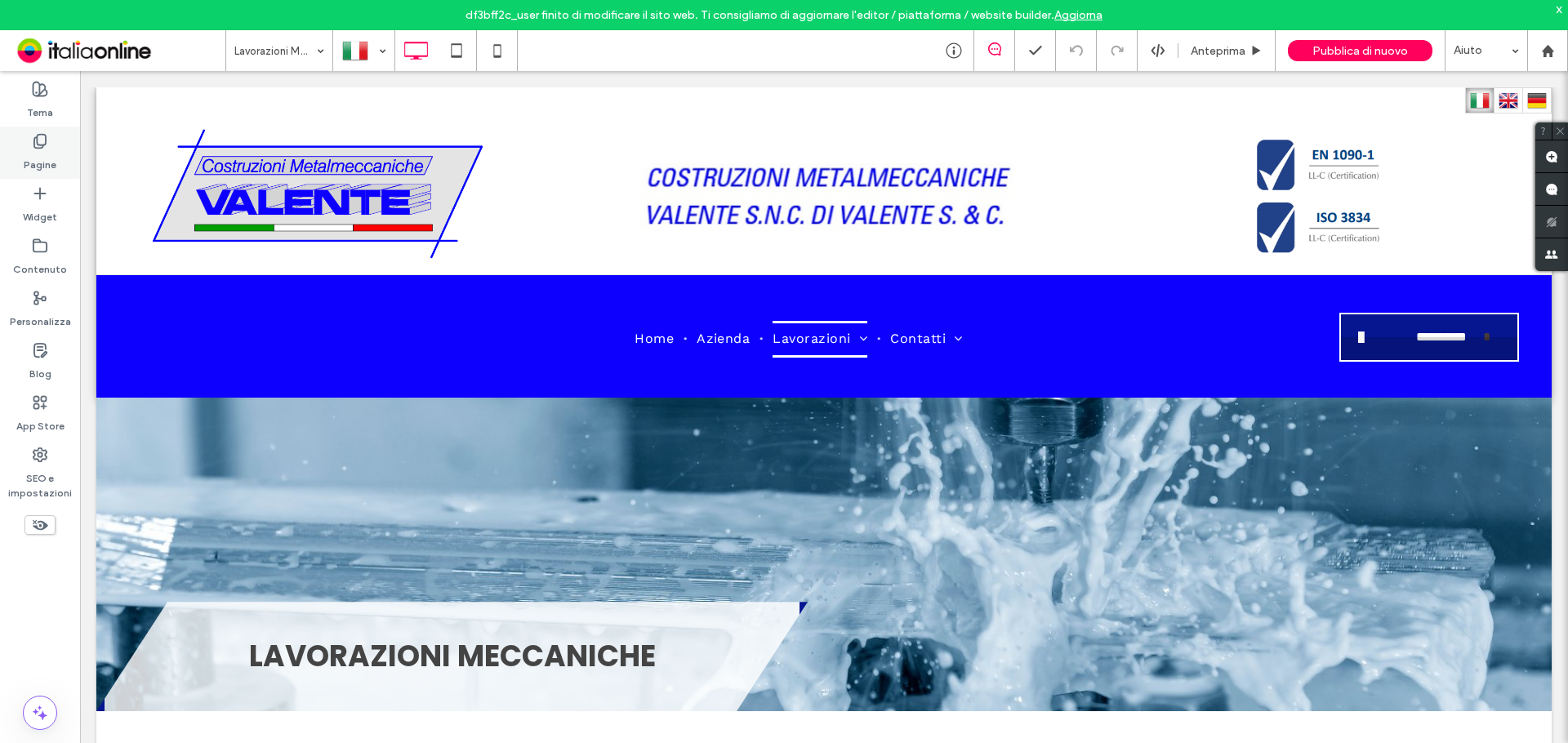
click at [31, 144] on div "Pagine" at bounding box center [40, 152] width 80 height 52
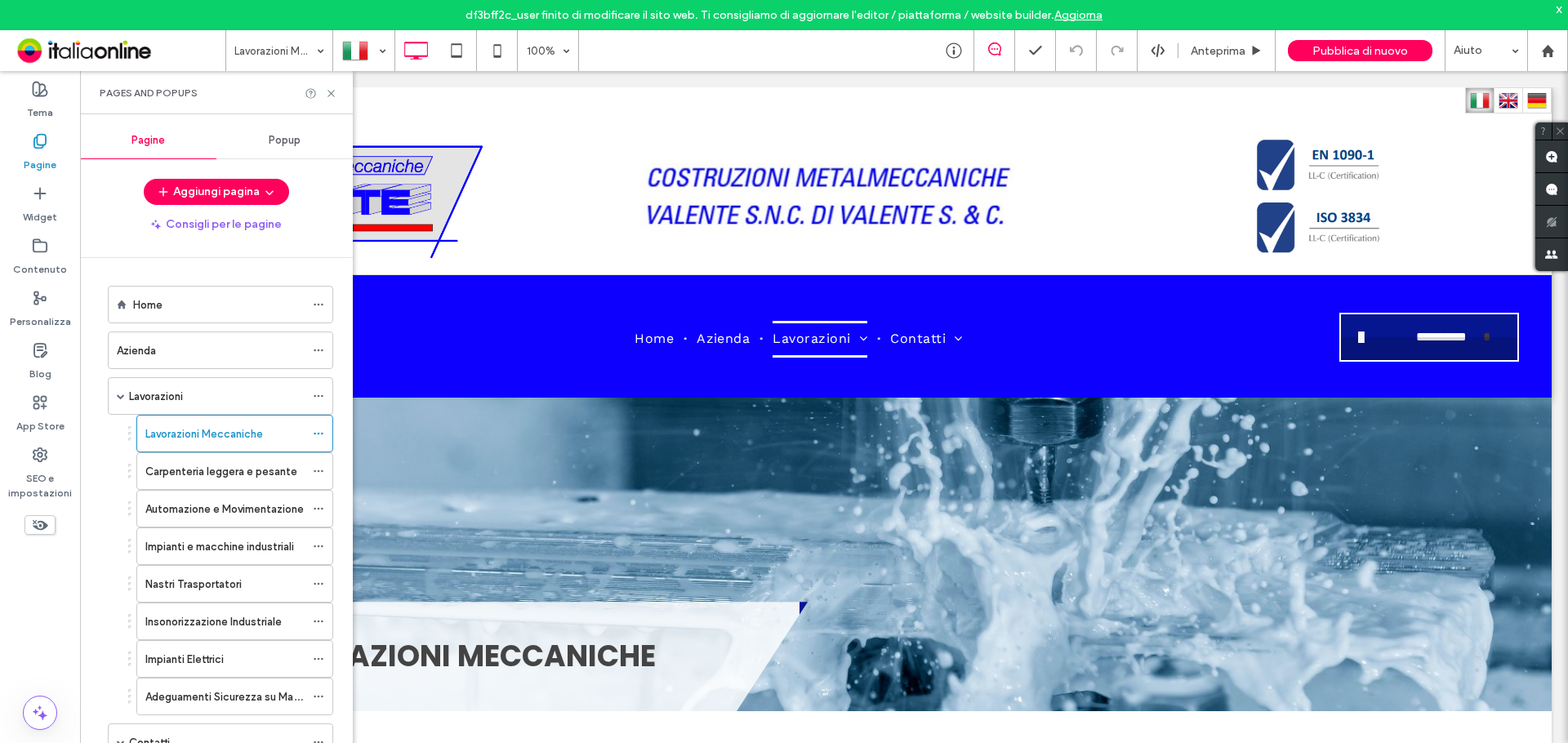
drag, startPoint x: 198, startPoint y: 294, endPoint x: 206, endPoint y: 307, distance: 15.3
click at [198, 294] on div "Home" at bounding box center [219, 304] width 172 height 36
click at [329, 93] on icon at bounding box center [331, 93] width 12 height 12
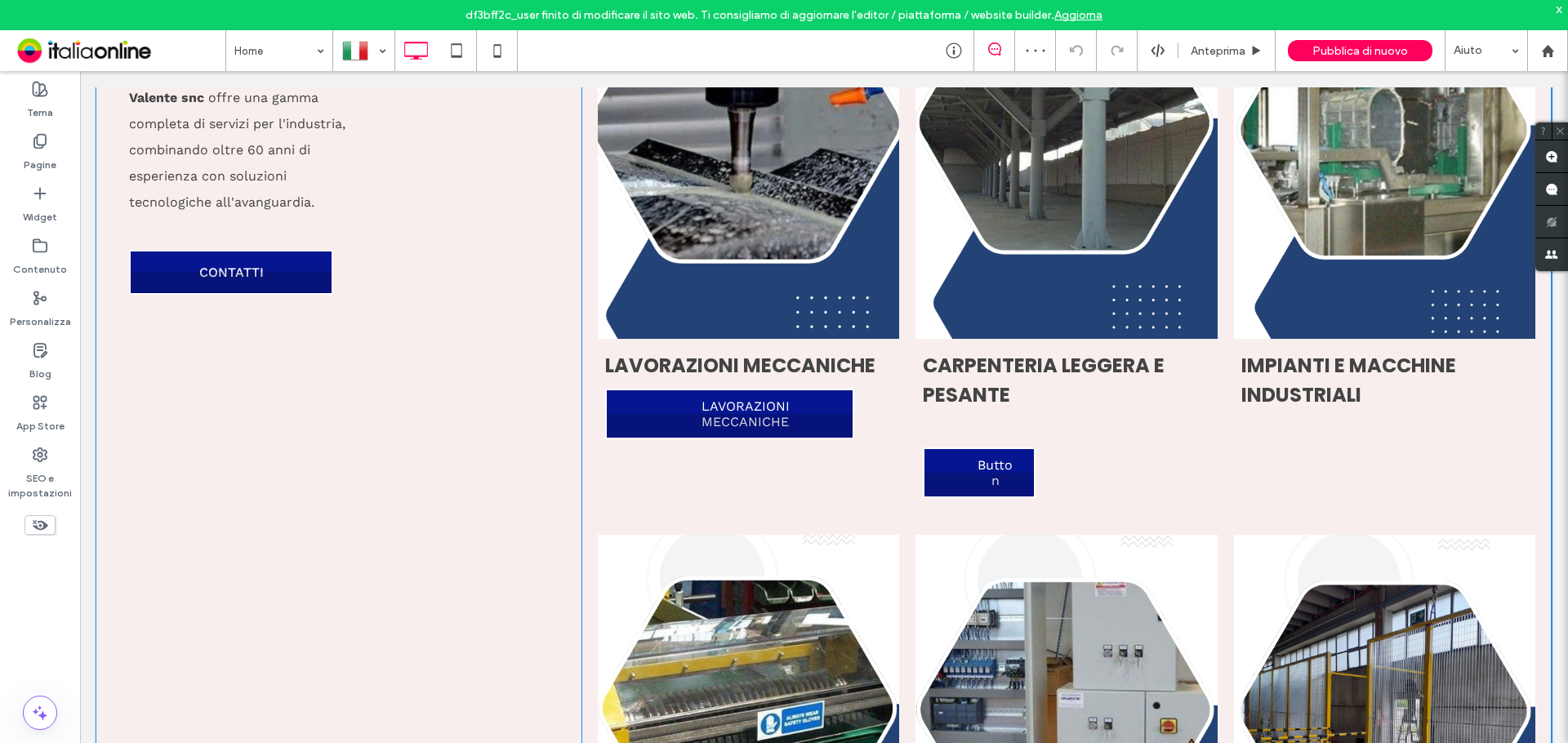
scroll to position [1714, 0]
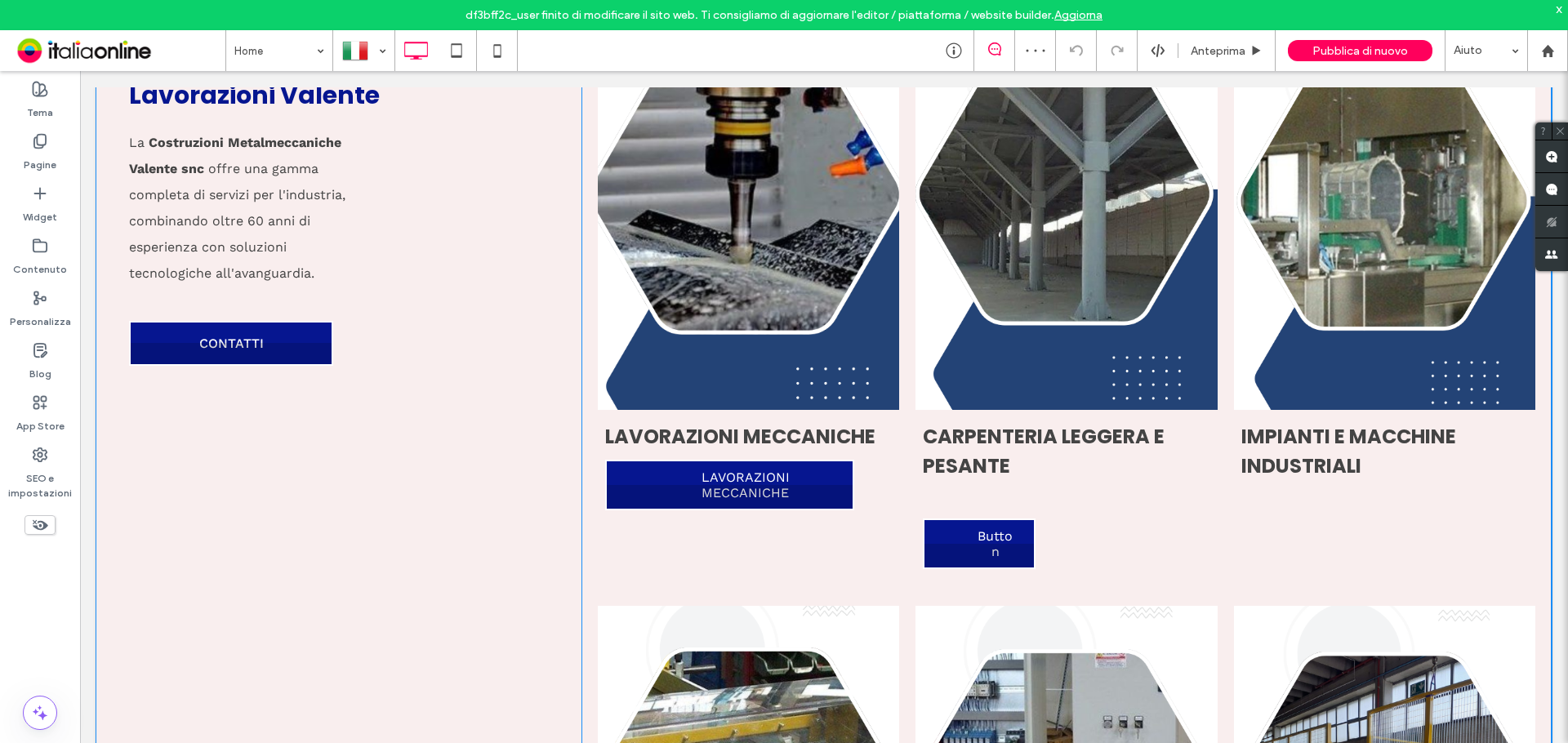
click at [758, 355] on link at bounding box center [748, 218] width 319 height 407
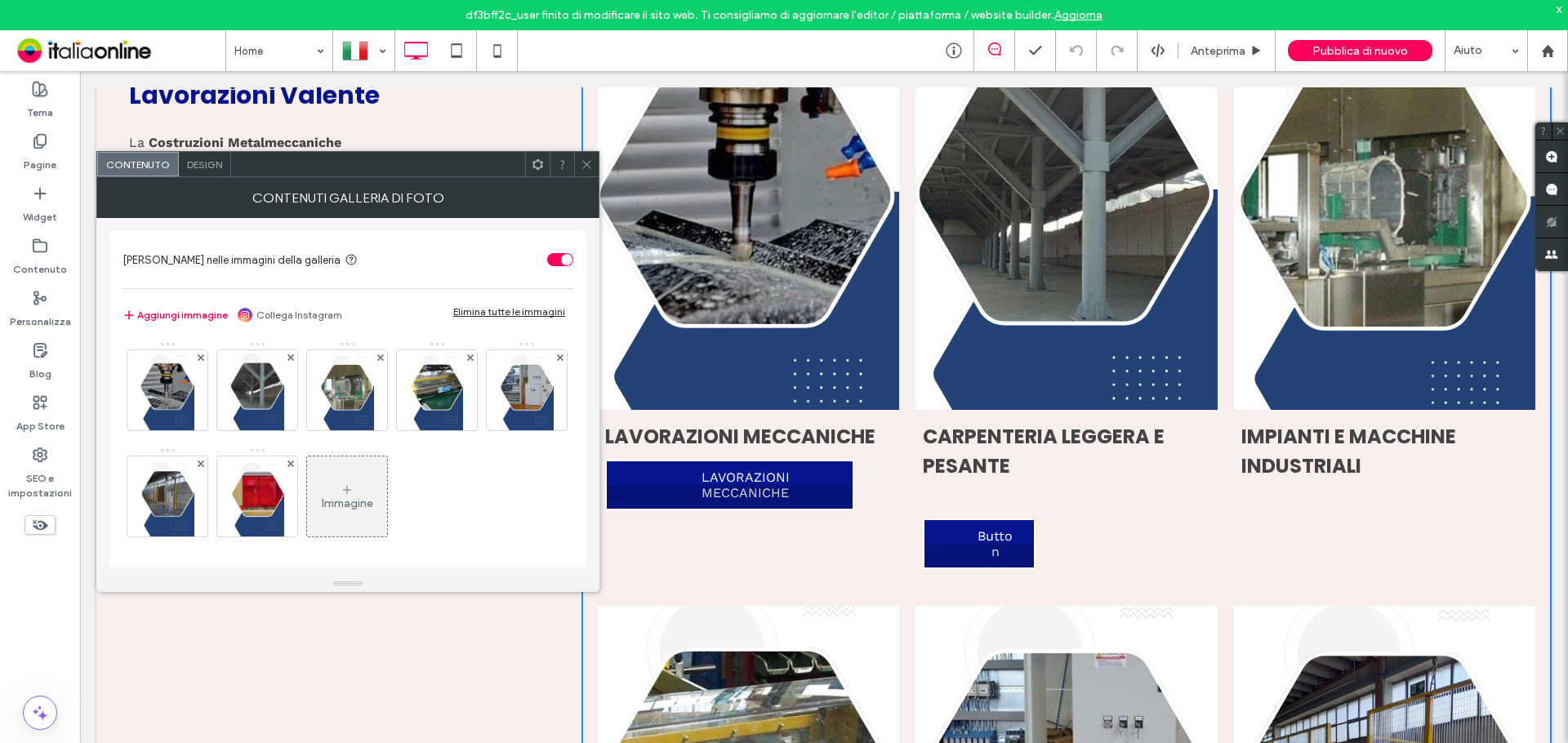
click at [582, 165] on icon at bounding box center [587, 164] width 12 height 12
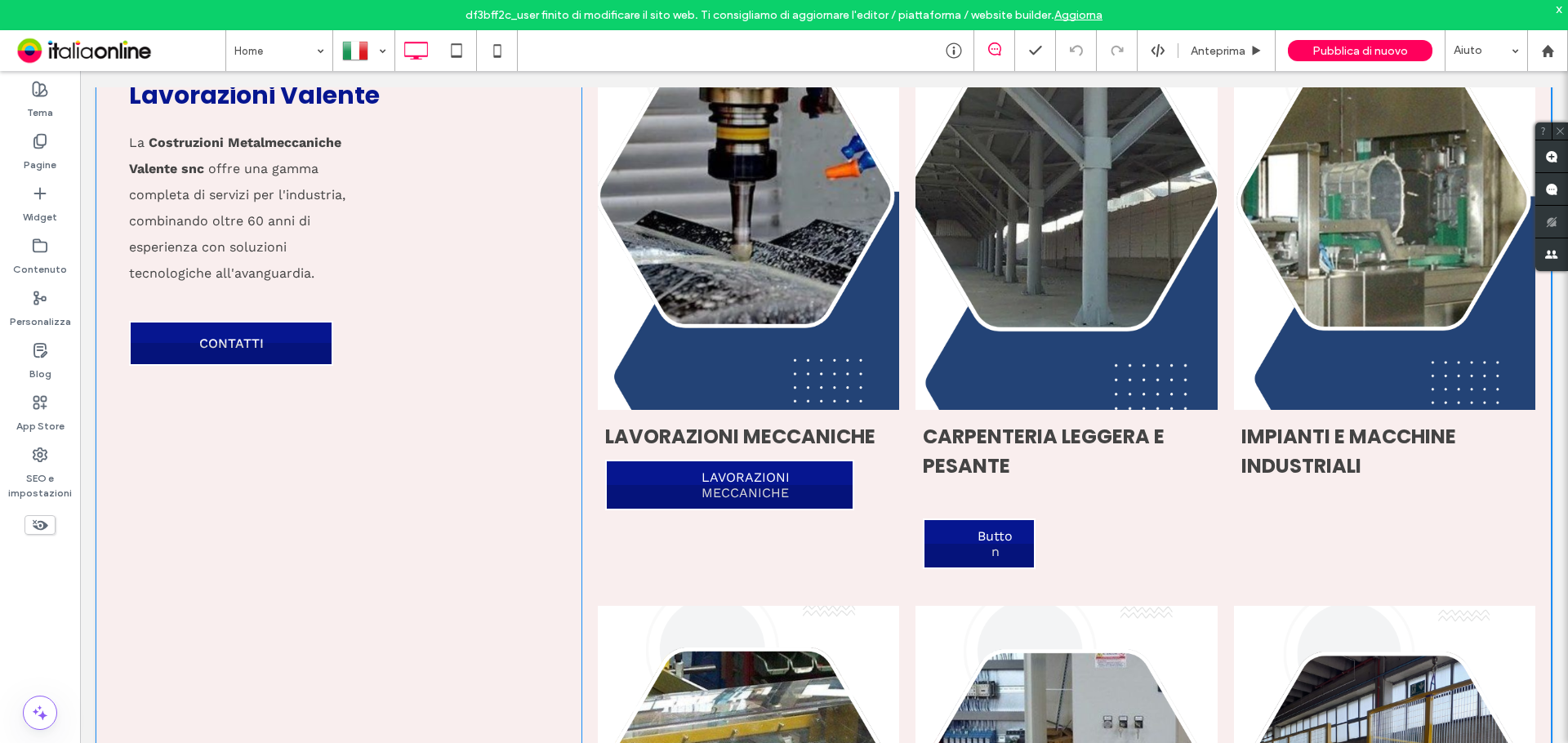
click at [1081, 303] on link at bounding box center [1066, 218] width 319 height 407
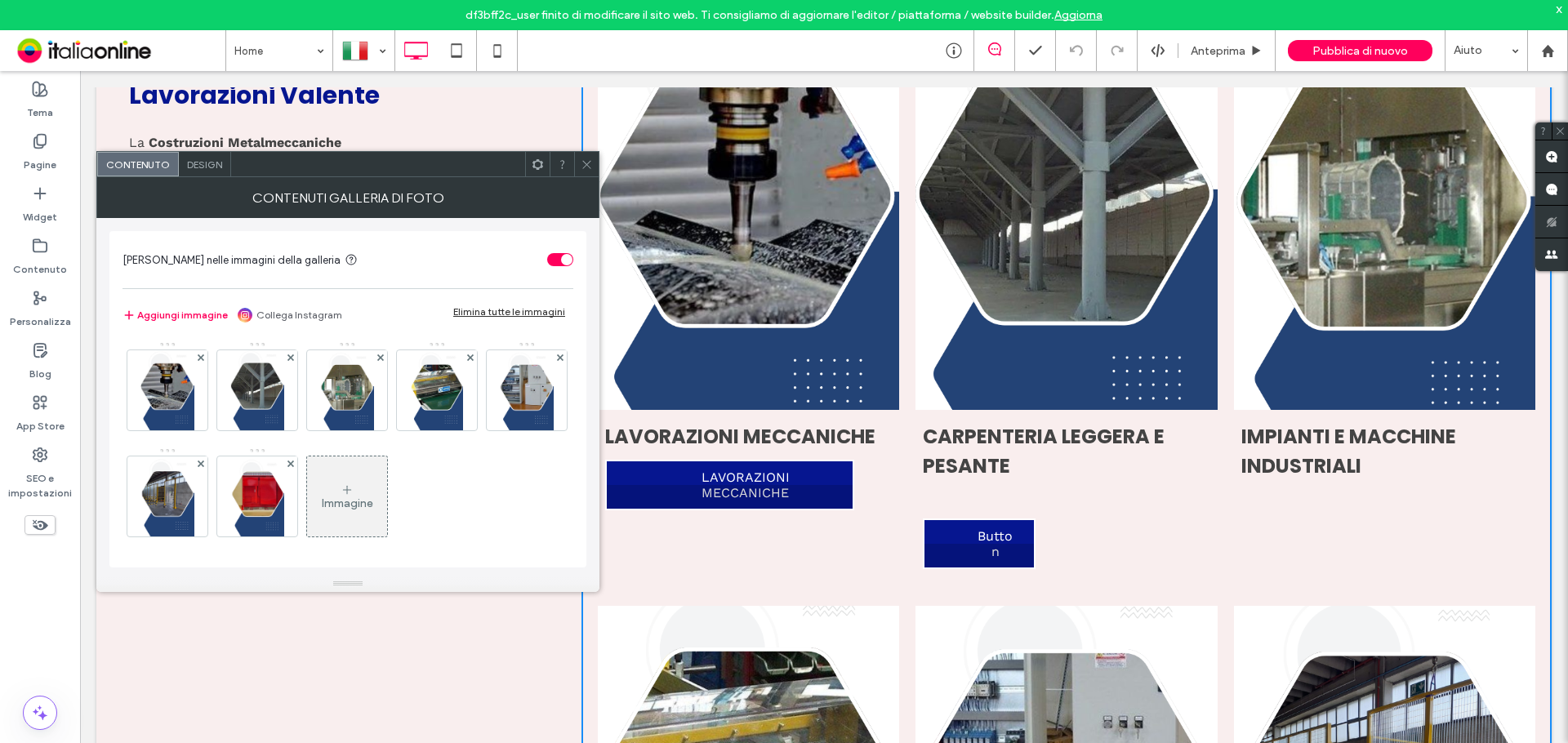
drag, startPoint x: 244, startPoint y: 407, endPoint x: 254, endPoint y: 411, distance: 10.8
click at [244, 407] on img at bounding box center [258, 390] width 55 height 80
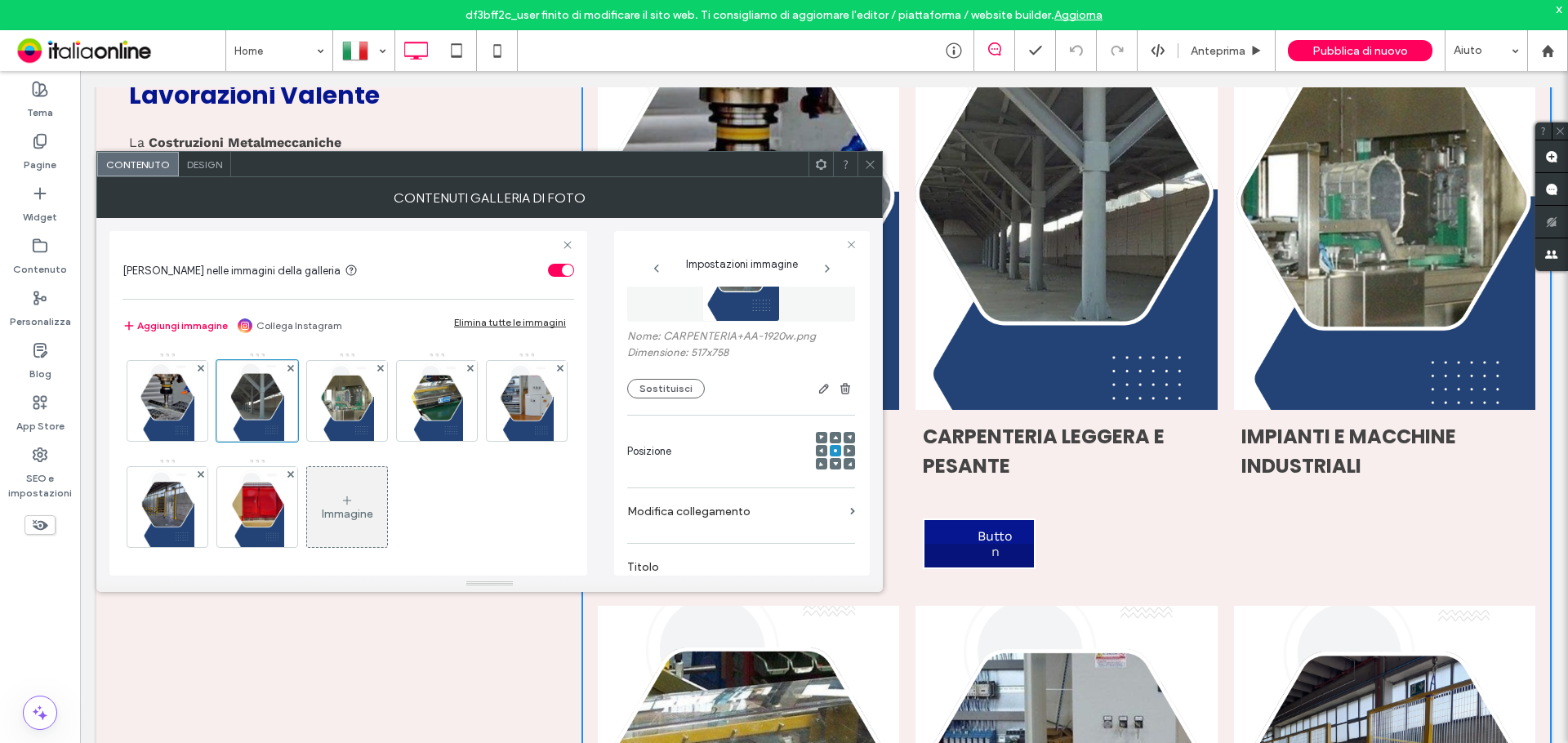
scroll to position [163, 0]
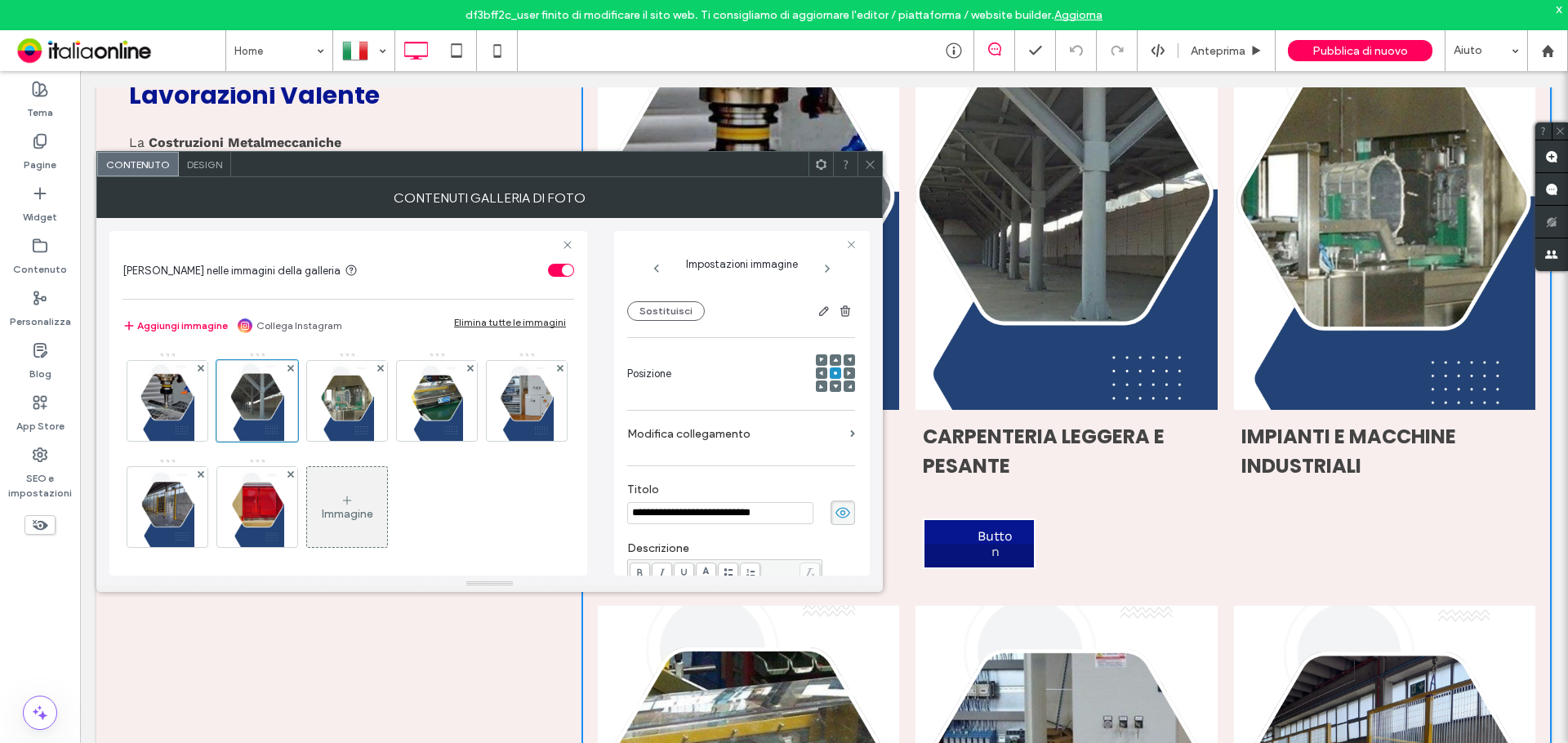
click at [784, 427] on label "Modifica collegamento" at bounding box center [735, 433] width 216 height 30
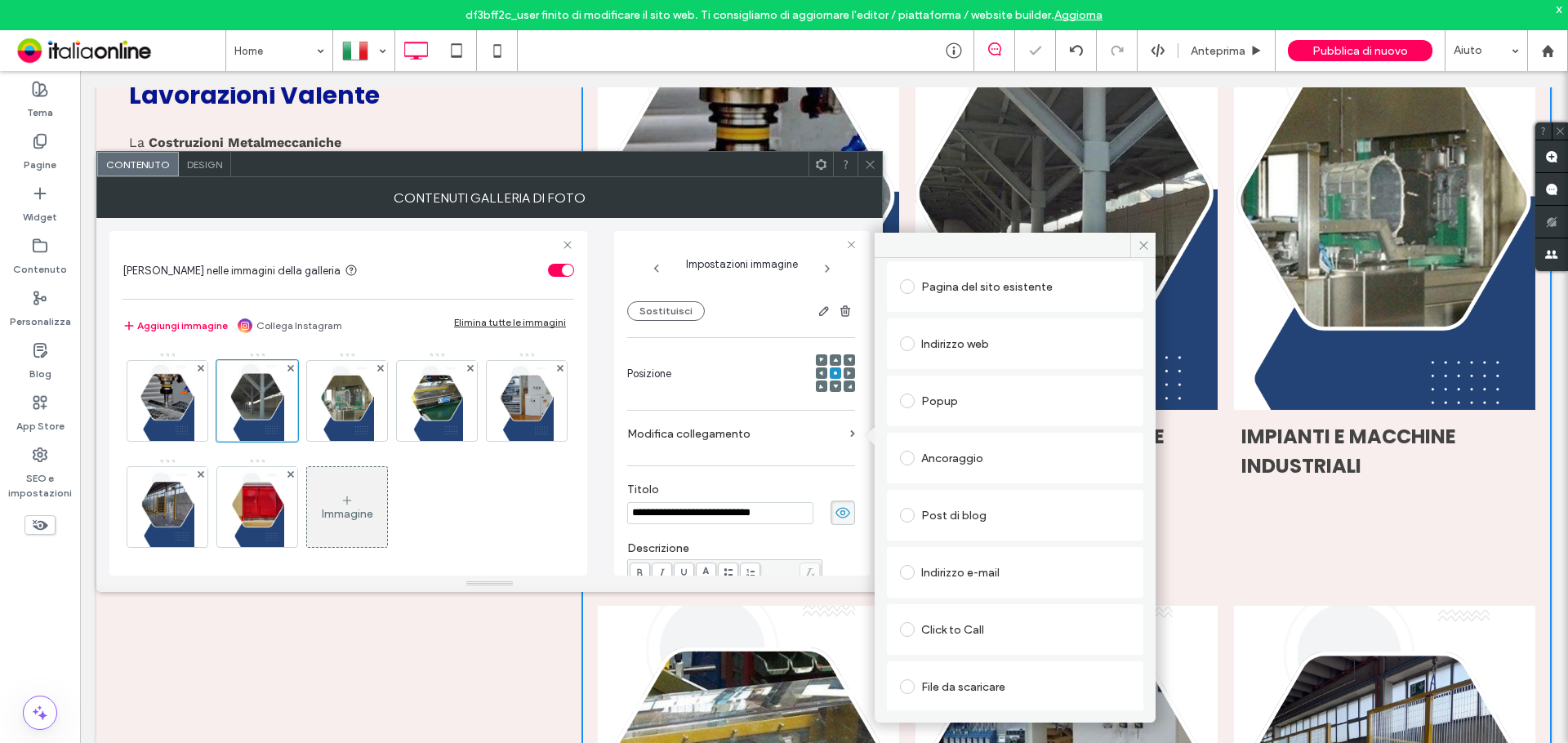
scroll to position [96, 0]
click at [1150, 250] on span at bounding box center [1142, 245] width 26 height 25
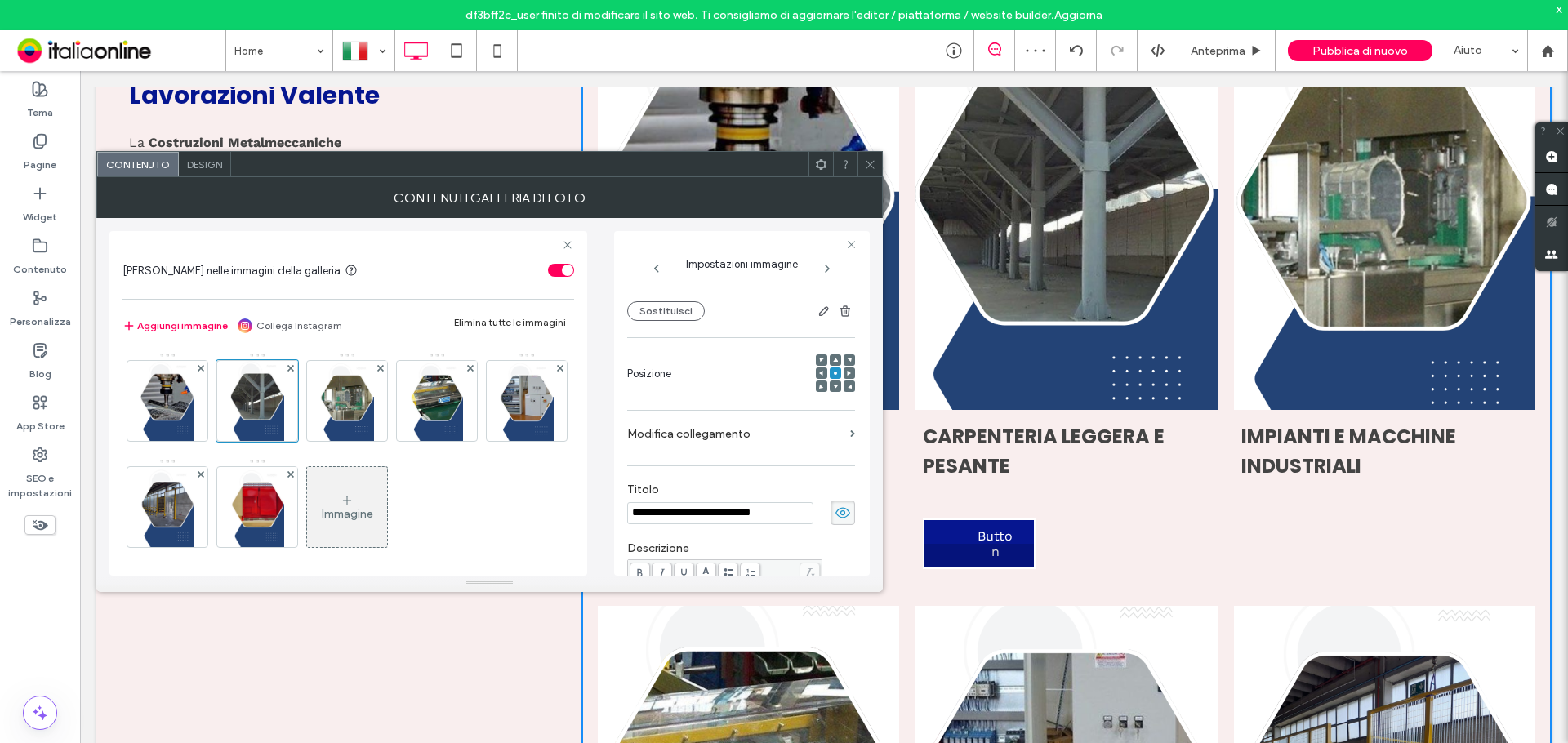
click at [872, 164] on icon at bounding box center [870, 164] width 12 height 12
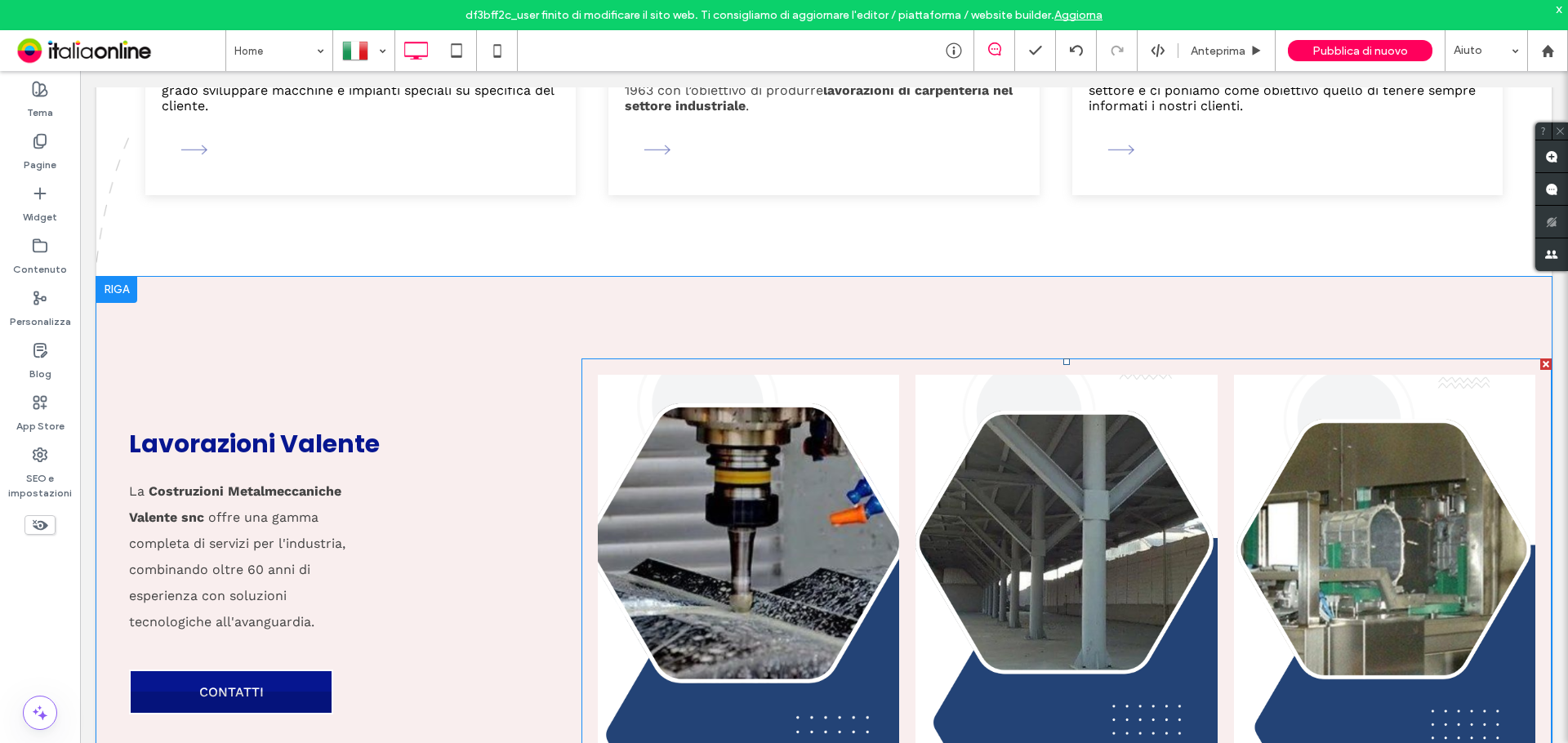
scroll to position [1551, 0]
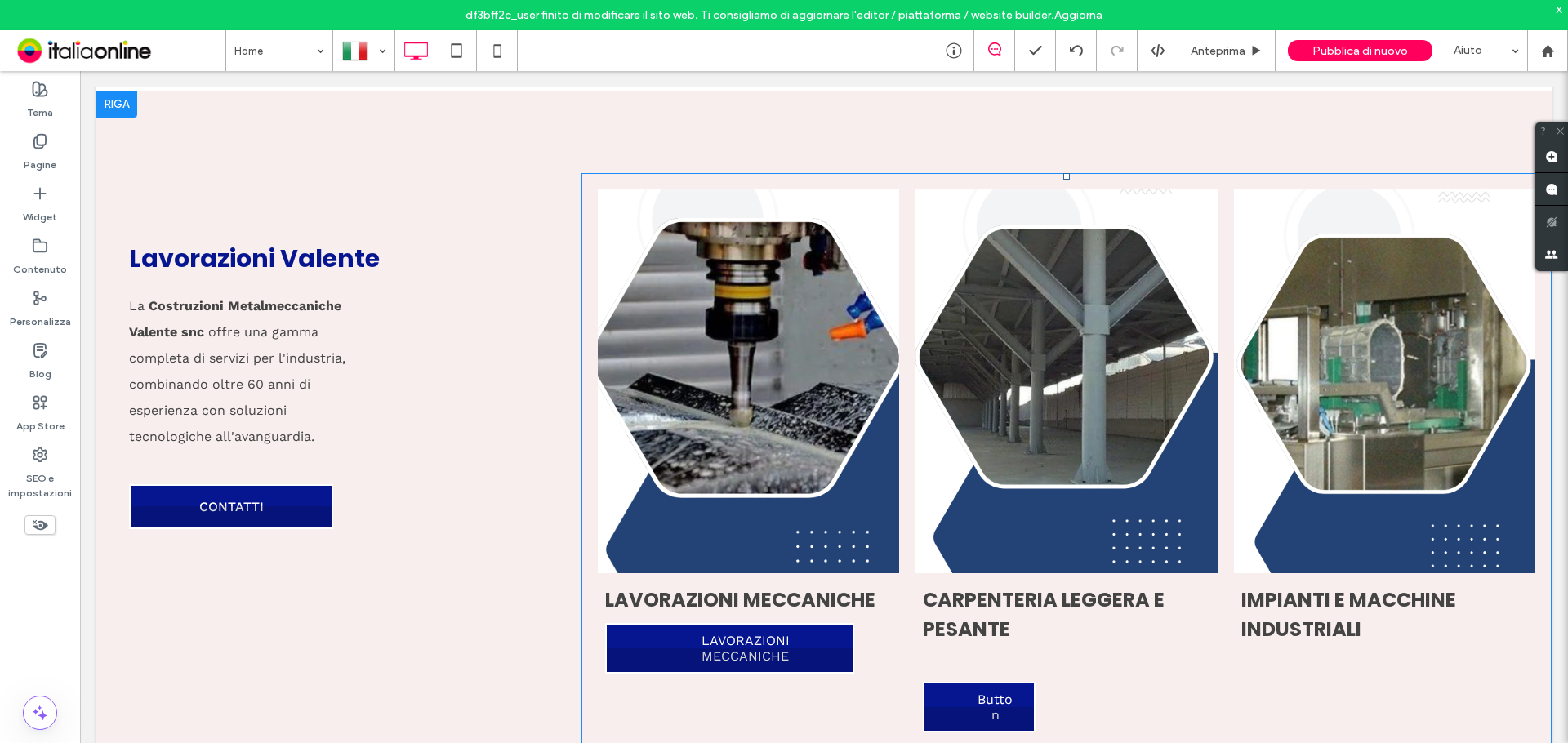
click at [705, 426] on link at bounding box center [748, 380] width 319 height 407
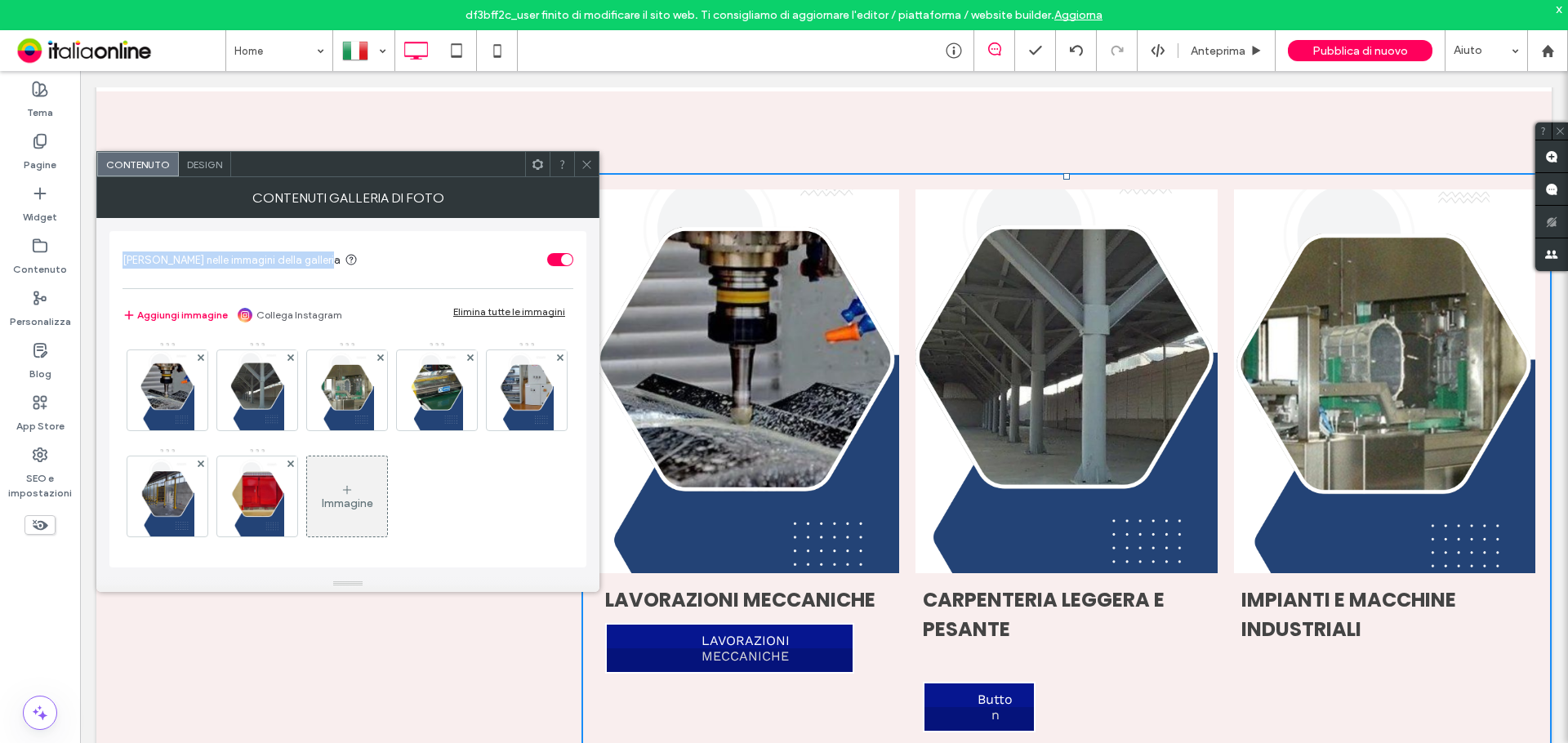
drag, startPoint x: 117, startPoint y: 258, endPoint x: 281, endPoint y: 262, distance: 164.0
click at [307, 268] on div "[PERSON_NAME] nelle immagini della galleria Aggiungi immagine Collega Instagram…" at bounding box center [348, 399] width 477 height 336
copy span "[PERSON_NAME] nelle immagini della galleria"
drag, startPoint x: 525, startPoint y: 95, endPoint x: 595, endPoint y: 165, distance: 99.0
click at [584, 165] on icon at bounding box center [587, 164] width 12 height 12
